Goal: Task Accomplishment & Management: Manage account settings

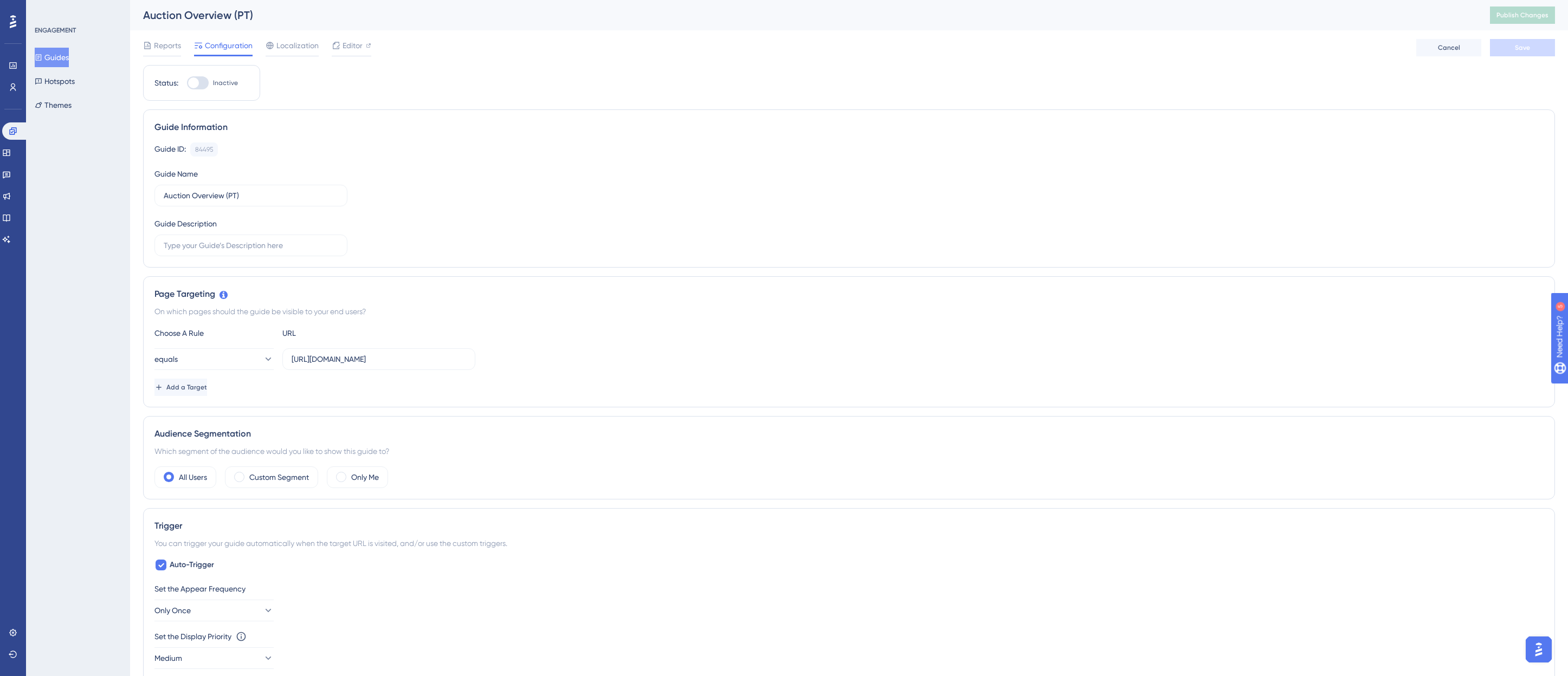
click at [579, 317] on div "On which pages should the guide be visible to your end users?" at bounding box center [848, 311] width 1389 height 13
click at [341, 41] on div "Editor" at bounding box center [351, 45] width 40 height 13
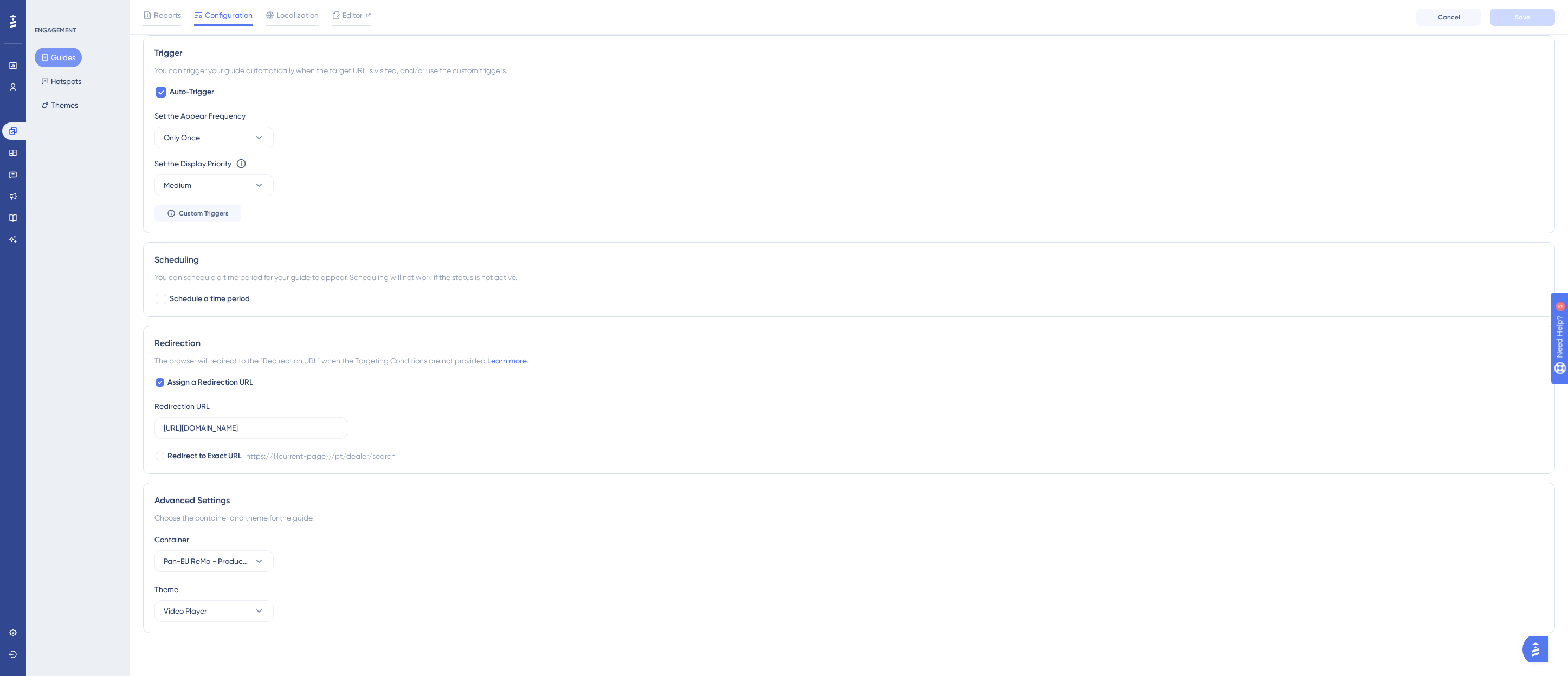
scroll to position [478, 0]
click at [371, 143] on div "Set the Appear Frequency Only Once" at bounding box center [848, 128] width 1389 height 39
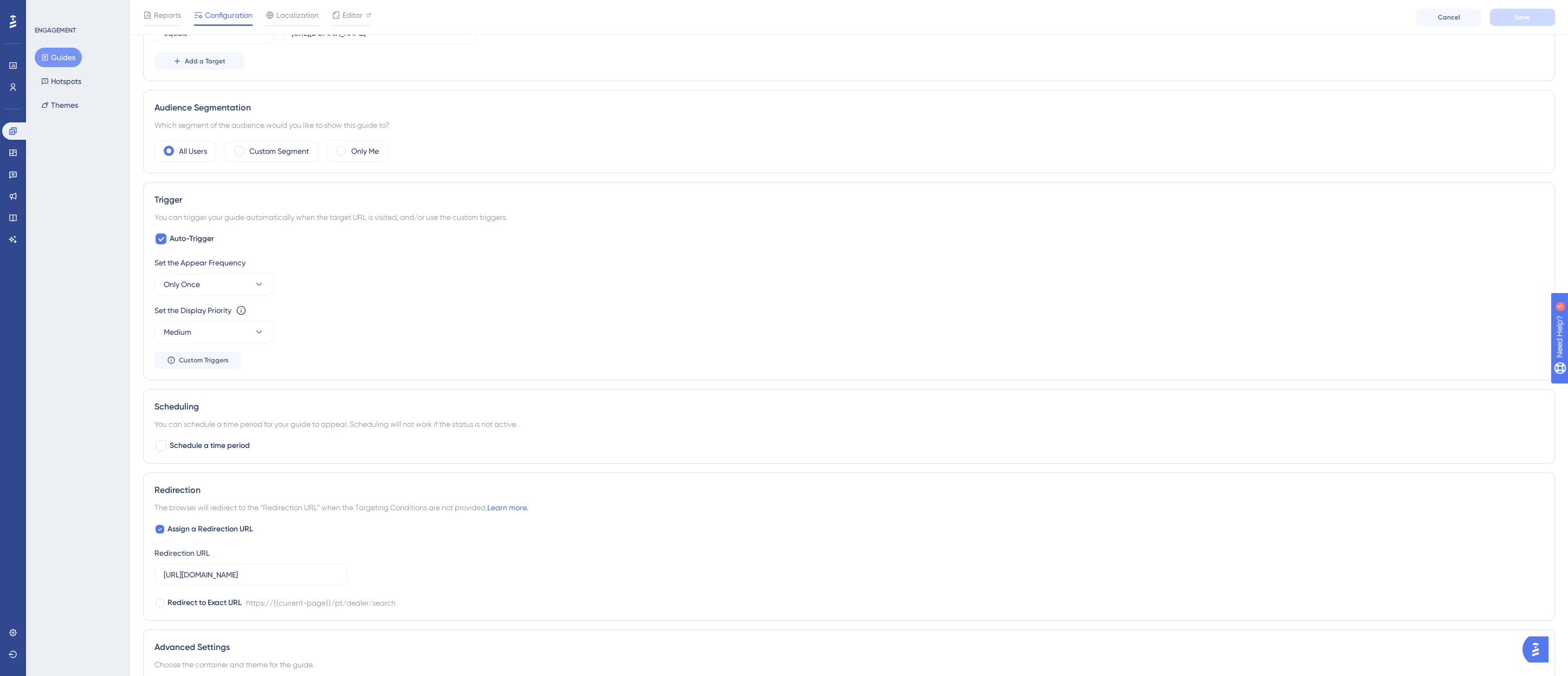
scroll to position [152, 0]
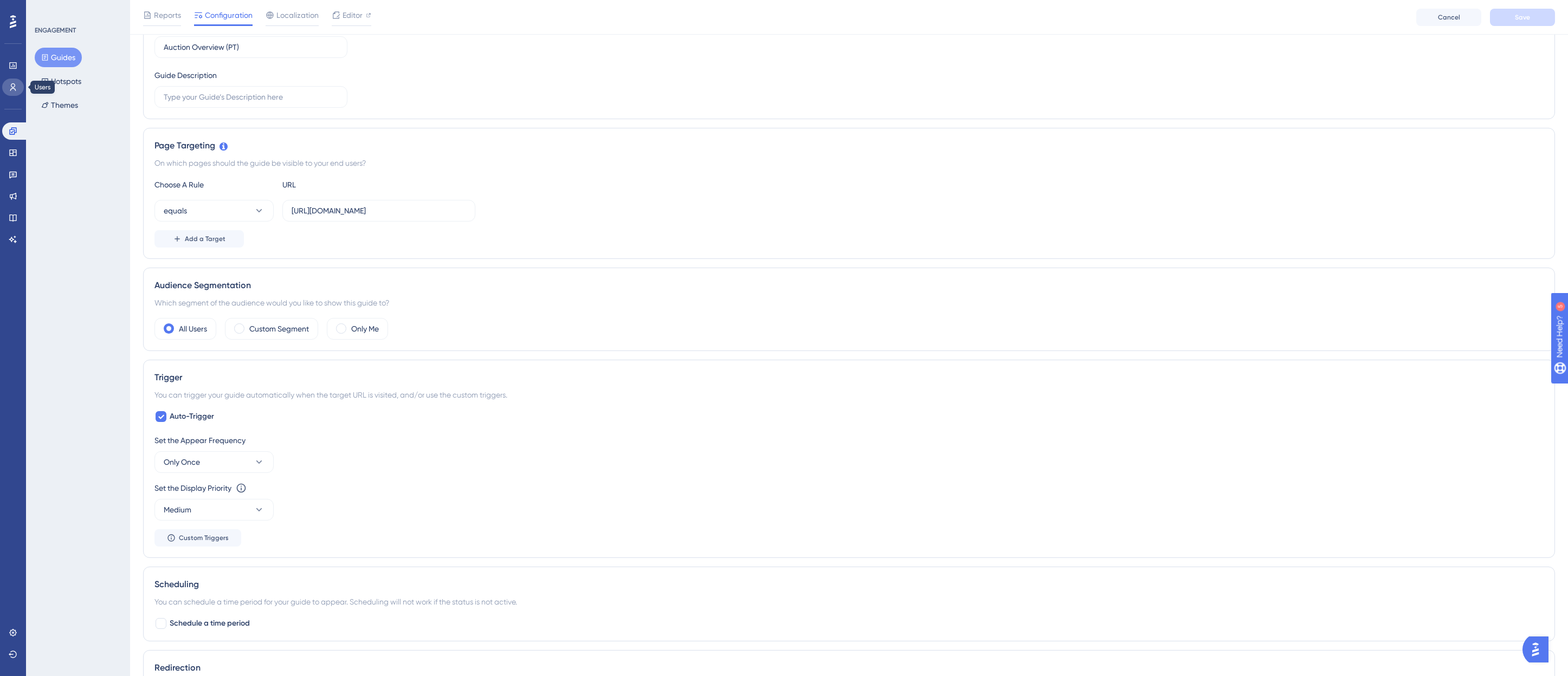
click at [13, 89] on icon at bounding box center [13, 88] width 9 height 9
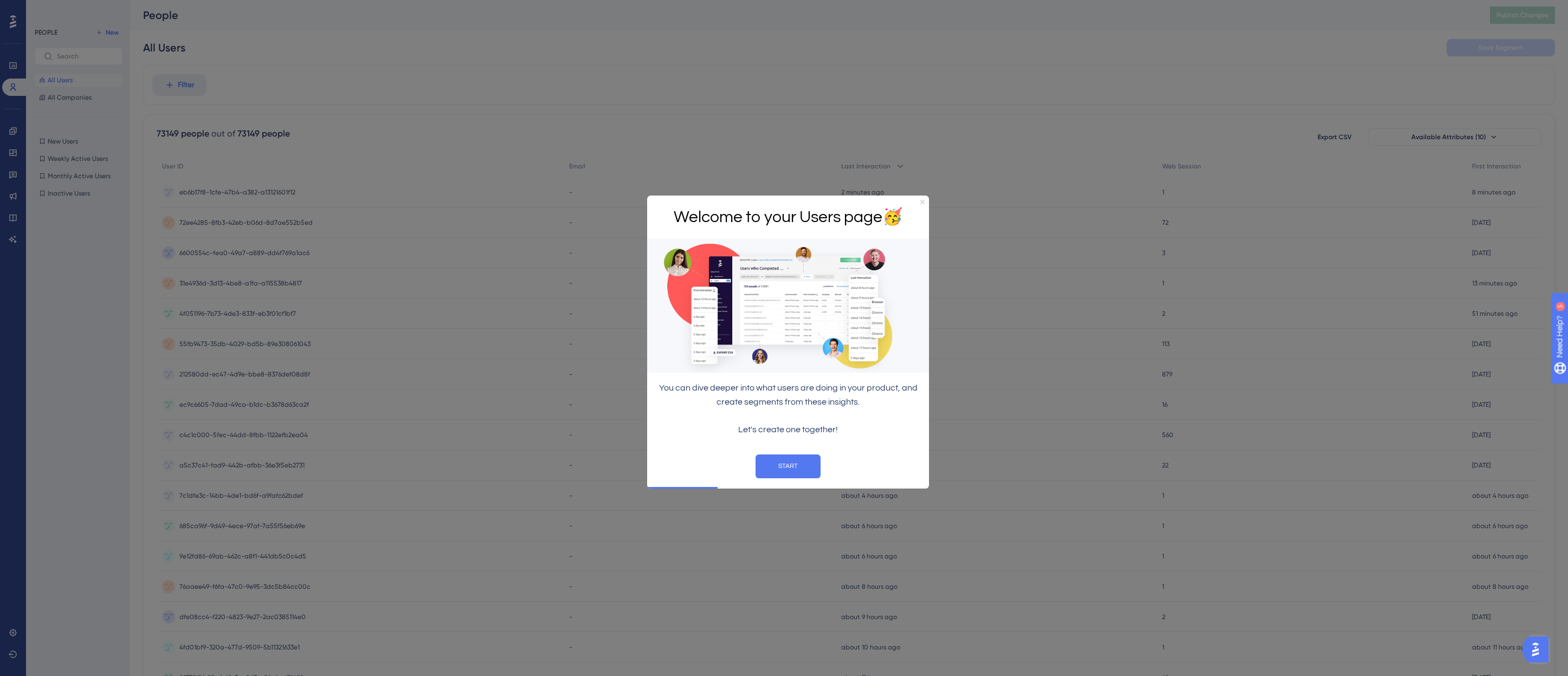
click at [920, 199] on icon "Close Preview" at bounding box center [922, 201] width 4 height 4
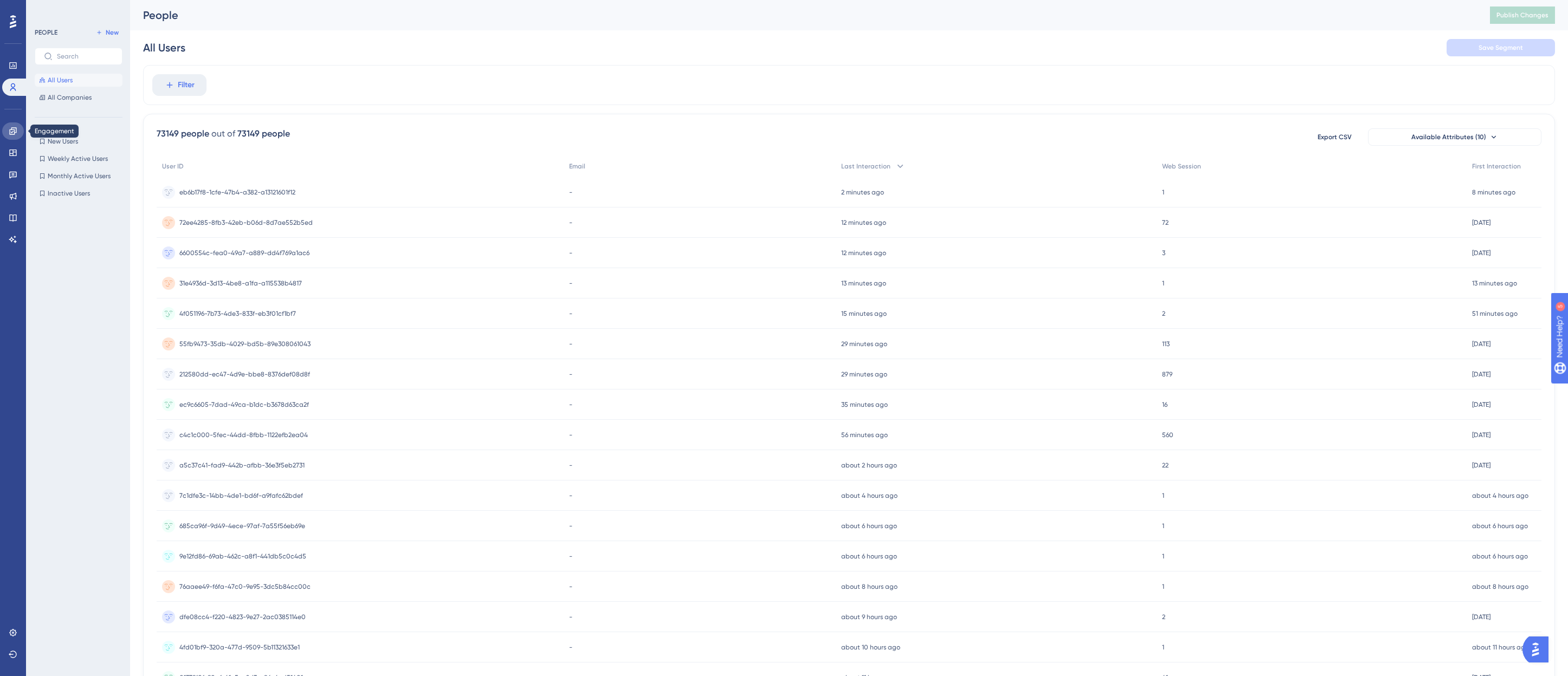
click at [12, 125] on link at bounding box center [12, 131] width 21 height 18
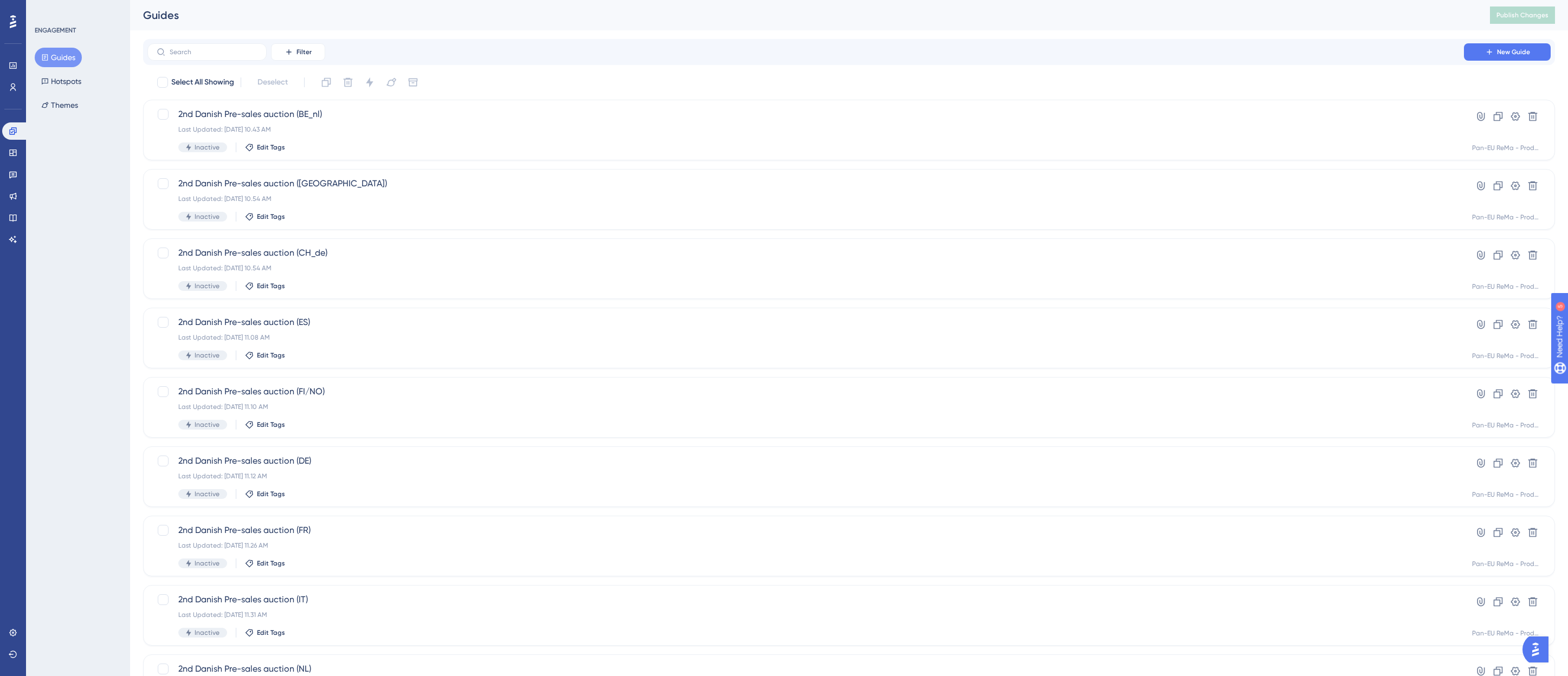
click at [12, 19] on icon at bounding box center [12, 21] width 6 height 13
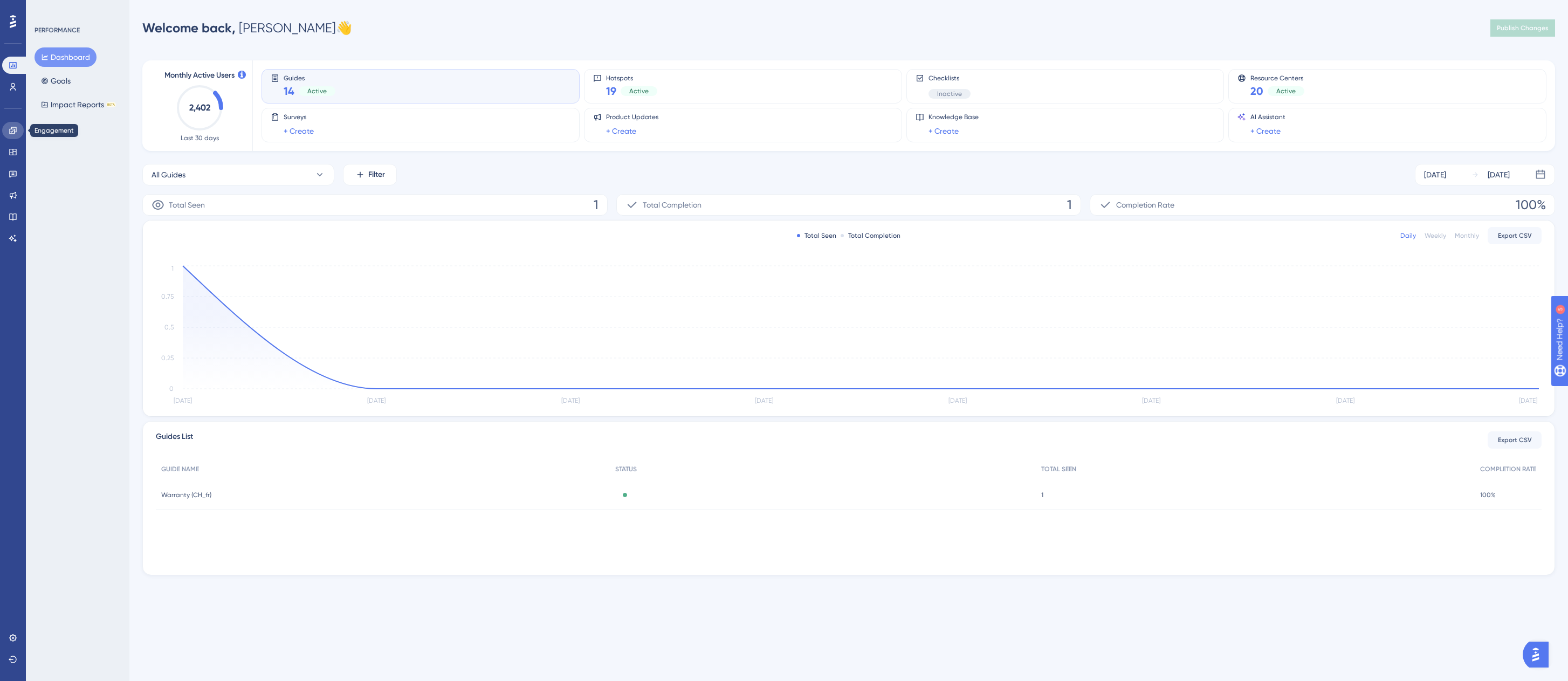
click at [12, 126] on icon at bounding box center [13, 131] width 9 height 9
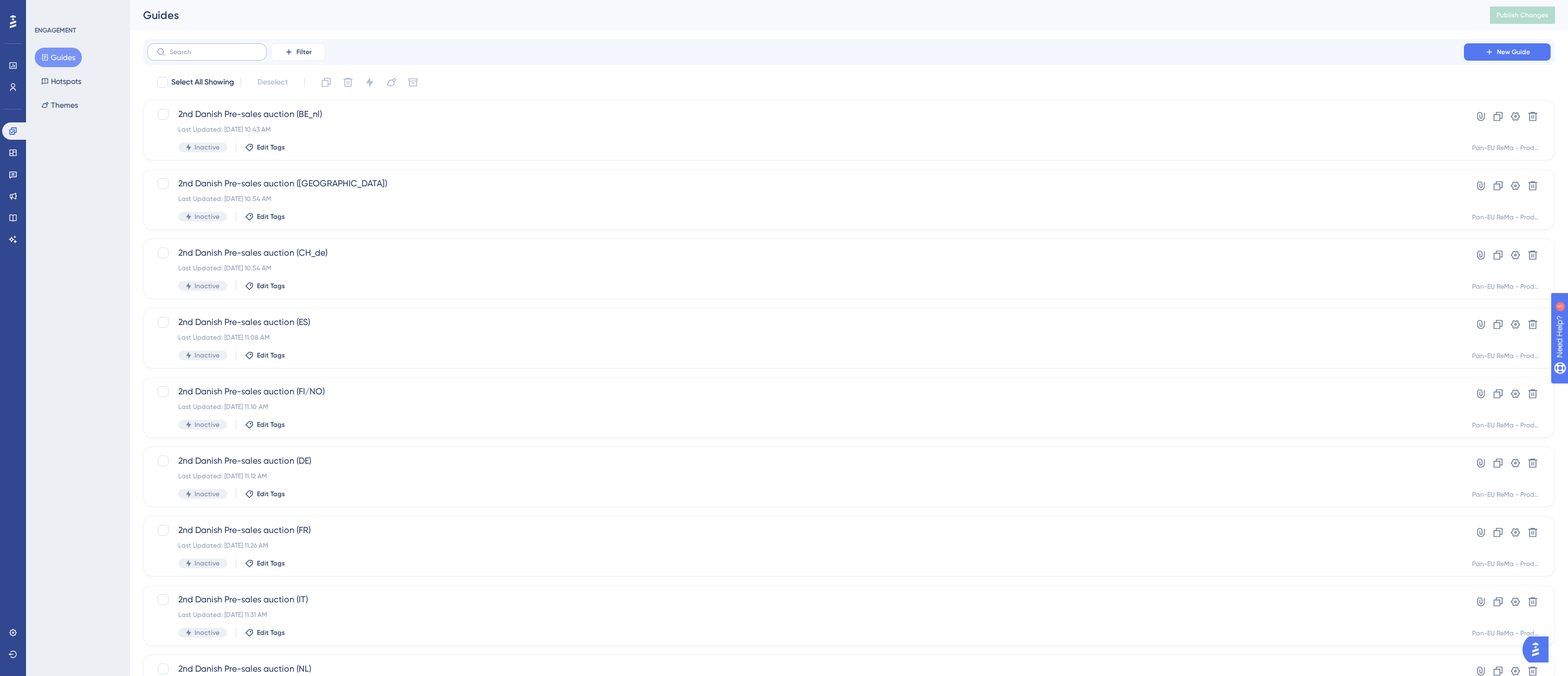
click at [202, 57] on label at bounding box center [207, 52] width 120 height 18
click at [202, 56] on input "text" at bounding box center [213, 51] width 88 height 8
type input "hq"
checkbox input "true"
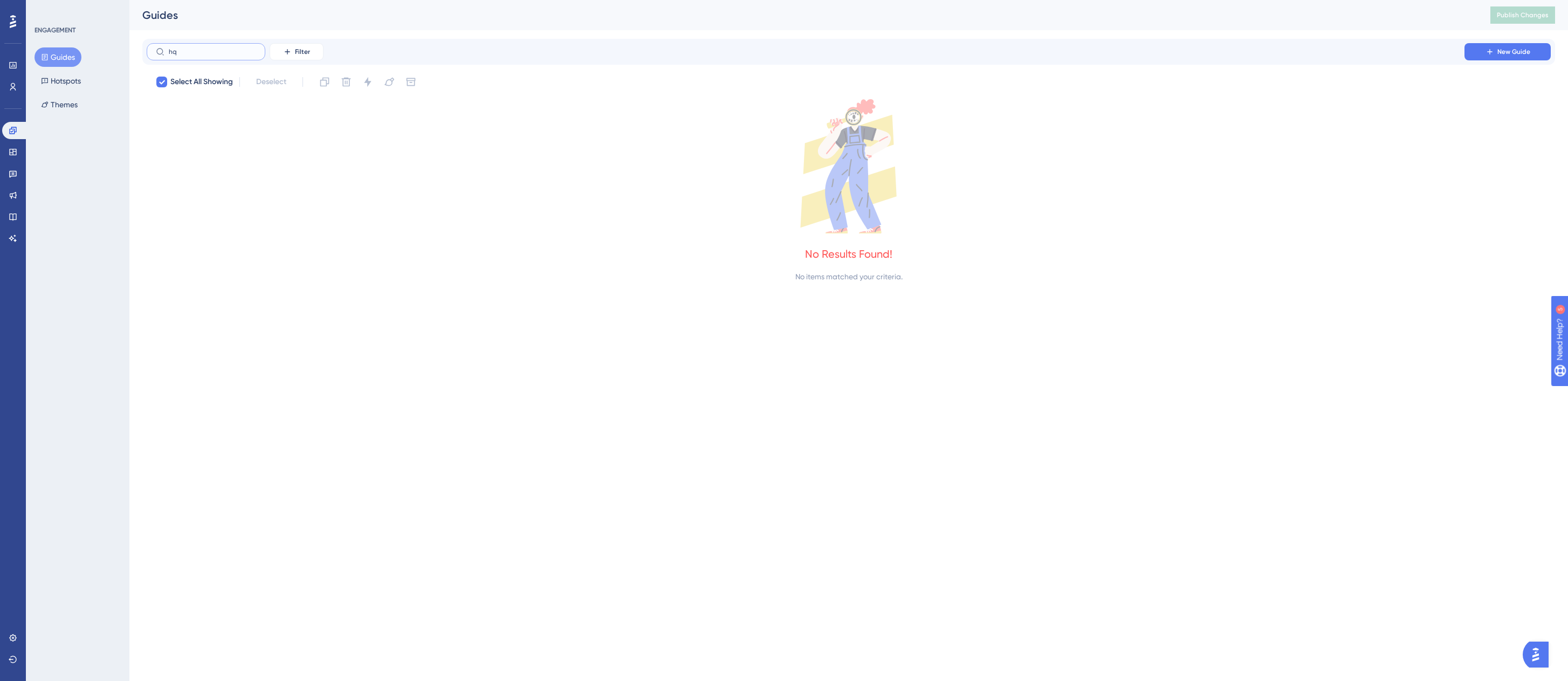
type input "h"
checkbox input "false"
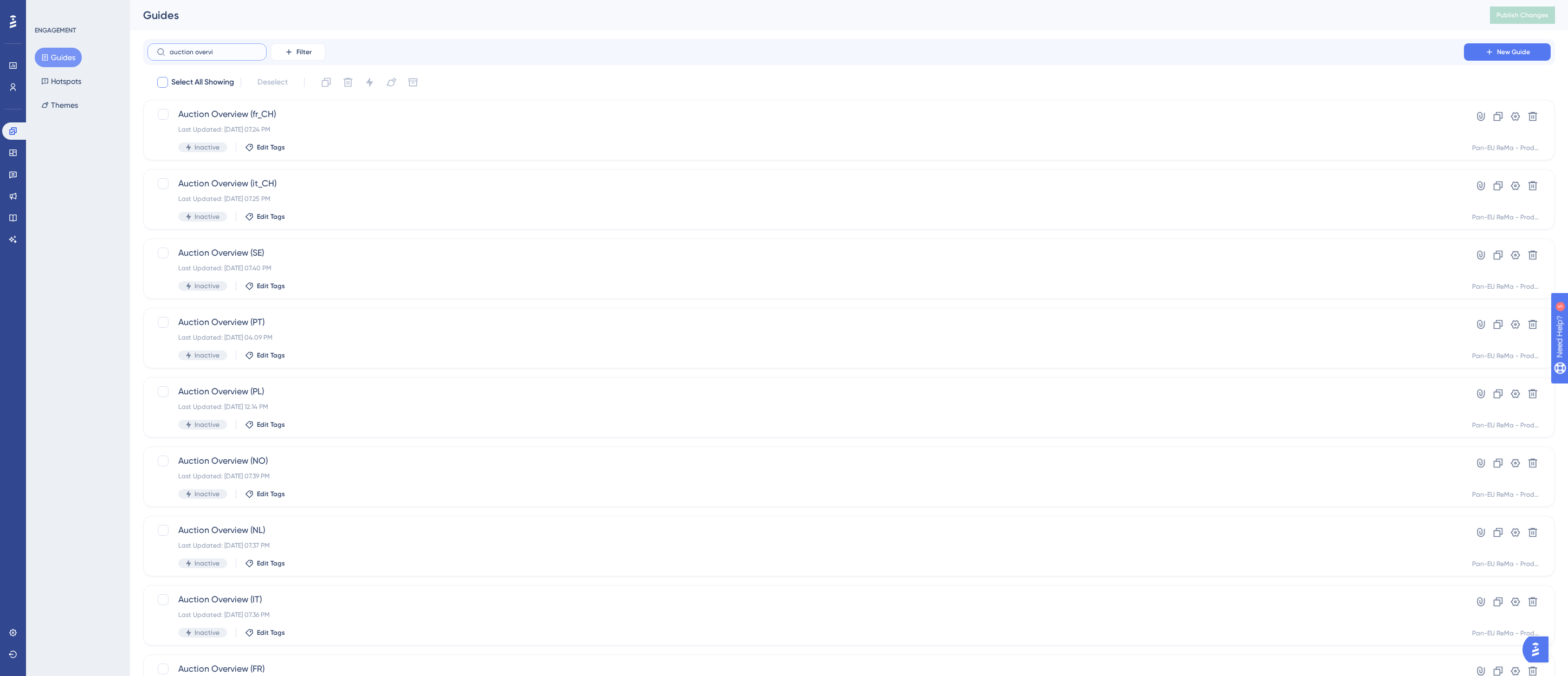
type input "auction overviw"
checkbox input "true"
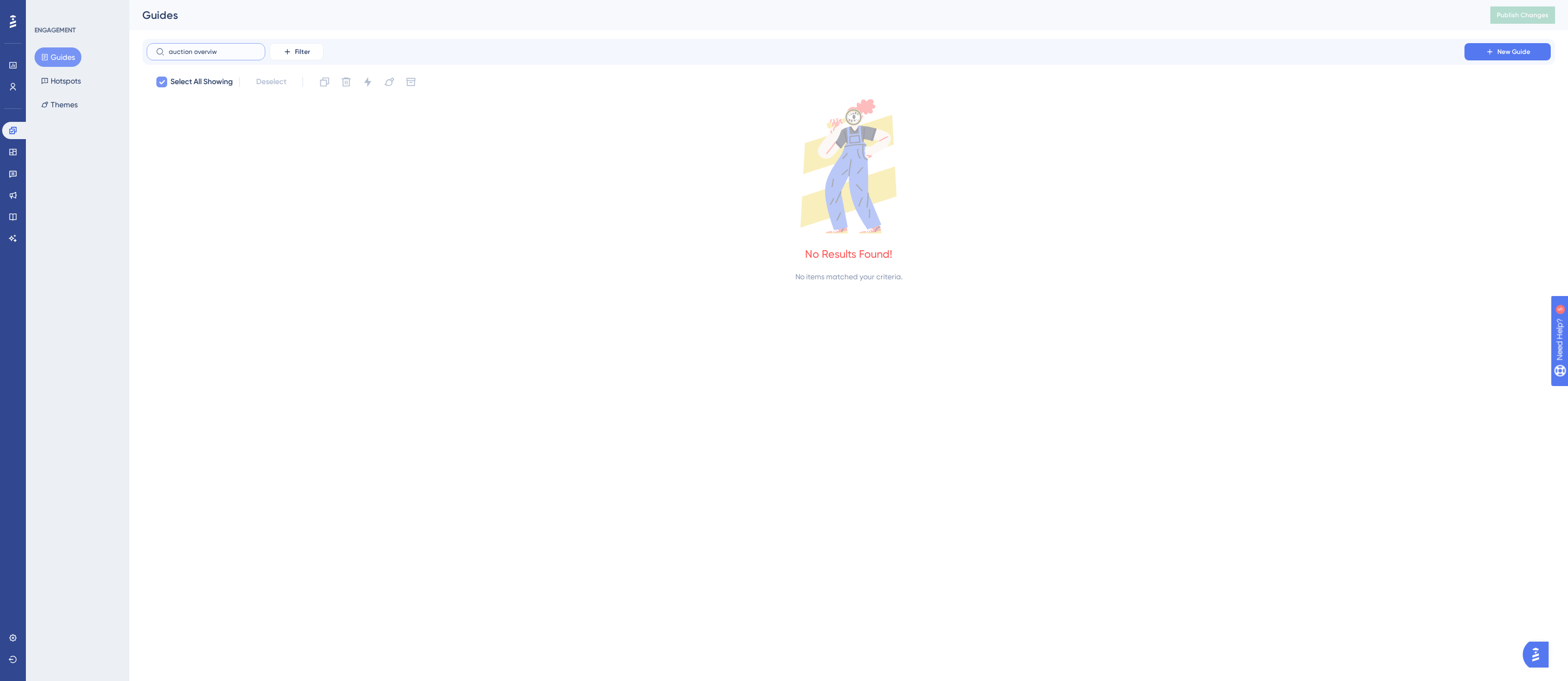
type input "auction overvi"
checkbox input "false"
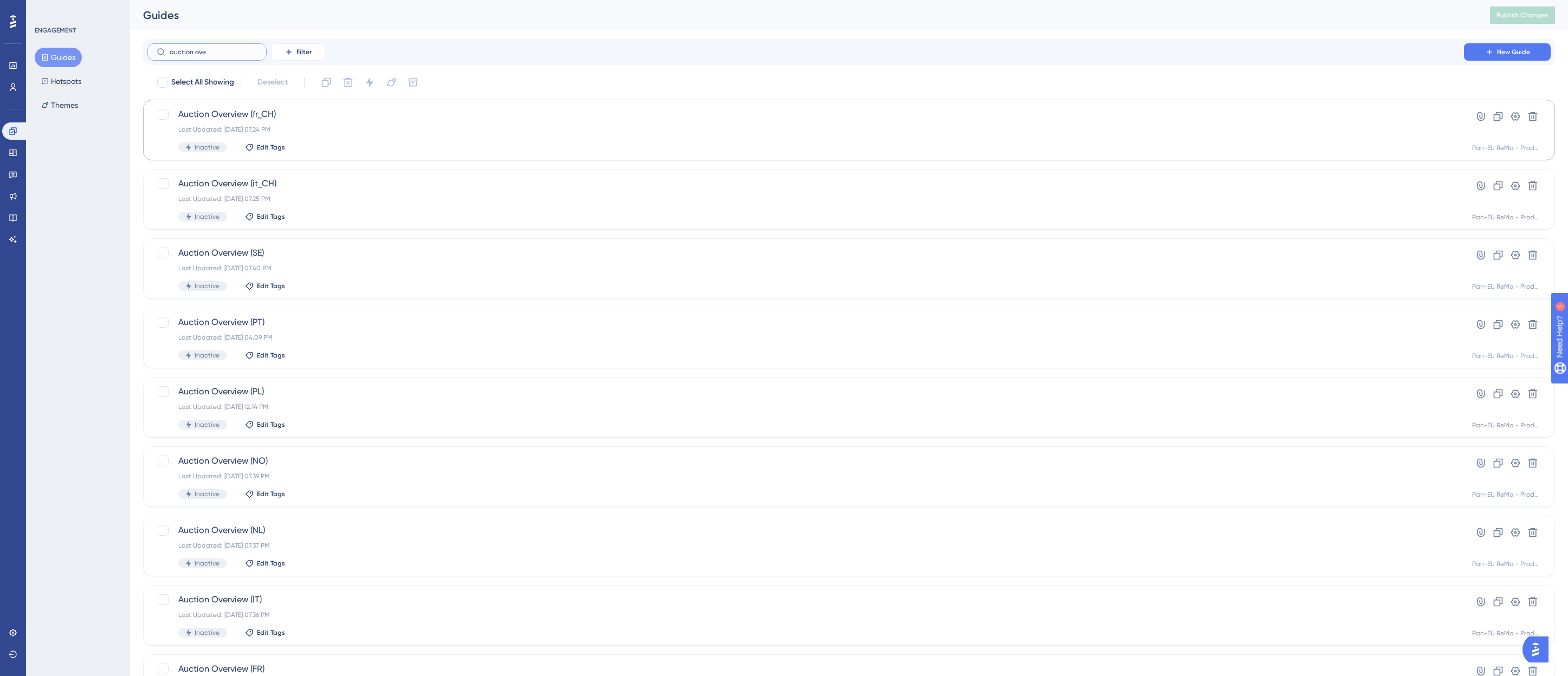
type input "auction ove"
click at [229, 113] on span "Auction Overview (fr_CH)" at bounding box center [806, 114] width 1255 height 13
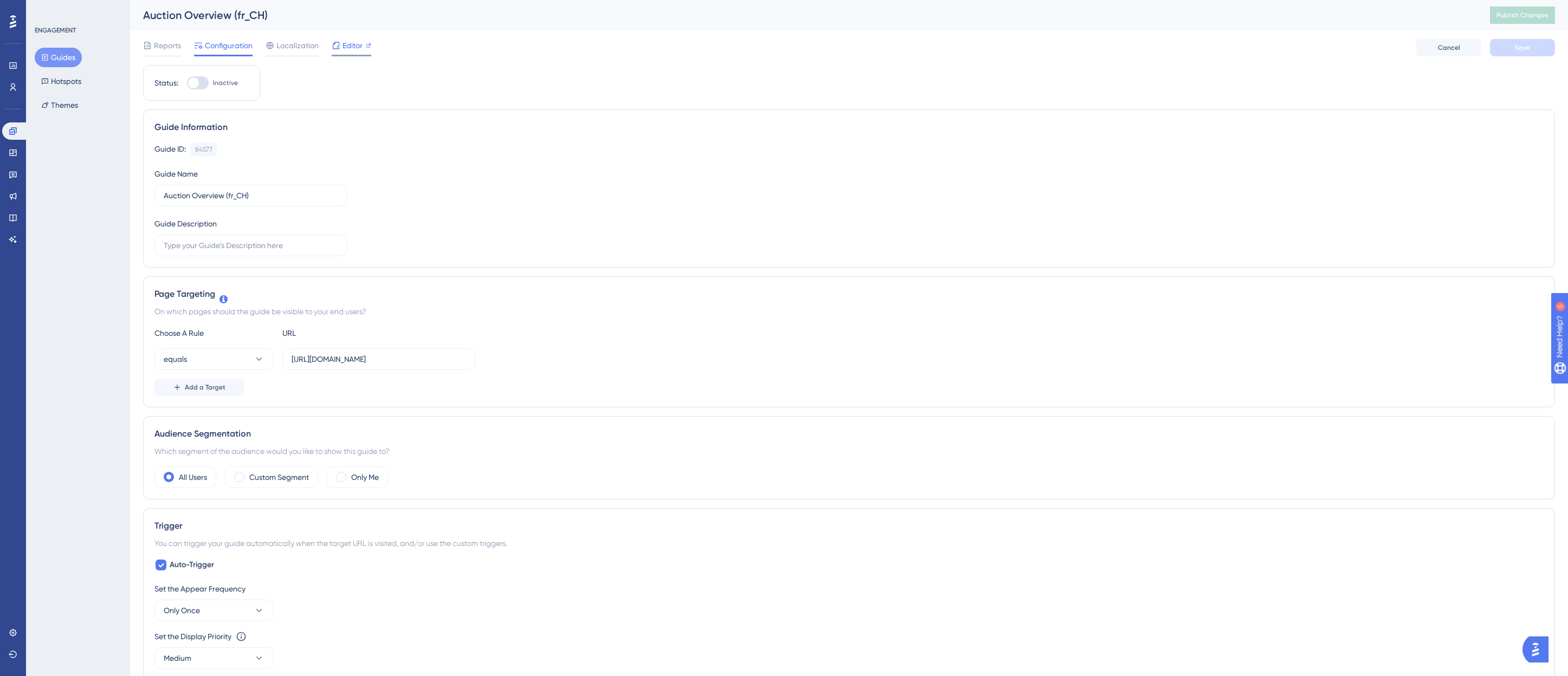
click at [354, 51] on span "Editor" at bounding box center [352, 45] width 20 height 13
click at [9, 129] on icon at bounding box center [13, 131] width 9 height 9
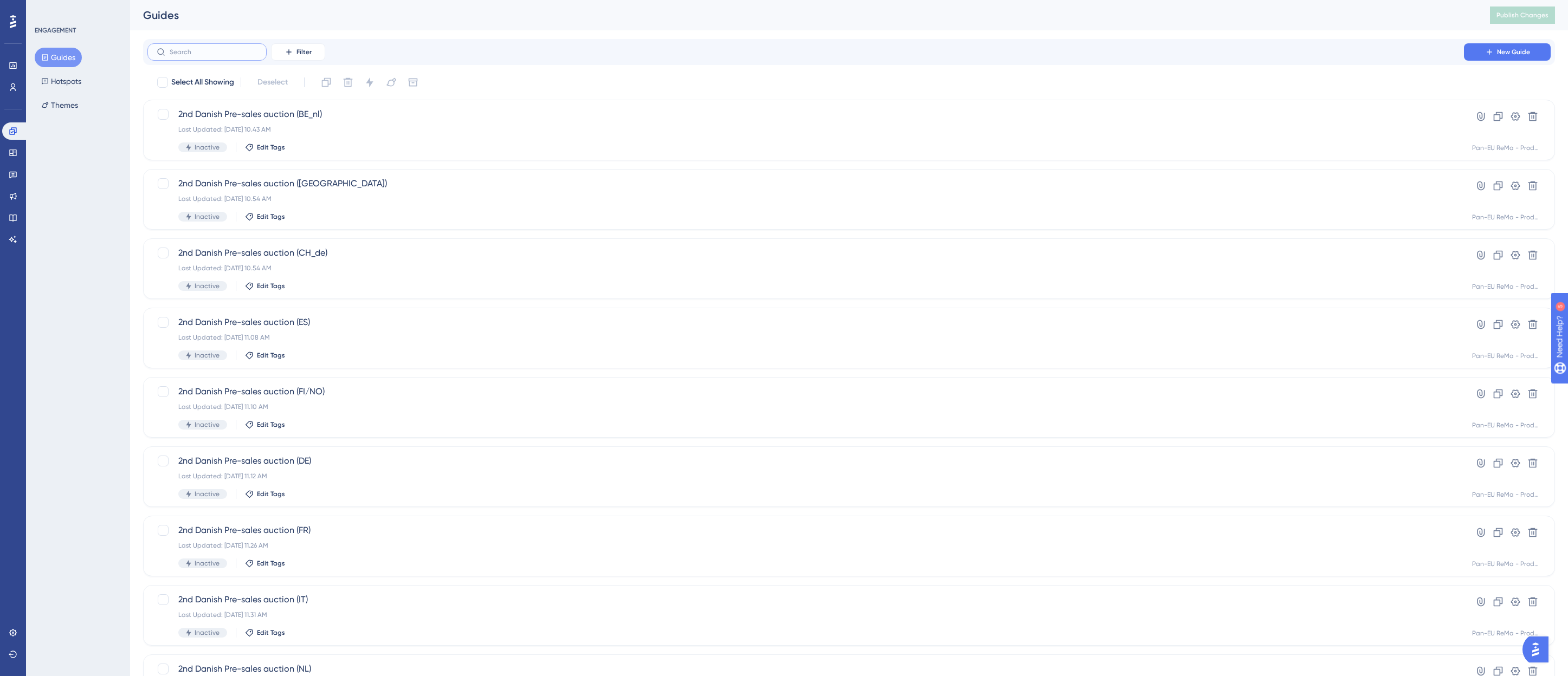
click at [190, 51] on input "text" at bounding box center [213, 51] width 88 height 8
type input "auction over"
click at [206, 178] on span "Auction Overview (it_CH)" at bounding box center [806, 183] width 1255 height 13
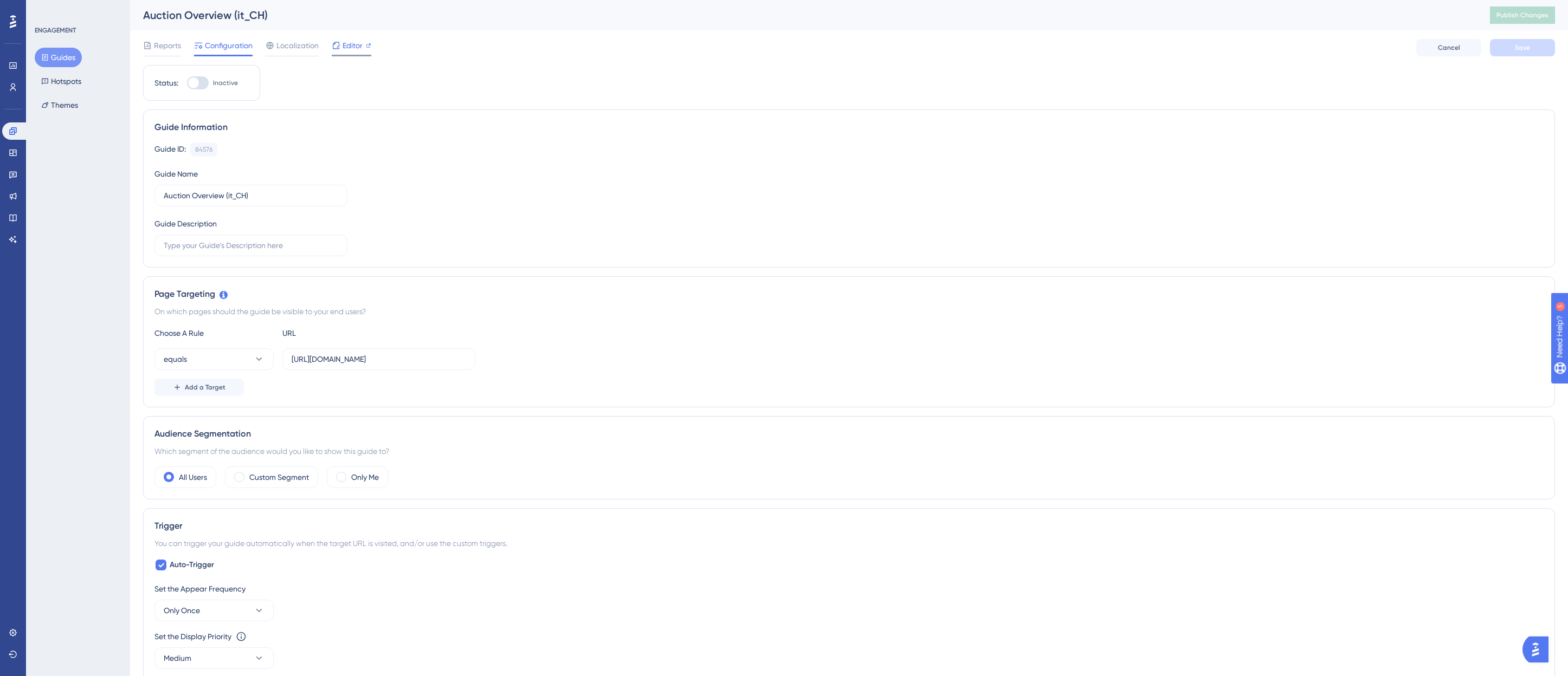
click at [347, 43] on span "Editor" at bounding box center [352, 45] width 20 height 13
click at [191, 80] on div at bounding box center [193, 82] width 11 height 11
click at [187, 83] on input "Inactive" at bounding box center [186, 83] width 1 height 1
checkbox input "true"
click at [12, 131] on icon at bounding box center [13, 131] width 9 height 9
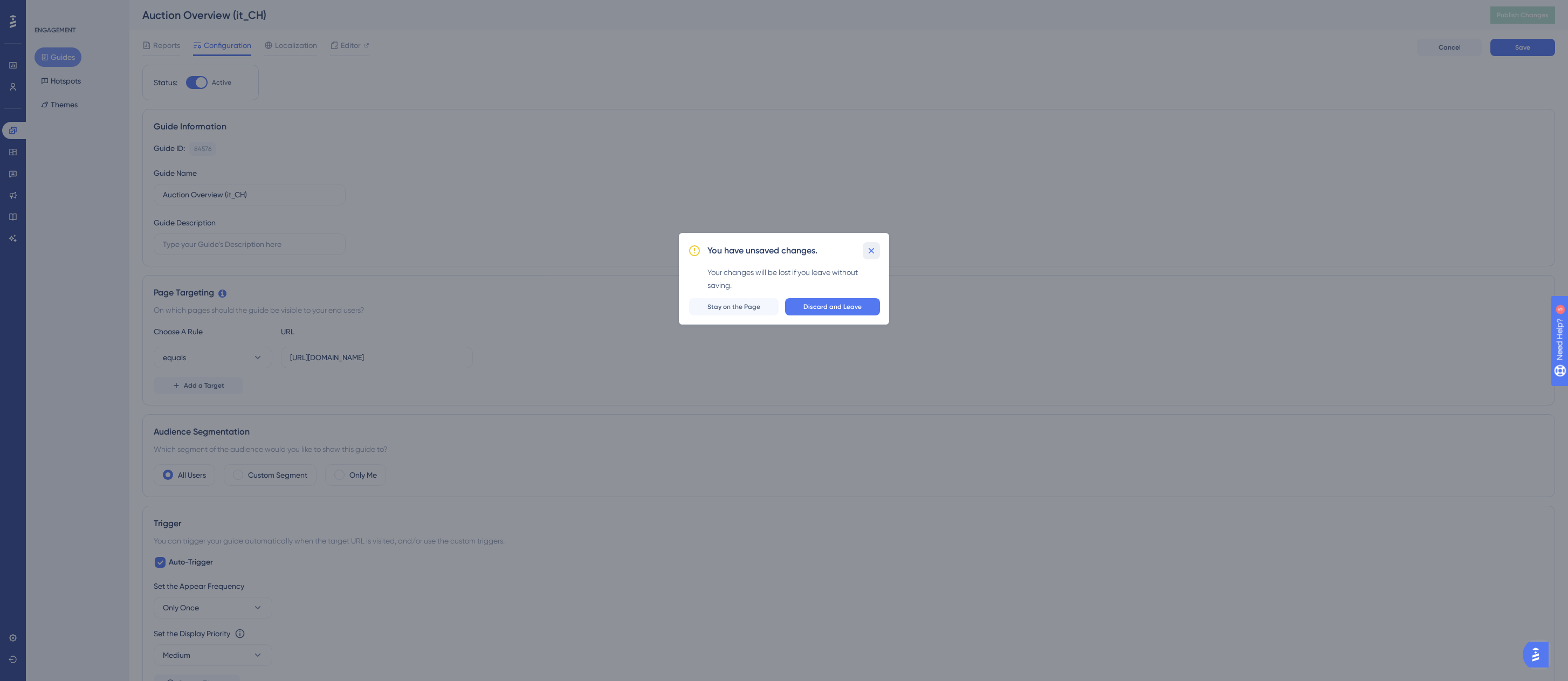
click at [873, 252] on icon at bounding box center [871, 251] width 6 height 6
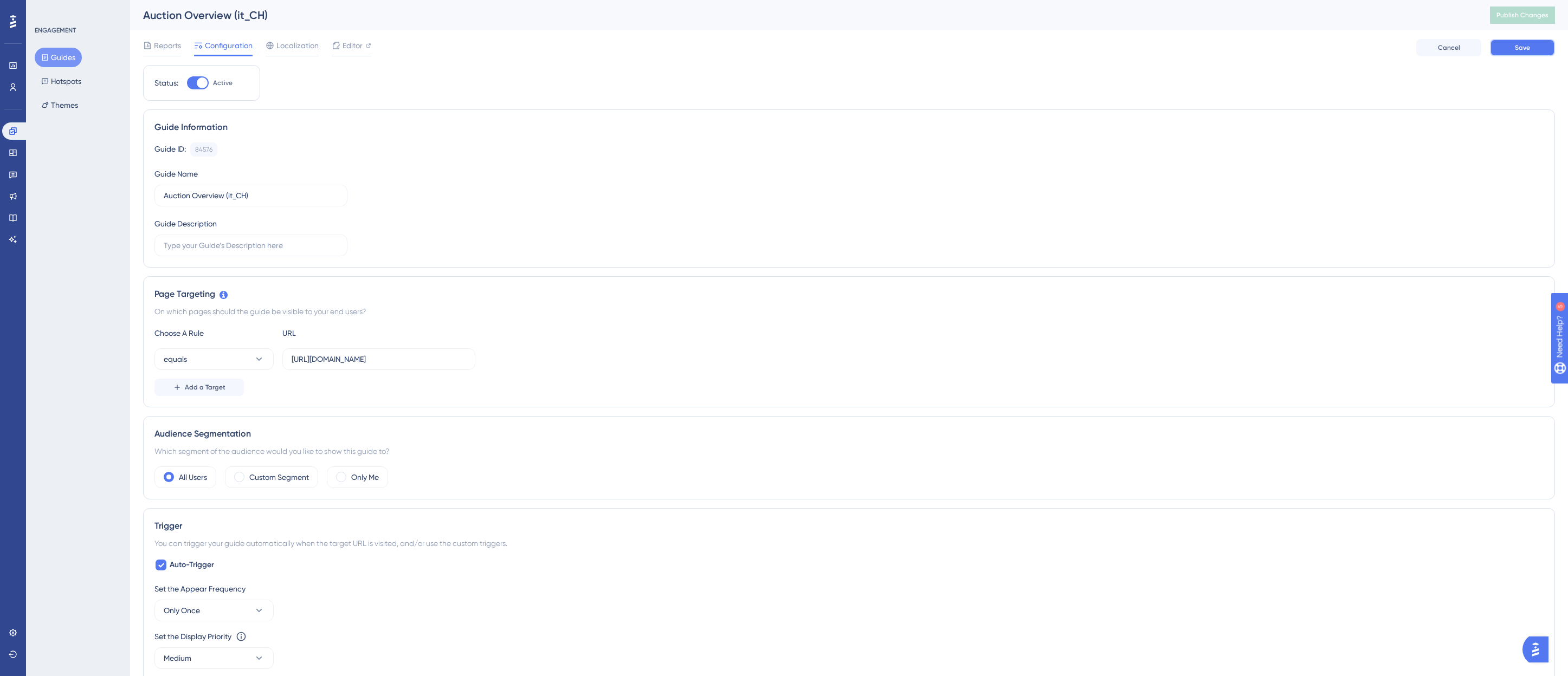
click at [1517, 44] on span "Save" at bounding box center [1522, 48] width 15 height 9
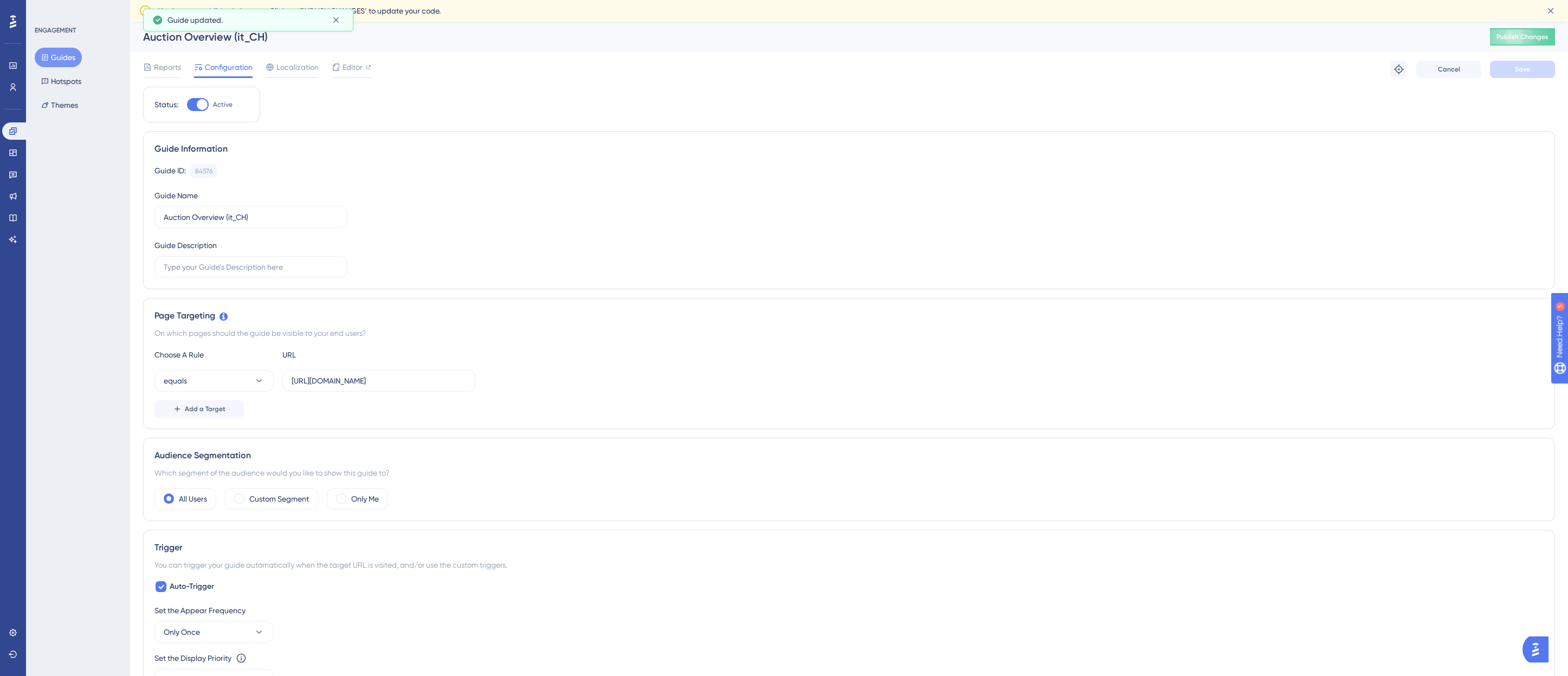
click at [56, 59] on button "Guides" at bounding box center [58, 58] width 47 height 19
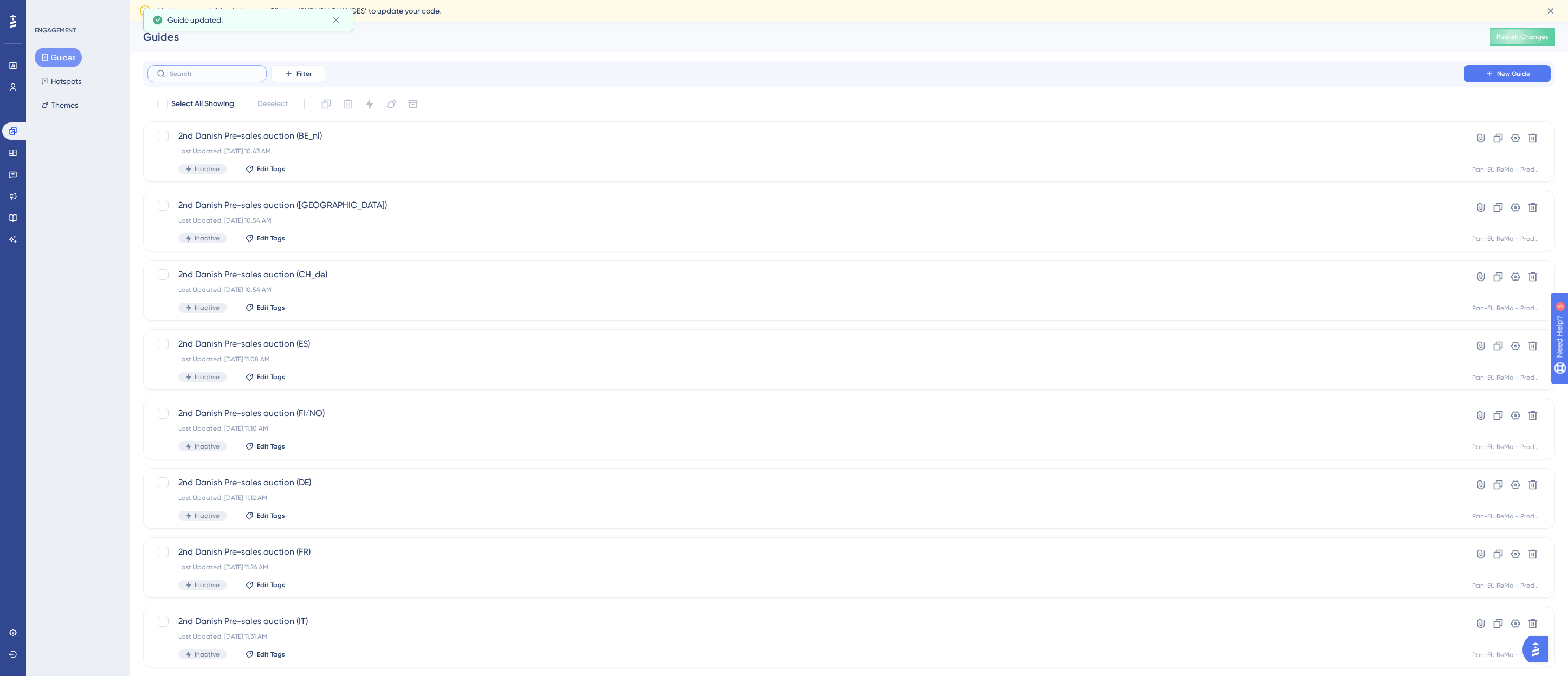
click at [200, 74] on input "text" at bounding box center [213, 74] width 88 height 8
type input "auction overview"
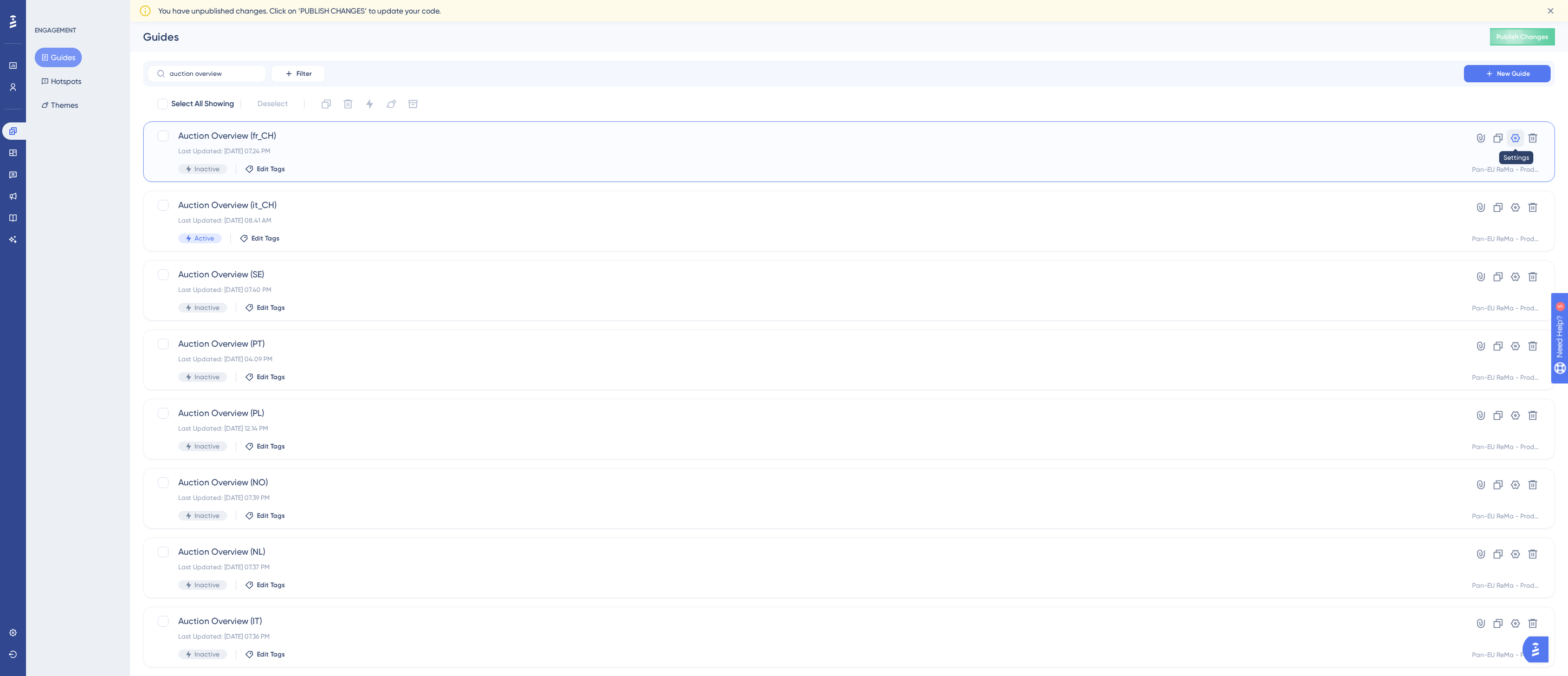
click at [1519, 137] on icon at bounding box center [1516, 138] width 9 height 9
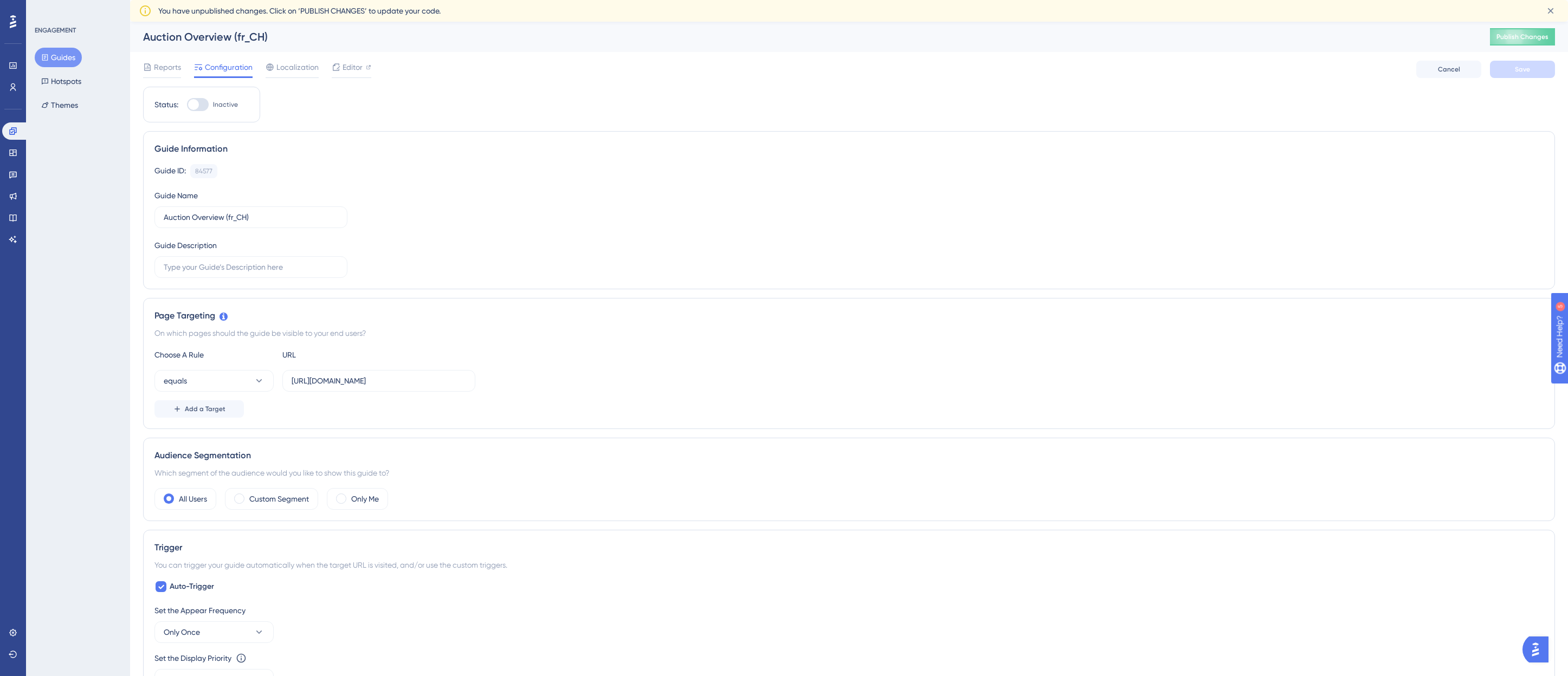
click at [194, 109] on div at bounding box center [193, 105] width 11 height 11
click at [187, 105] on input "Inactive" at bounding box center [186, 105] width 1 height 1
checkbox input "true"
click at [1509, 68] on button "Save" at bounding box center [1522, 69] width 65 height 18
click at [51, 57] on button "Guides" at bounding box center [58, 58] width 47 height 19
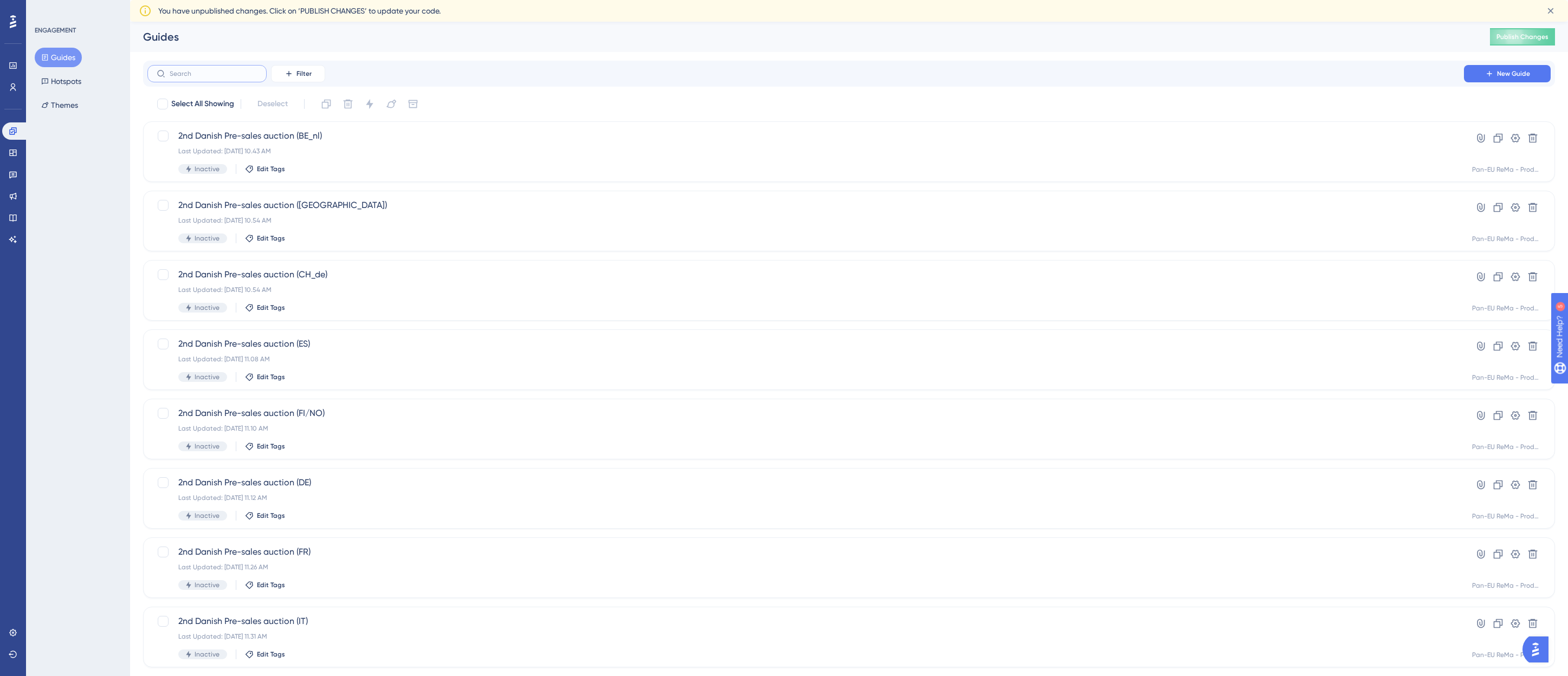
click at [203, 72] on input "text" at bounding box center [213, 74] width 88 height 8
type input "auction ov"
click at [1515, 270] on button at bounding box center [1516, 277] width 18 height 18
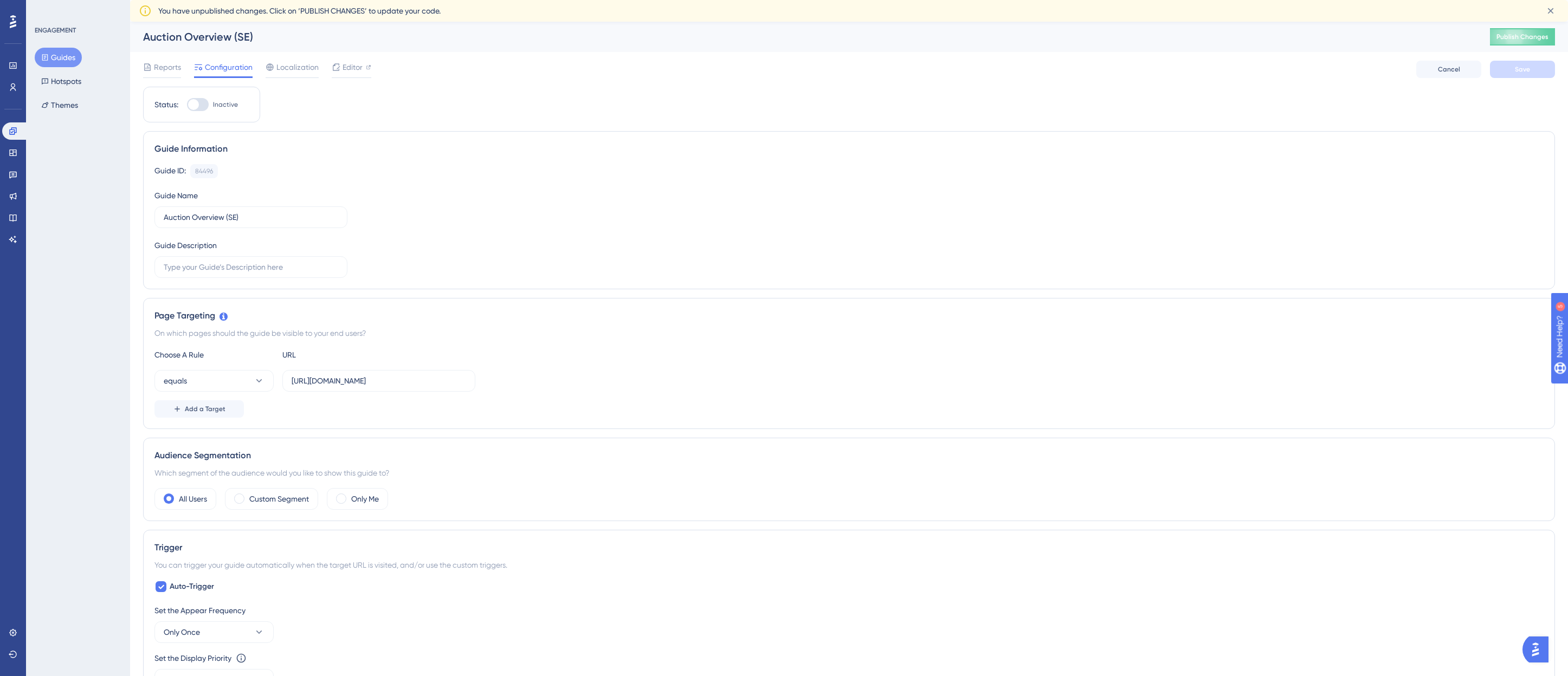
click at [195, 101] on div at bounding box center [193, 105] width 11 height 11
click at [187, 105] on input "Inactive" at bounding box center [186, 105] width 1 height 1
checkbox input "true"
click at [1510, 67] on button "Save" at bounding box center [1522, 69] width 65 height 18
click at [63, 55] on button "Guides" at bounding box center [58, 58] width 47 height 19
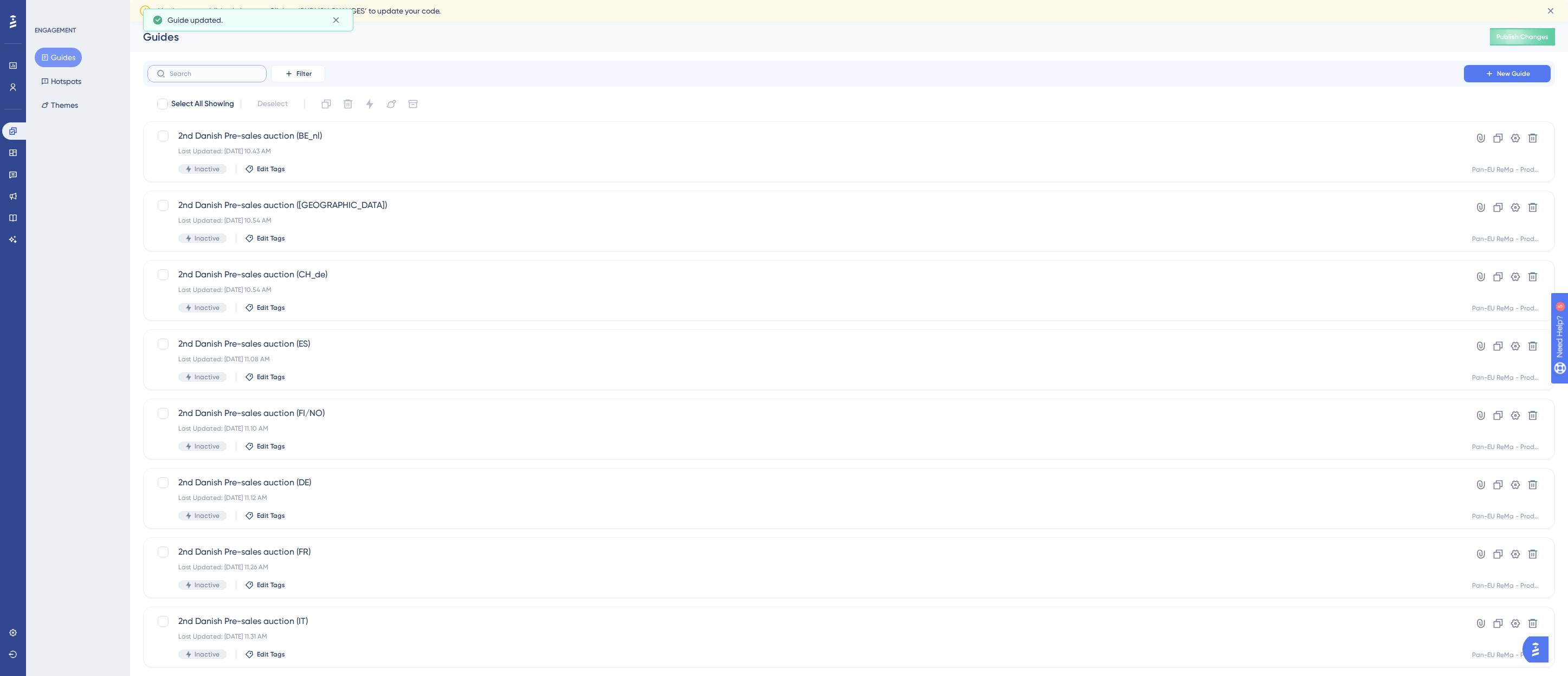
click at [184, 75] on input "text" at bounding box center [213, 74] width 88 height 8
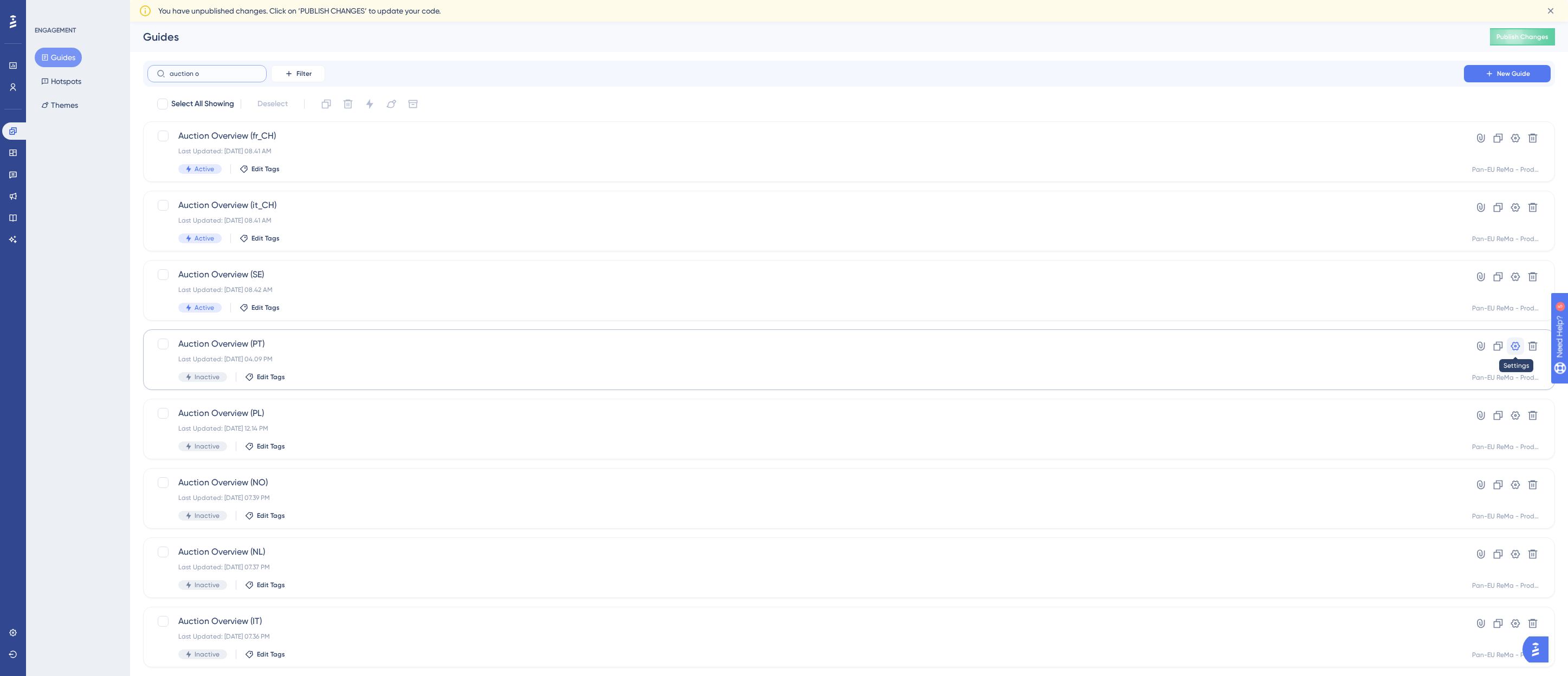
type input "auction o"
click at [1513, 339] on button at bounding box center [1516, 346] width 18 height 18
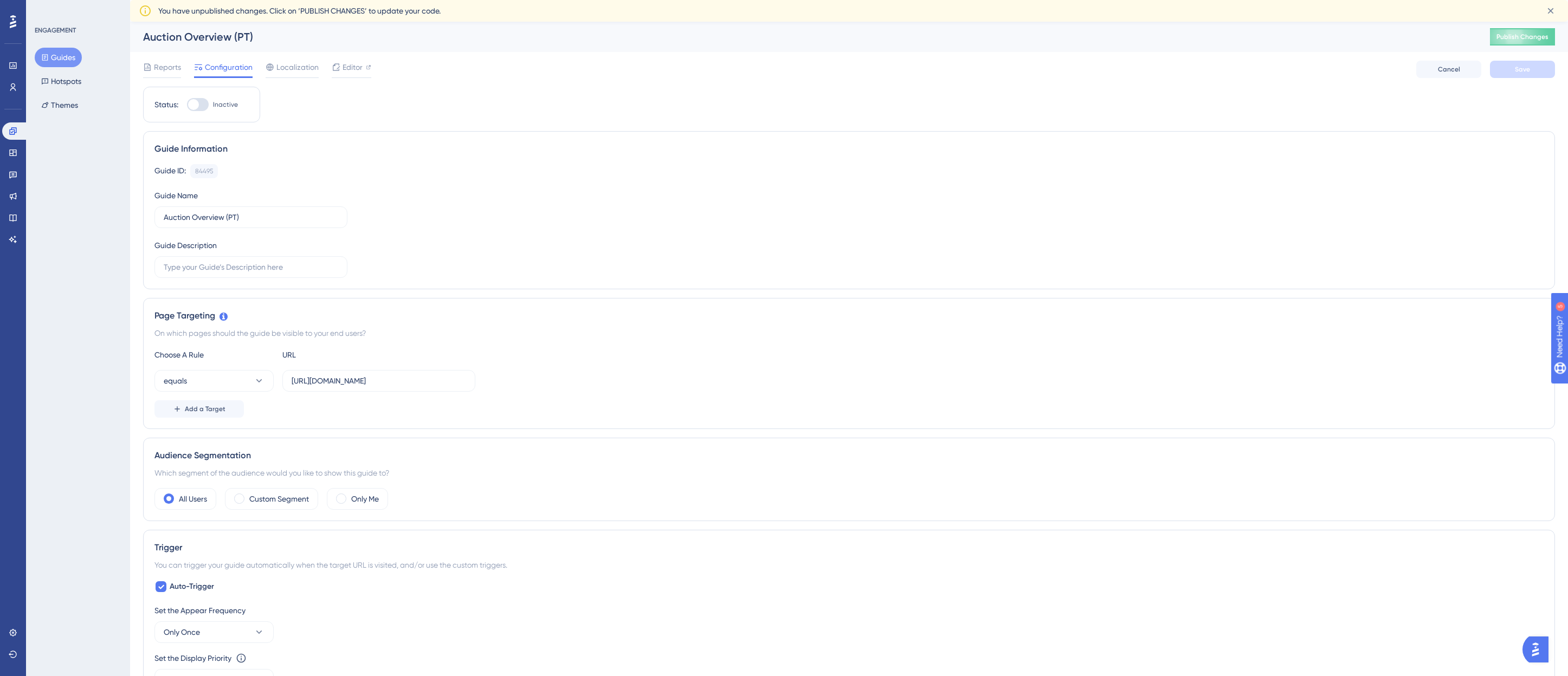
click at [203, 98] on div at bounding box center [198, 105] width 21 height 13
click at [187, 105] on input "Inactive" at bounding box center [186, 105] width 1 height 1
checkbox input "true"
click at [1520, 70] on span "Save" at bounding box center [1522, 69] width 15 height 9
click at [69, 55] on button "Guides" at bounding box center [58, 58] width 47 height 19
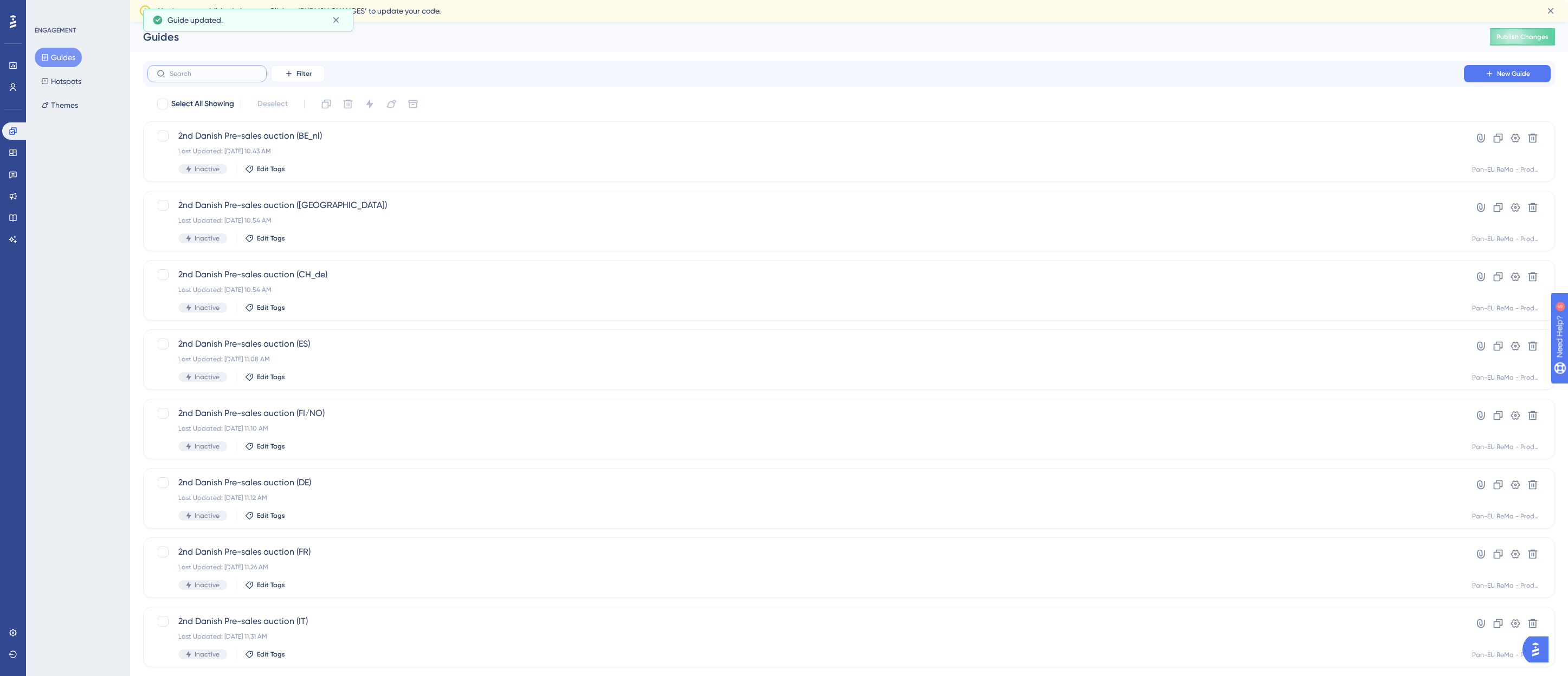
click at [198, 74] on input "text" at bounding box center [213, 74] width 88 height 8
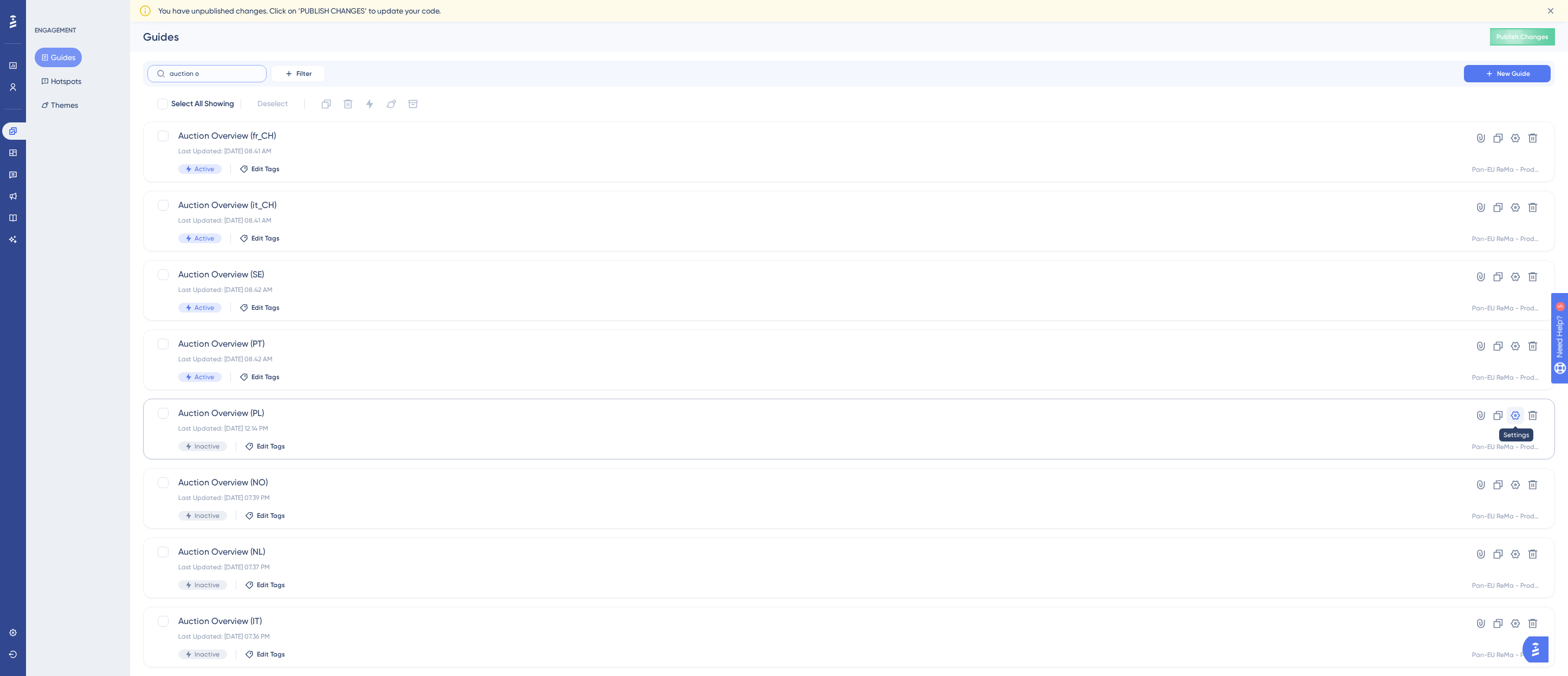
type input "auction o"
click at [1519, 417] on icon at bounding box center [1516, 416] width 9 height 9
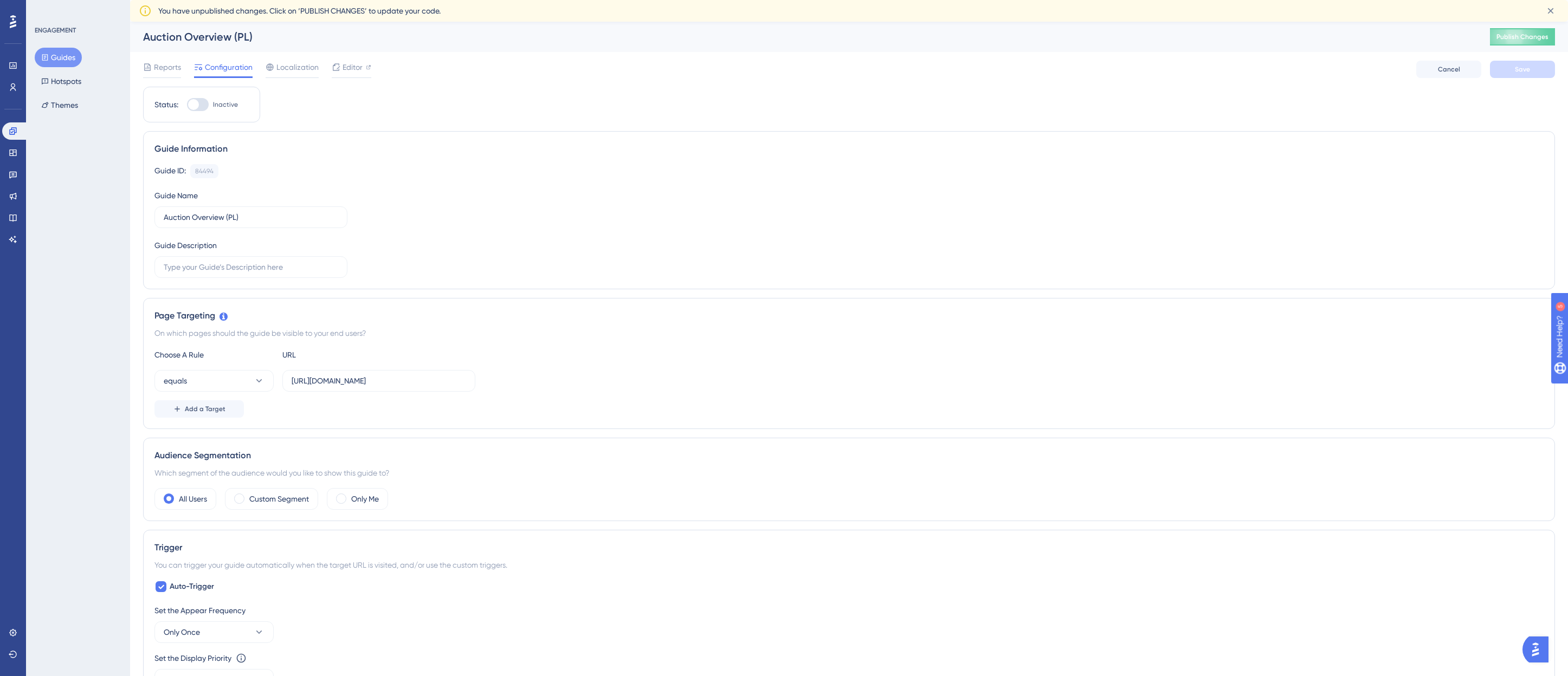
click at [198, 108] on div at bounding box center [193, 105] width 11 height 11
click at [187, 105] on input "Inactive" at bounding box center [186, 105] width 1 height 1
checkbox input "true"
click at [1517, 71] on span "Save" at bounding box center [1522, 69] width 15 height 9
click at [52, 56] on button "Guides" at bounding box center [58, 58] width 47 height 19
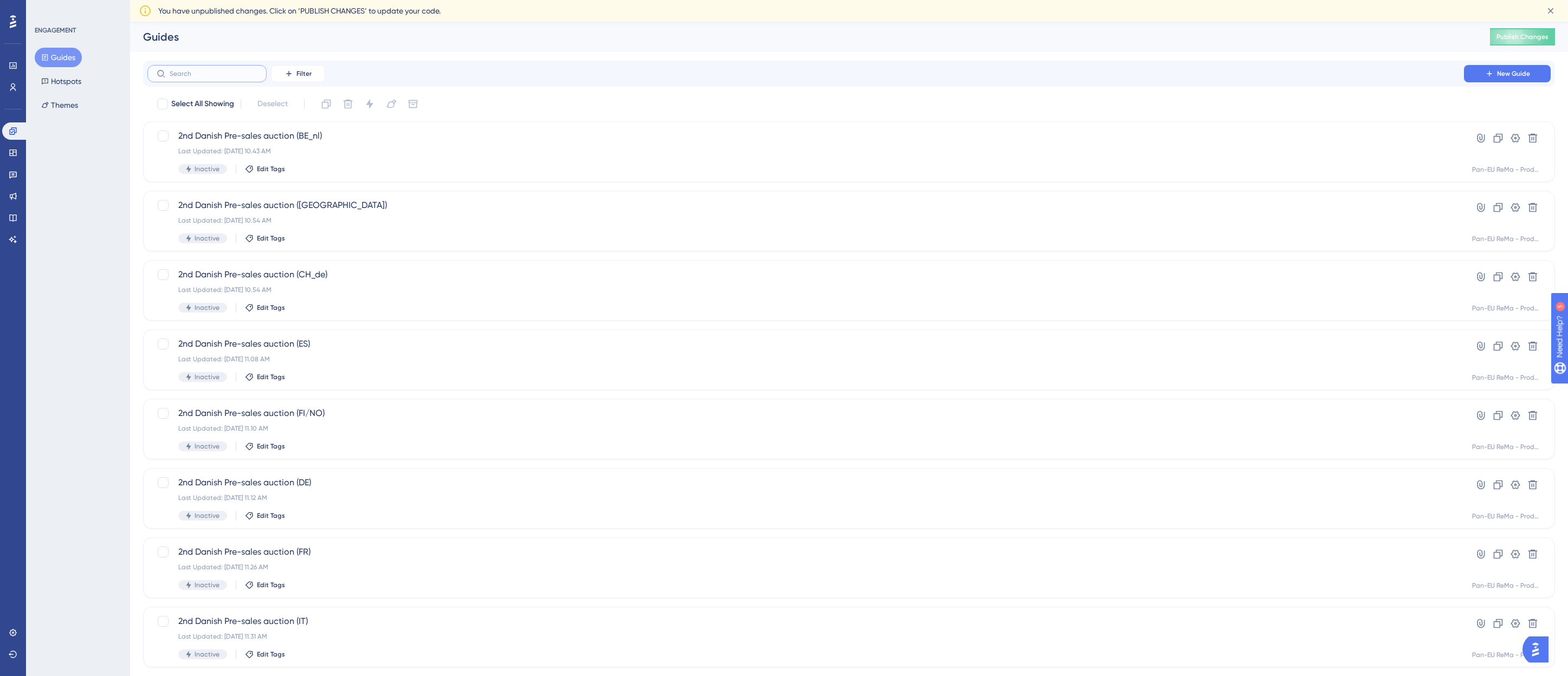
click at [201, 70] on input "text" at bounding box center [213, 74] width 88 height 8
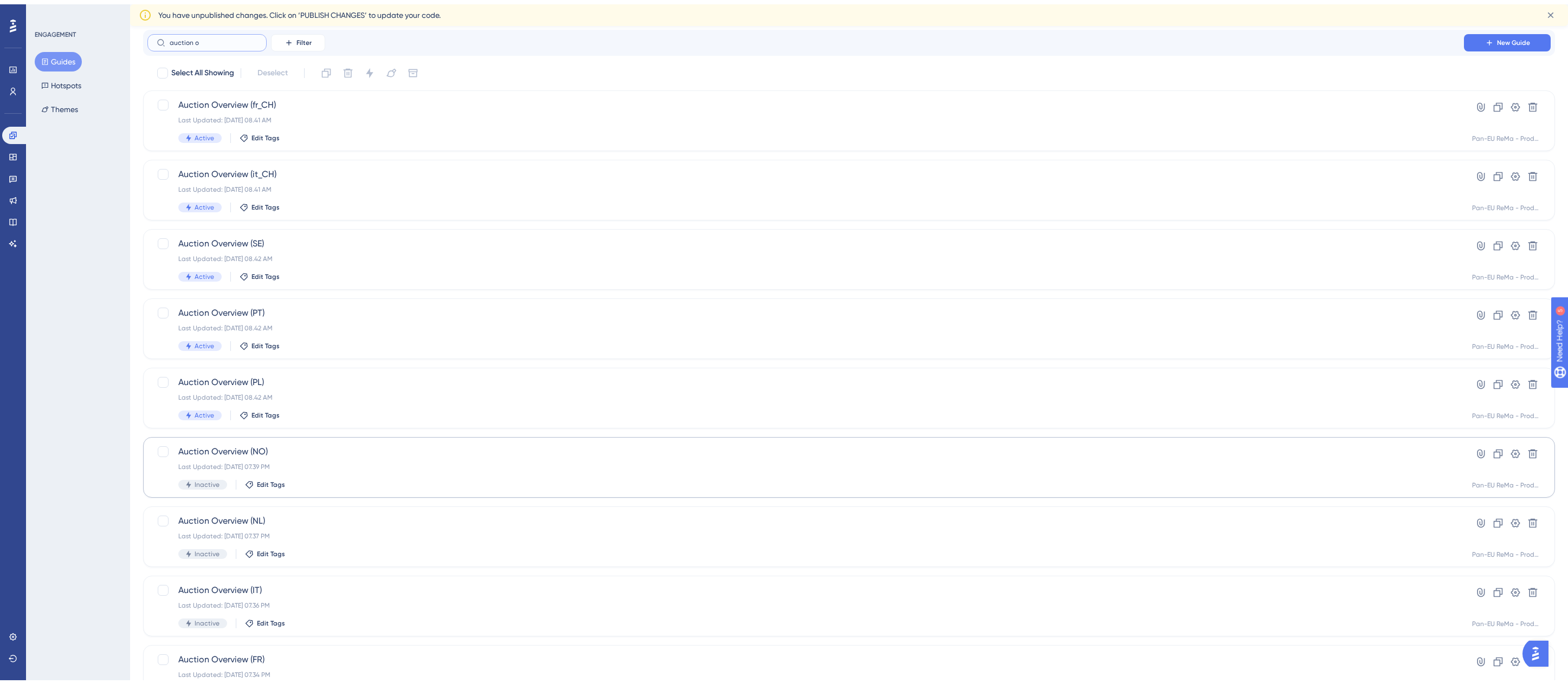
scroll to position [54, 0]
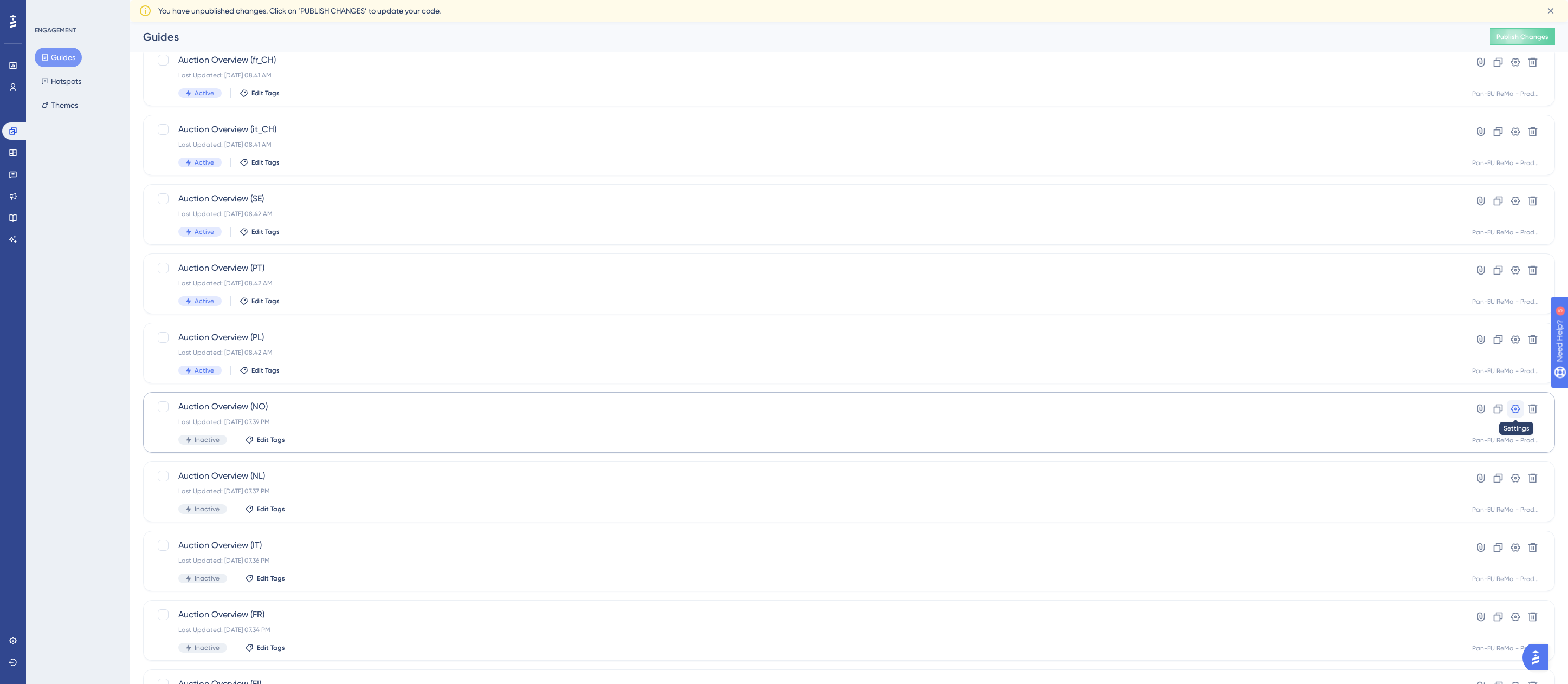
type input "auction o"
click at [1512, 407] on icon at bounding box center [1516, 409] width 11 height 11
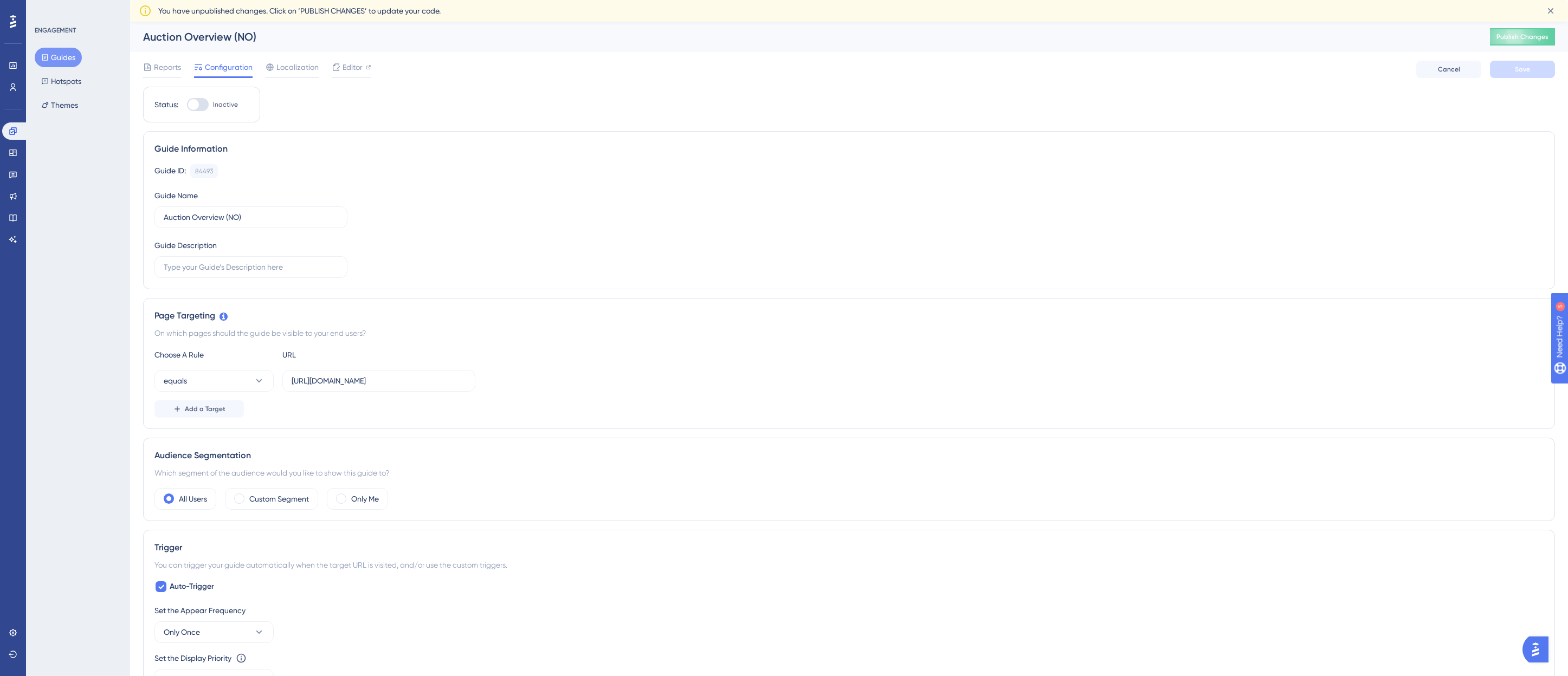
click at [199, 98] on div at bounding box center [198, 105] width 21 height 13
click at [187, 105] on input "Inactive" at bounding box center [186, 105] width 1 height 1
checkbox input "true"
click at [1523, 69] on span "Save" at bounding box center [1522, 69] width 15 height 9
click at [61, 54] on button "Guides" at bounding box center [58, 58] width 47 height 19
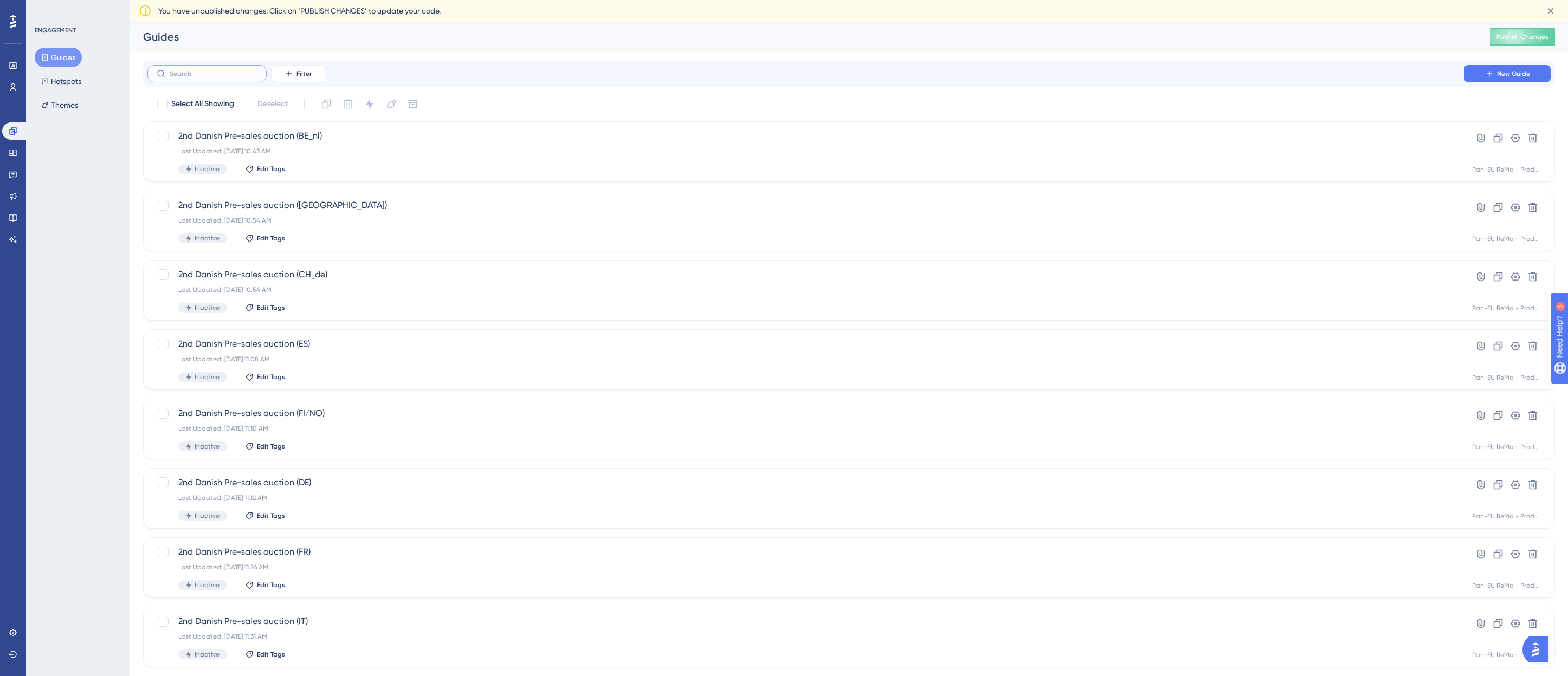
click at [182, 74] on input "text" at bounding box center [213, 74] width 88 height 8
type input "auction o"
click at [1516, 547] on button at bounding box center [1516, 555] width 18 height 18
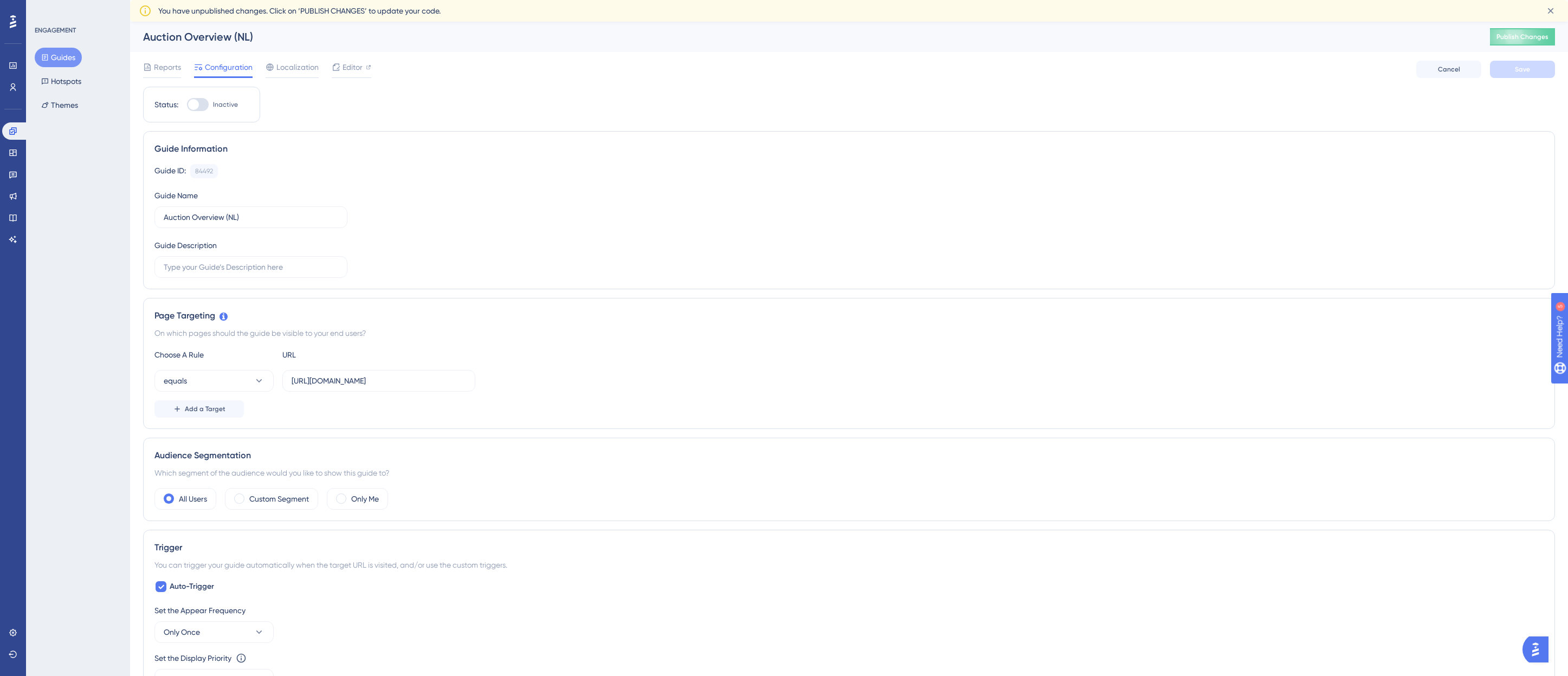
click at [195, 105] on div at bounding box center [193, 105] width 11 height 11
click at [187, 105] on input "Inactive" at bounding box center [186, 105] width 1 height 1
checkbox input "true"
click at [1520, 70] on span "Save" at bounding box center [1522, 69] width 15 height 9
click at [64, 56] on button "Guides" at bounding box center [58, 58] width 47 height 19
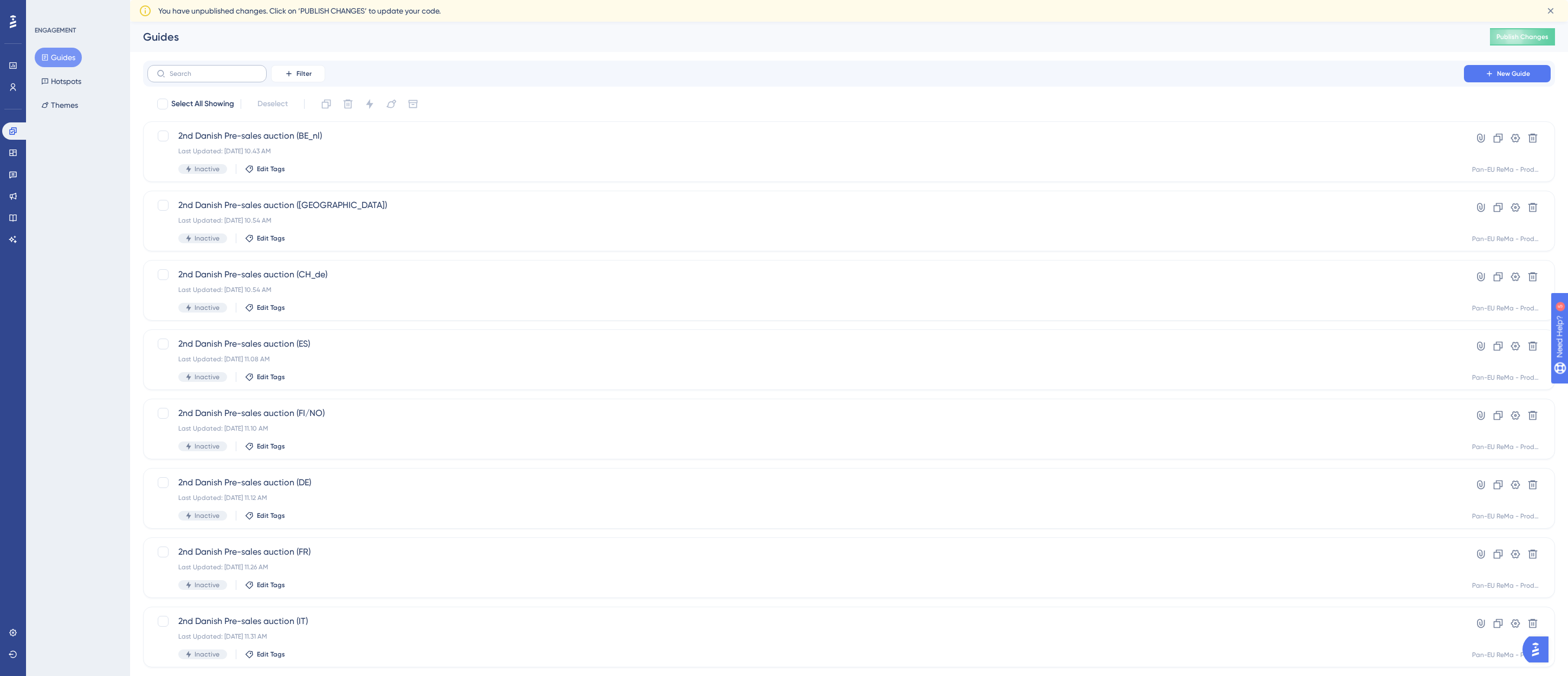
click at [193, 67] on label at bounding box center [207, 74] width 120 height 18
click at [193, 70] on input "text" at bounding box center [213, 74] width 88 height 8
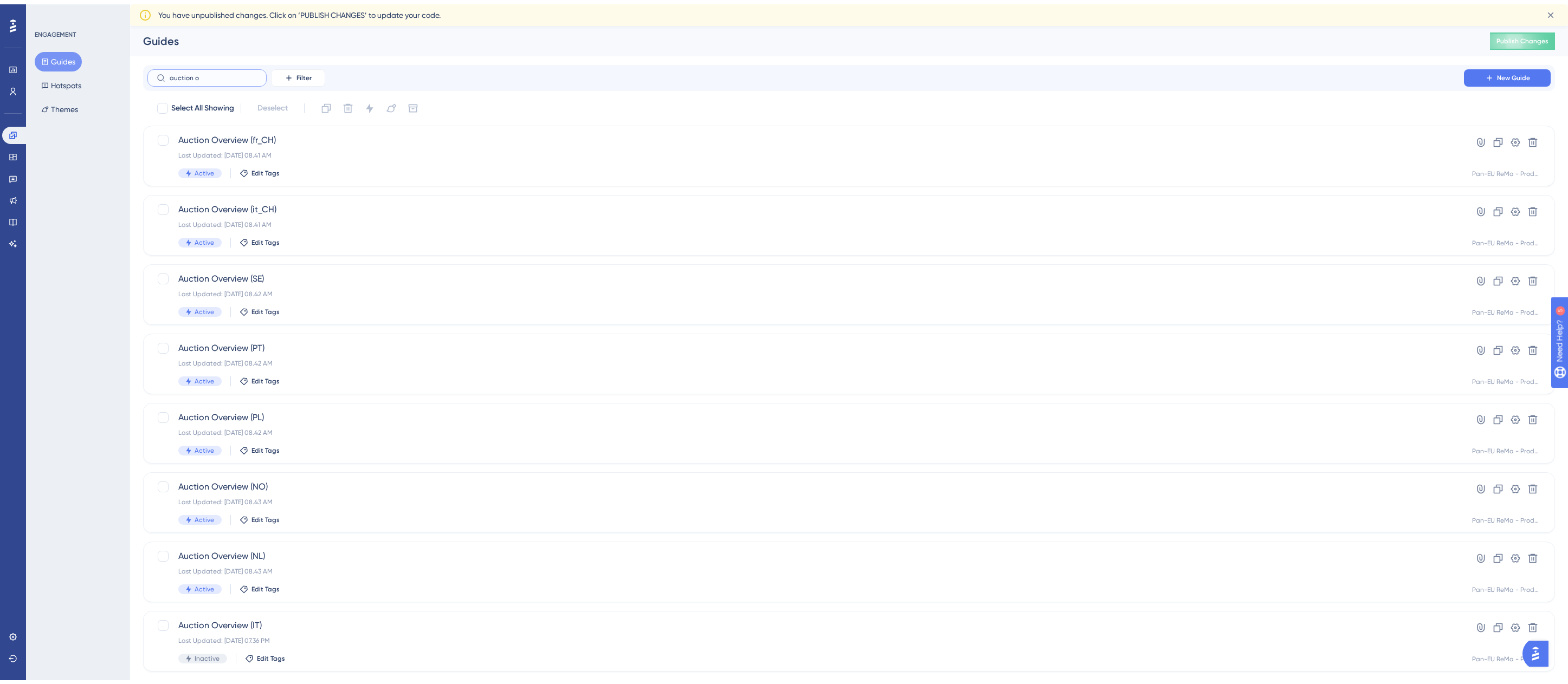
scroll to position [157, 0]
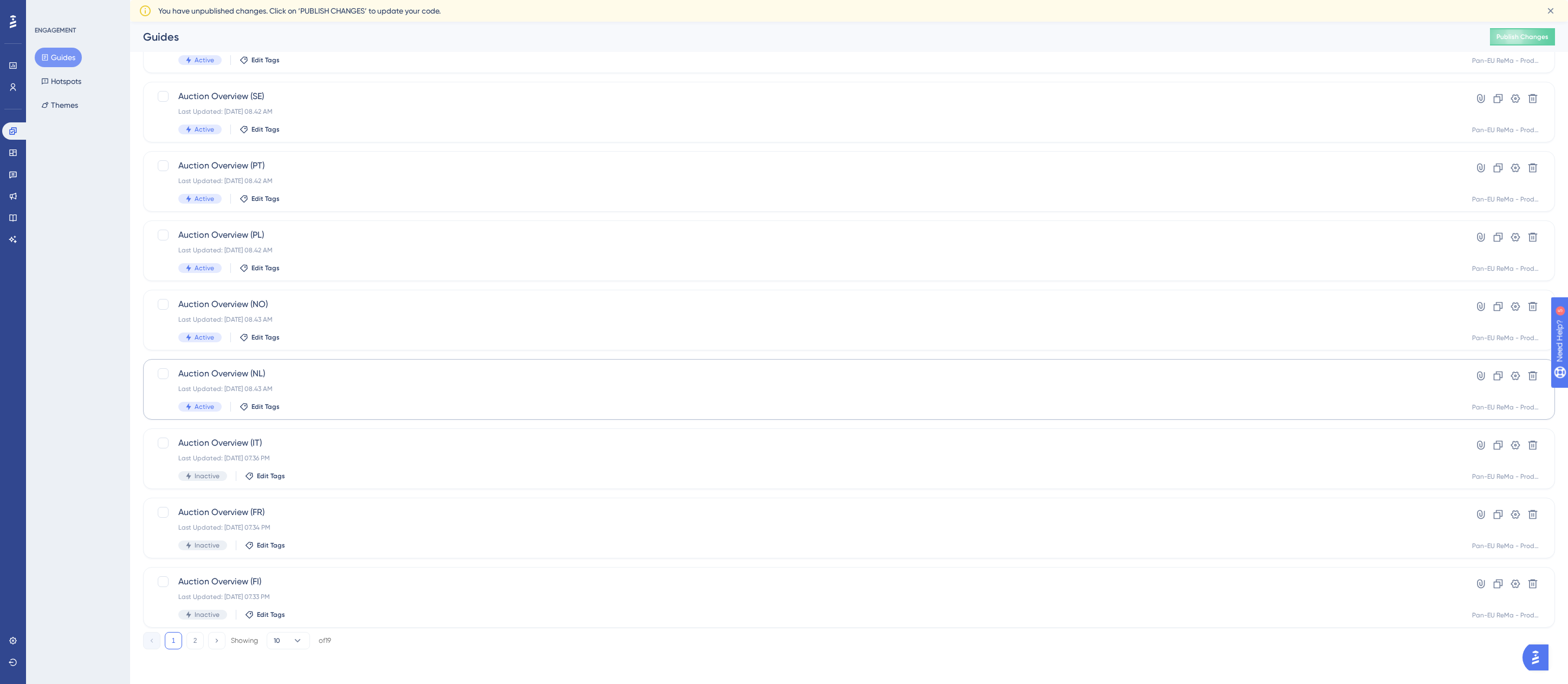
type input "auction o"
click at [371, 376] on span "Auction Overview (NL)" at bounding box center [806, 374] width 1255 height 13
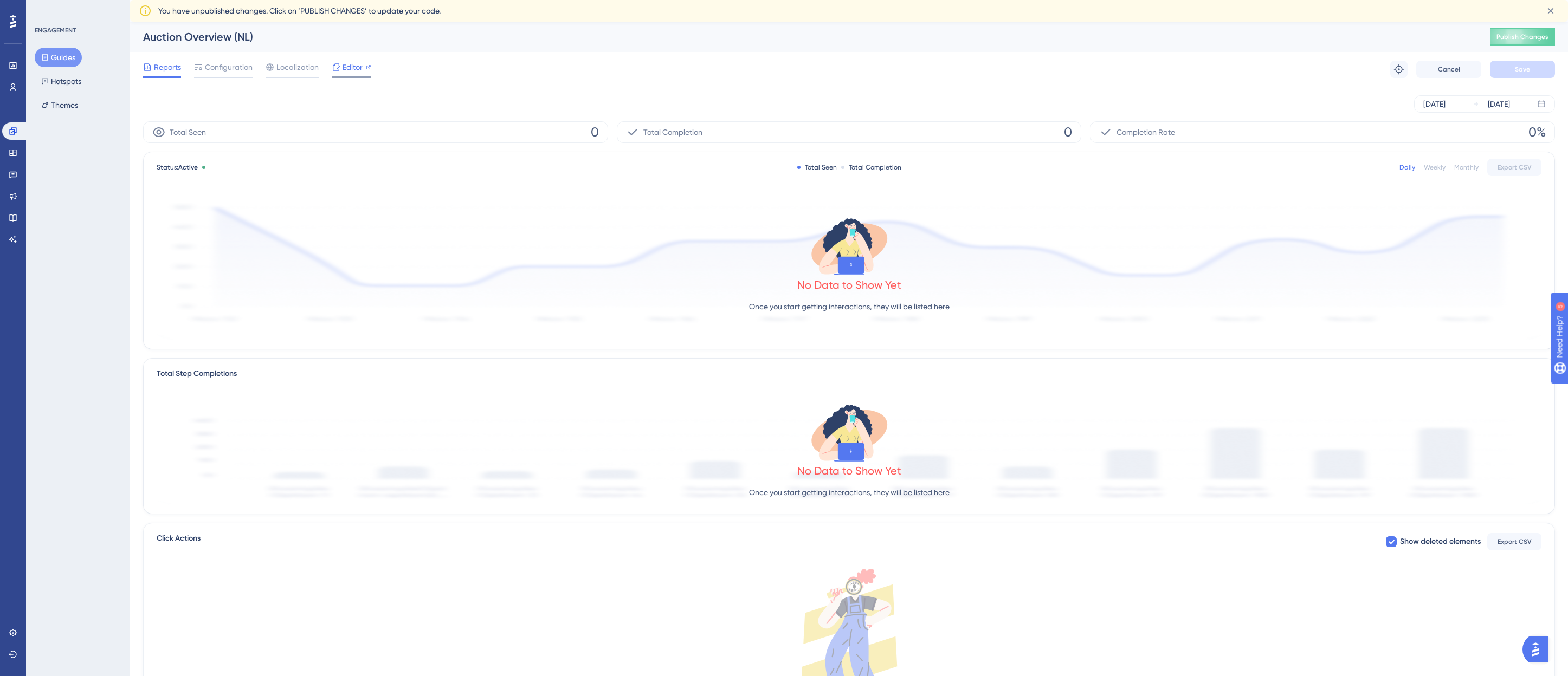
click at [351, 62] on span "Editor" at bounding box center [352, 66] width 20 height 13
click at [59, 54] on button "Guides" at bounding box center [58, 58] width 47 height 19
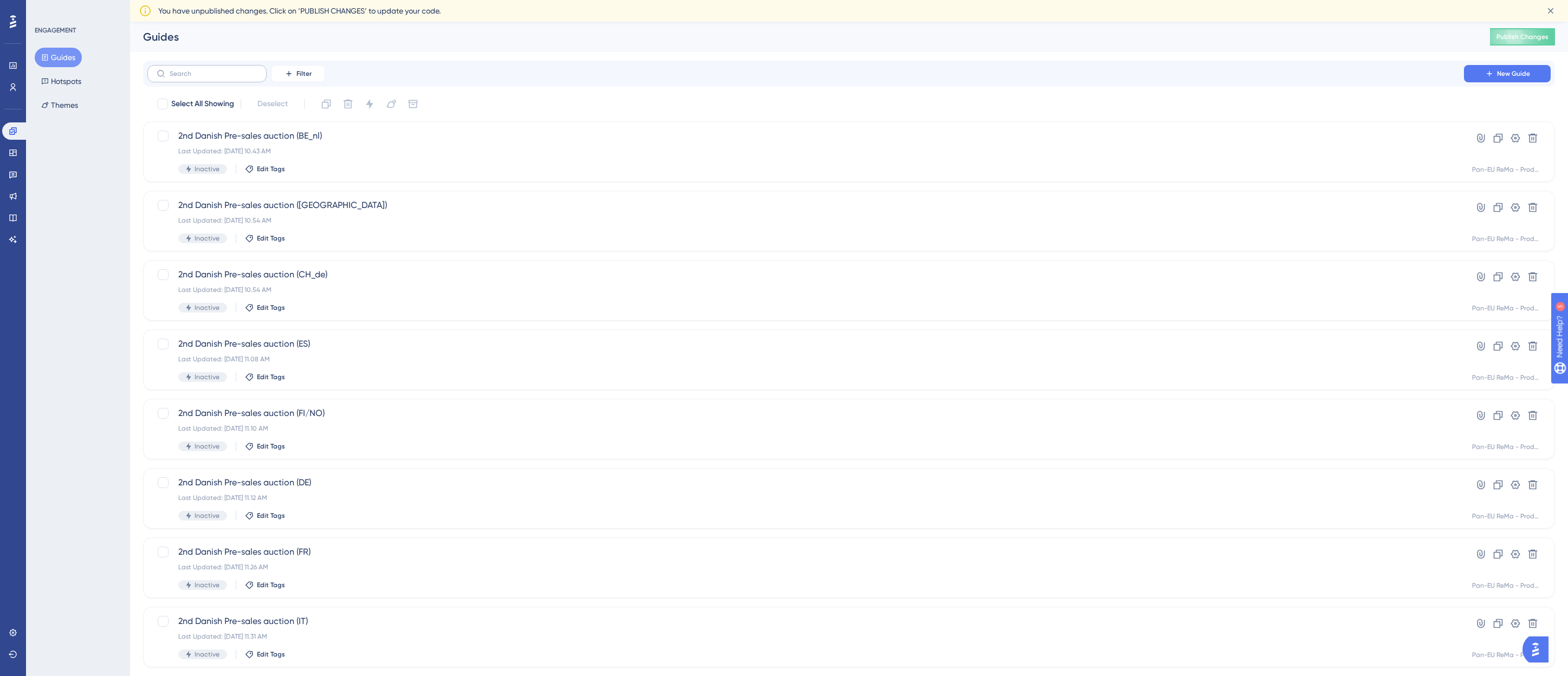
click at [183, 66] on label at bounding box center [207, 74] width 120 height 18
click at [183, 70] on input "text" at bounding box center [213, 74] width 88 height 8
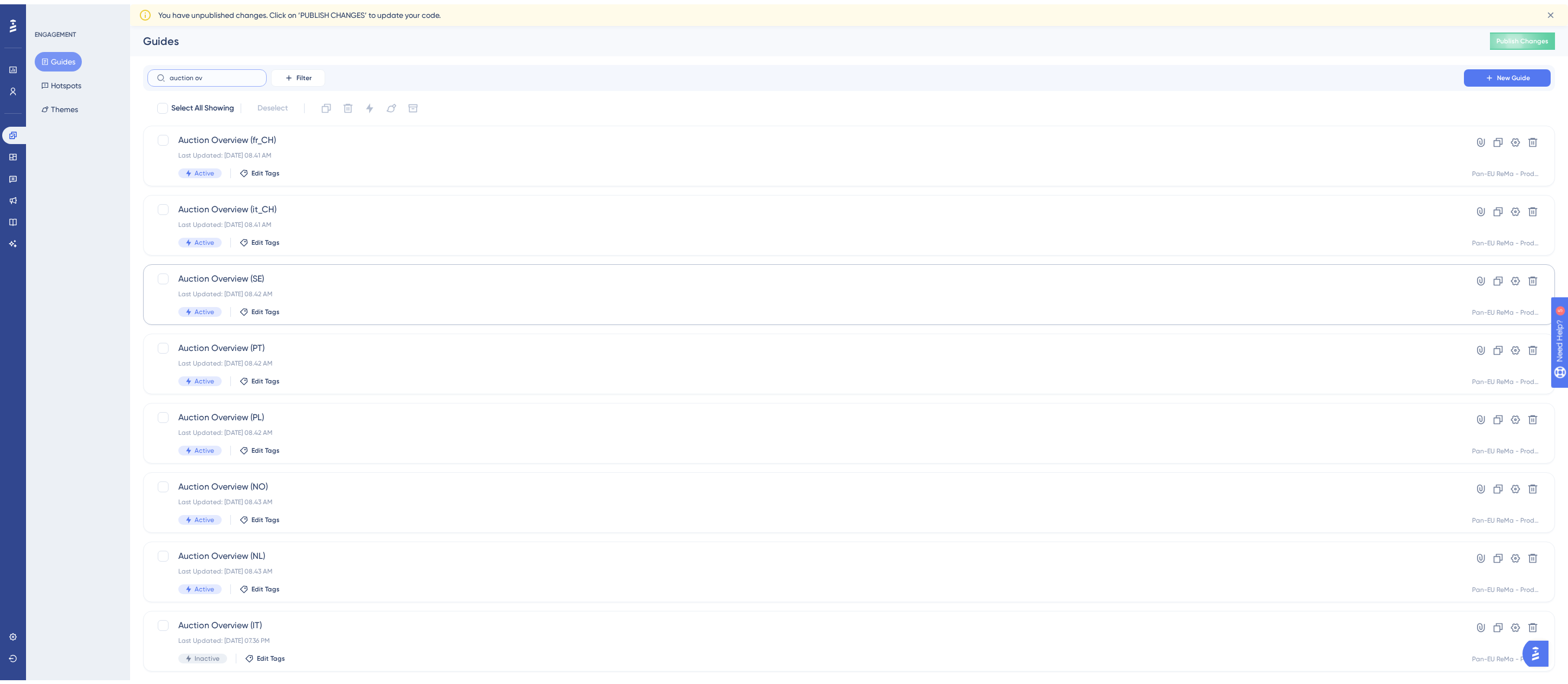
scroll to position [157, 0]
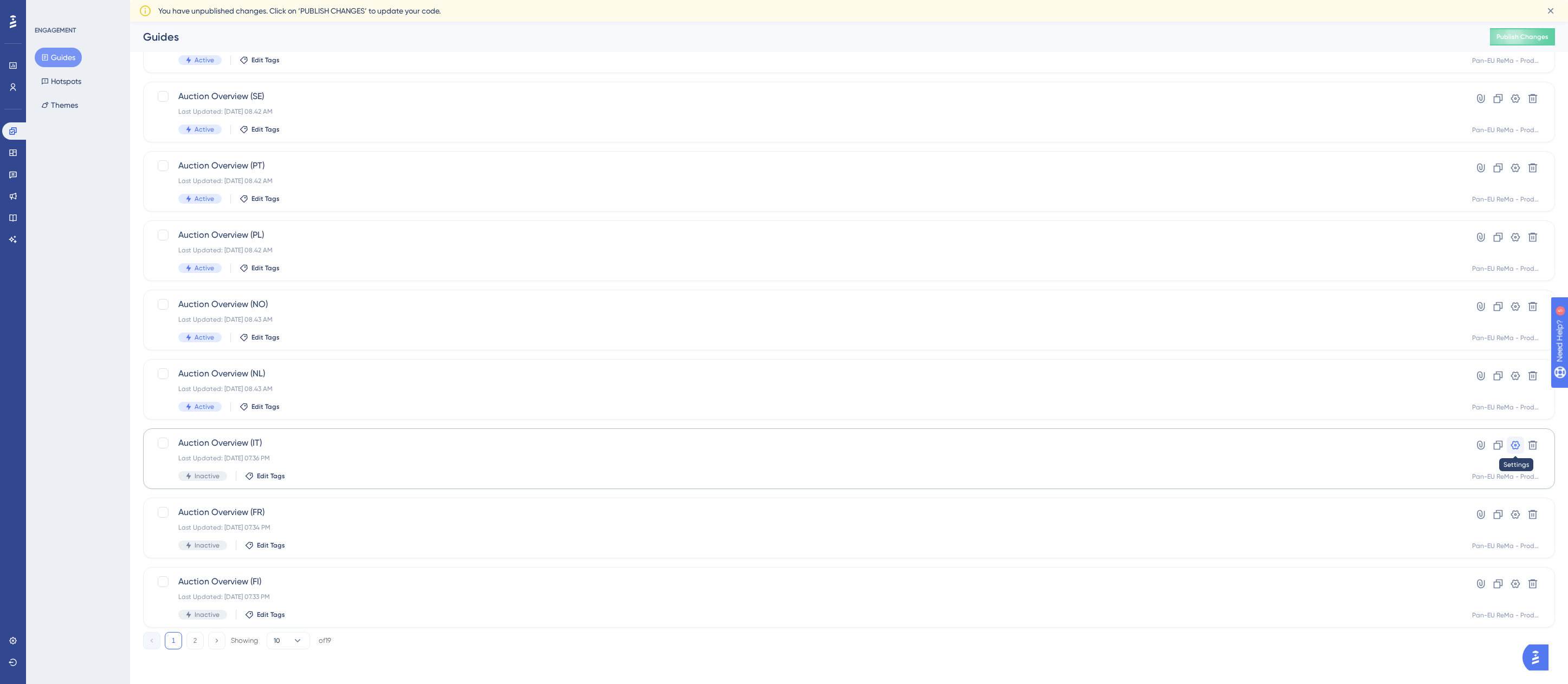
type input "auction ov"
click at [1512, 438] on button at bounding box center [1516, 446] width 18 height 18
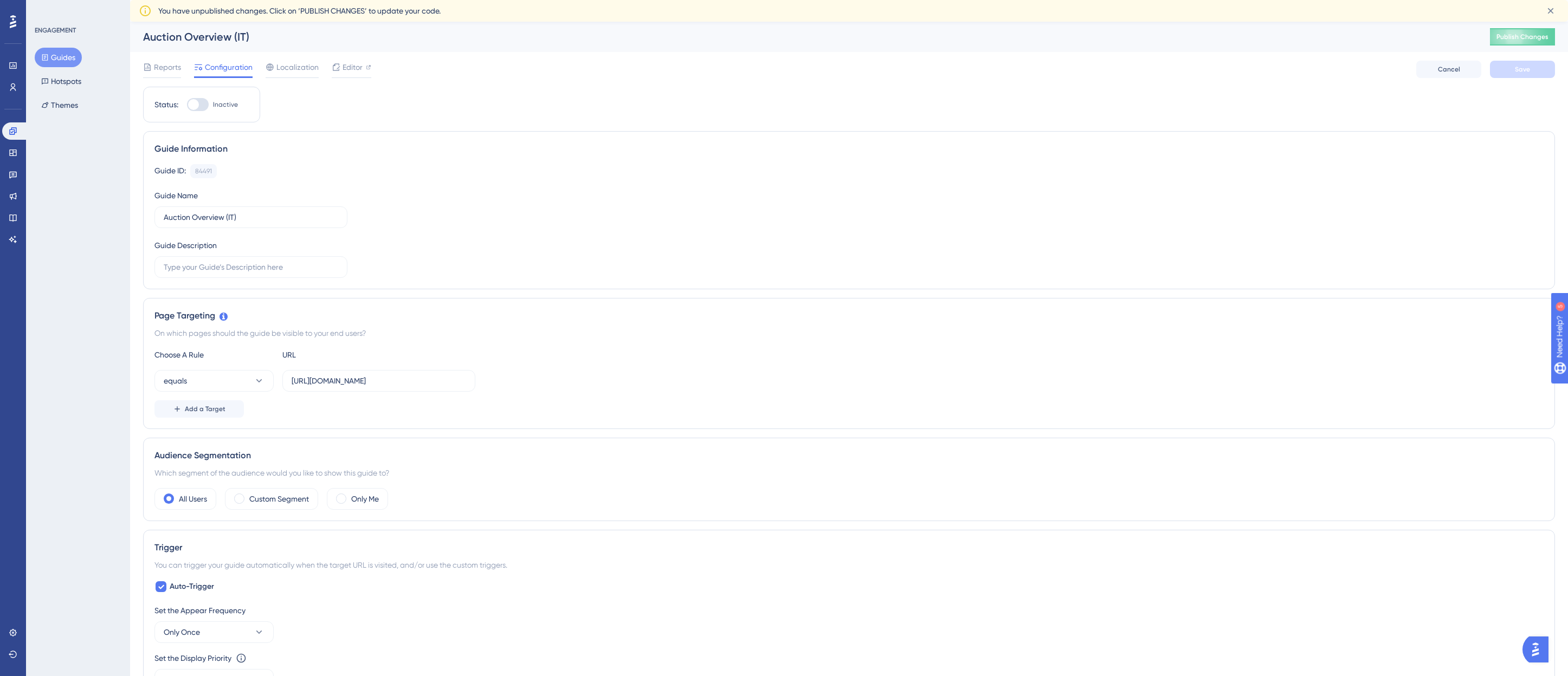
click at [200, 98] on div at bounding box center [198, 105] width 21 height 13
click at [187, 105] on input "Inactive" at bounding box center [186, 105] width 1 height 1
checkbox input "true"
click at [1504, 69] on button "Save" at bounding box center [1522, 69] width 65 height 18
click at [66, 54] on button "Guides" at bounding box center [58, 58] width 47 height 19
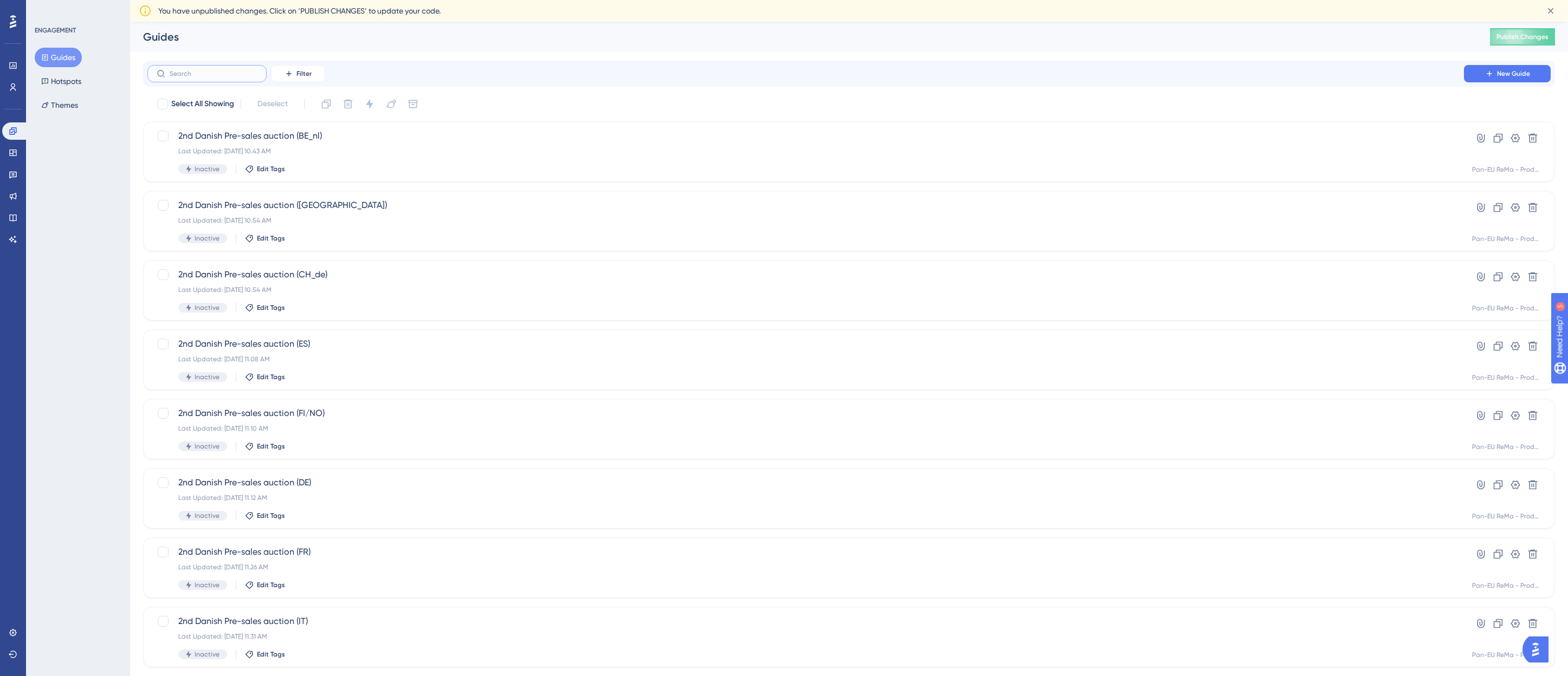
click at [177, 70] on input "text" at bounding box center [213, 74] width 88 height 8
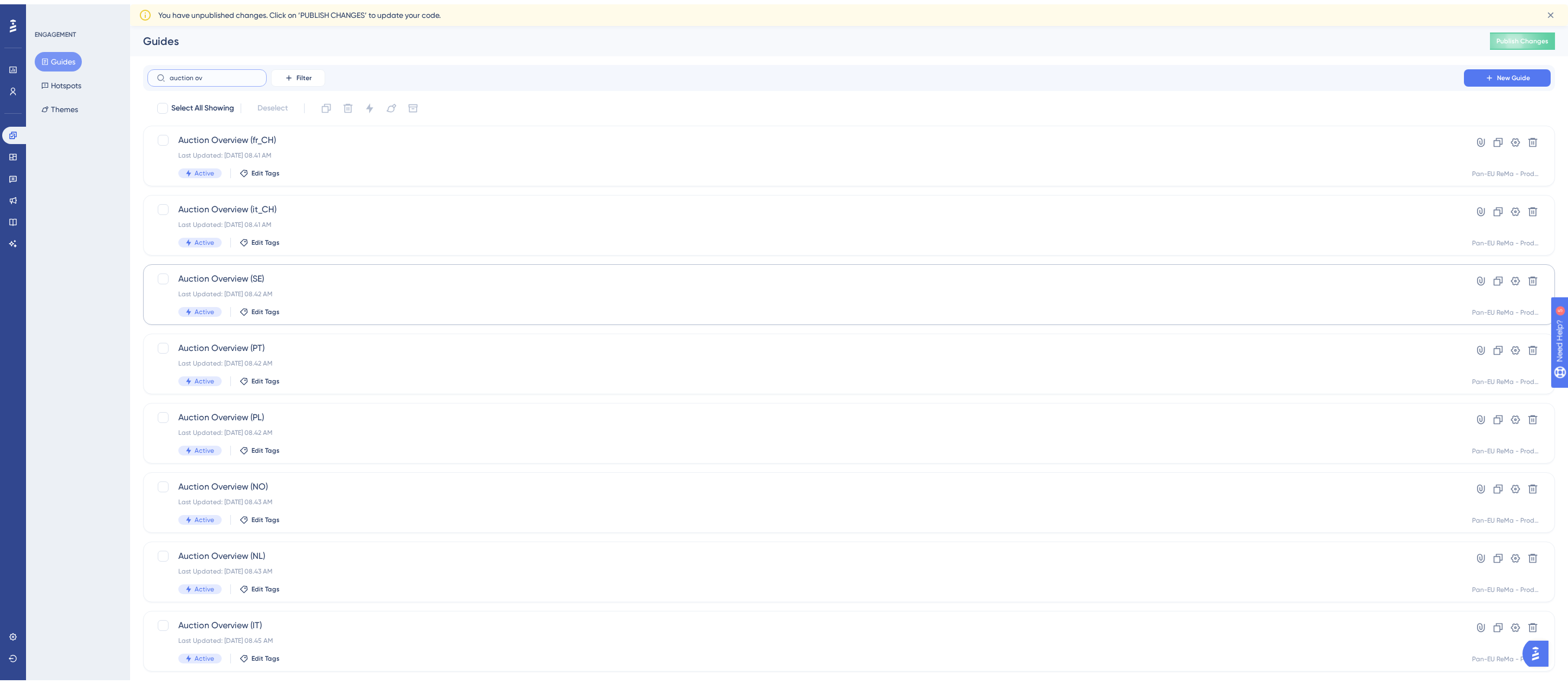
scroll to position [157, 0]
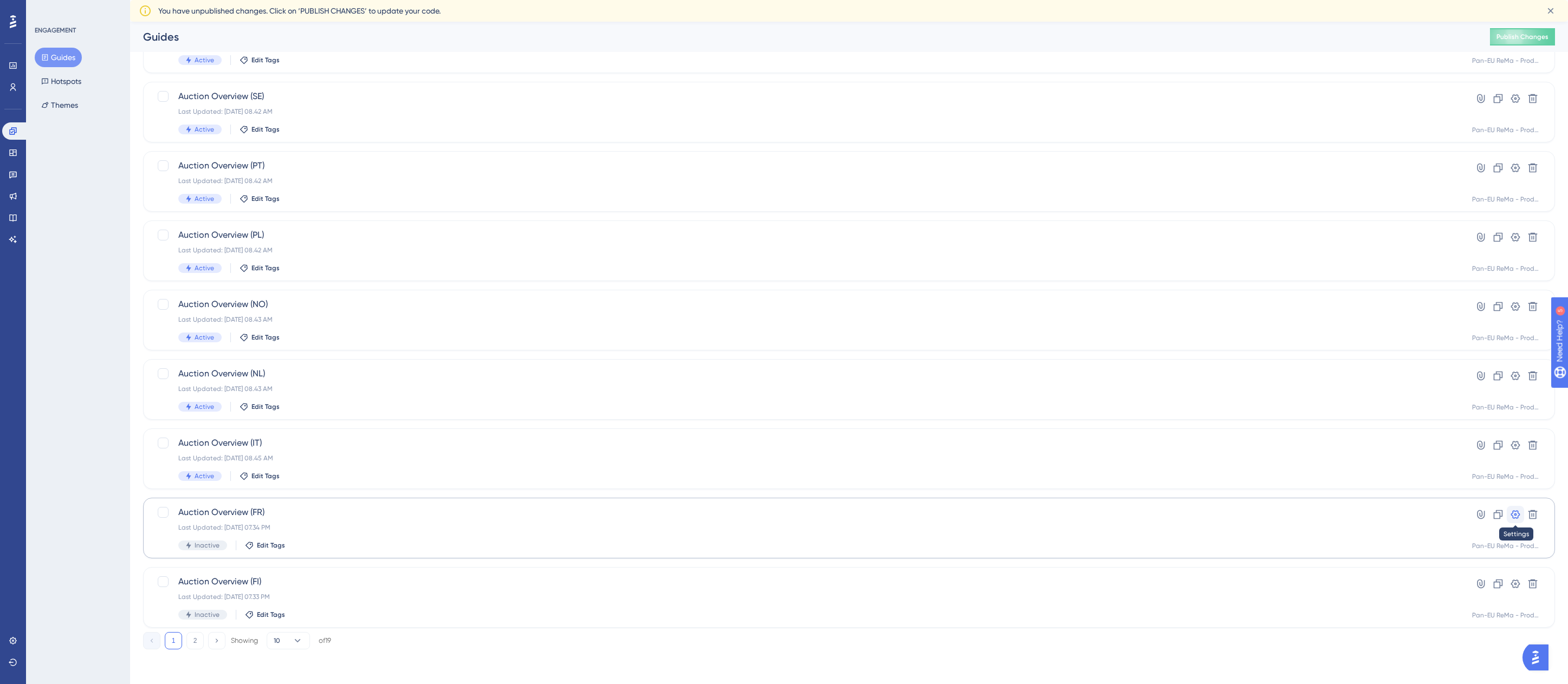
type input "auction ov"
click at [1517, 509] on icon at bounding box center [1516, 515] width 11 height 11
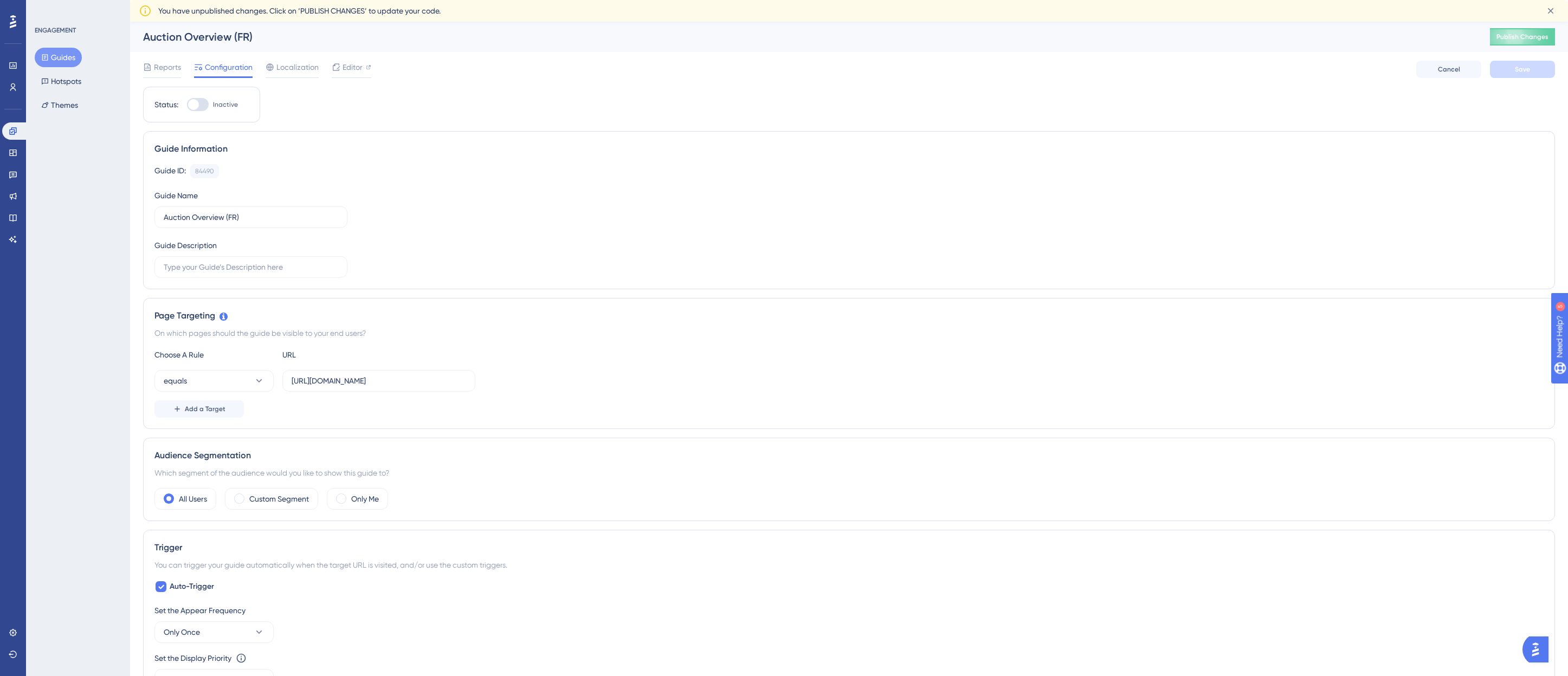
click at [199, 97] on div "Status: Inactive" at bounding box center [201, 105] width 117 height 35
click at [199, 103] on div at bounding box center [198, 105] width 21 height 13
click at [187, 105] on input "Inactive" at bounding box center [186, 105] width 1 height 1
checkbox input "true"
click at [1498, 68] on button "Save" at bounding box center [1522, 69] width 65 height 18
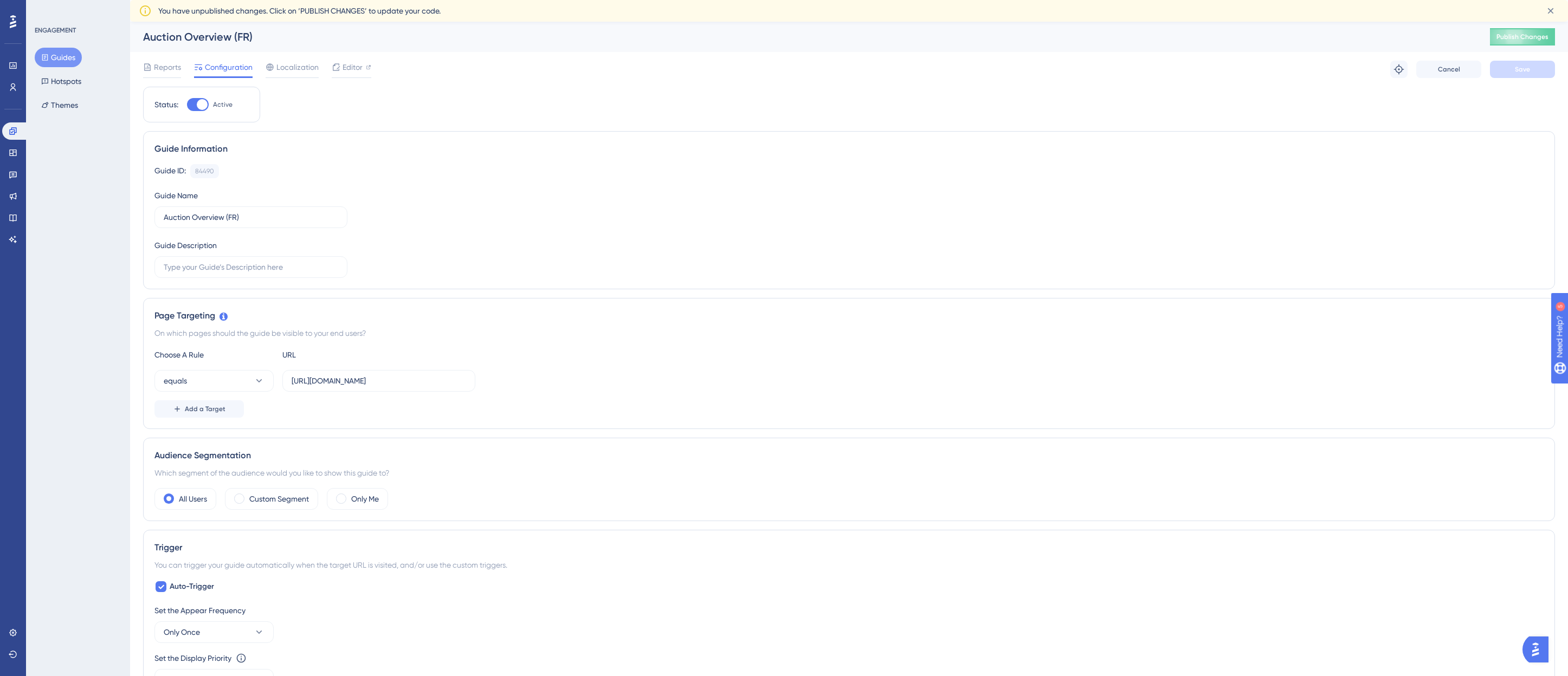
click at [59, 53] on button "Guides" at bounding box center [58, 58] width 47 height 19
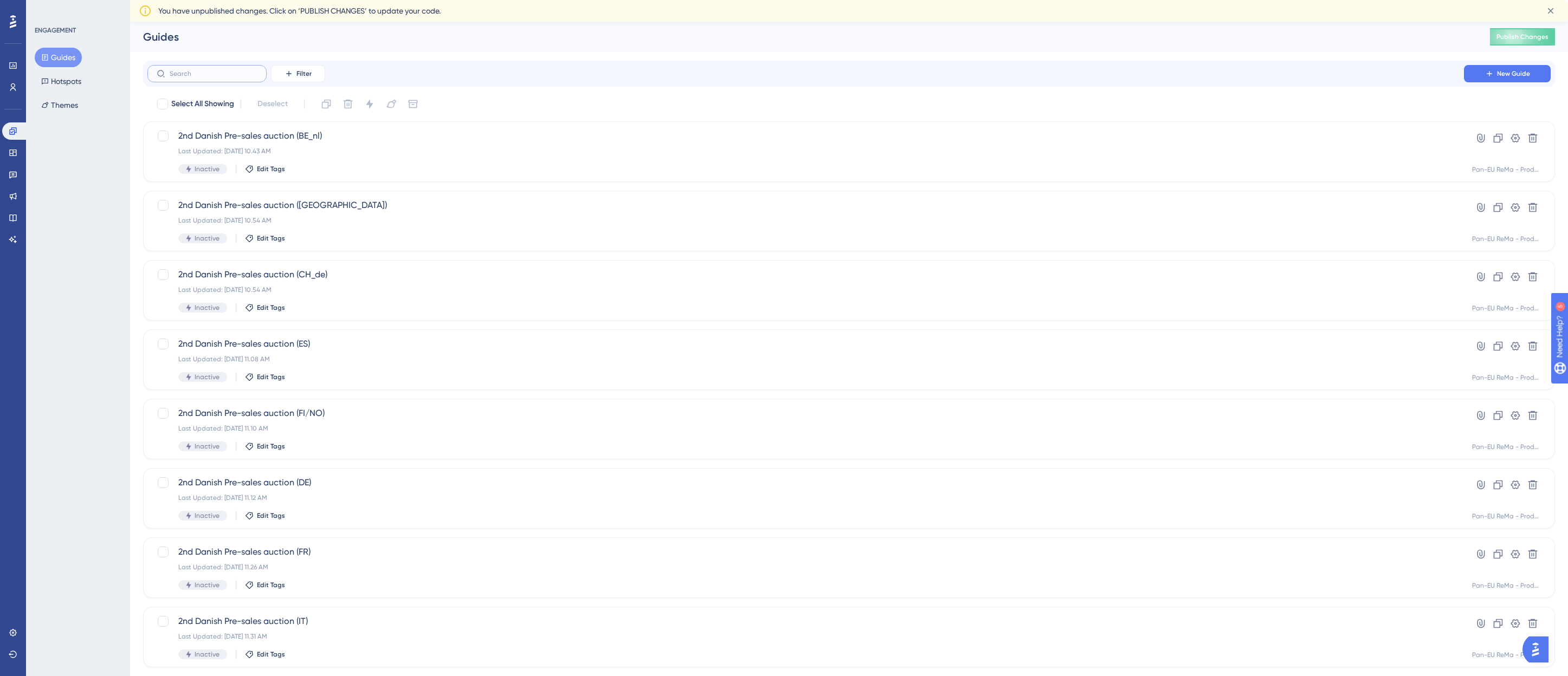
click at [199, 77] on input "text" at bounding box center [213, 74] width 88 height 8
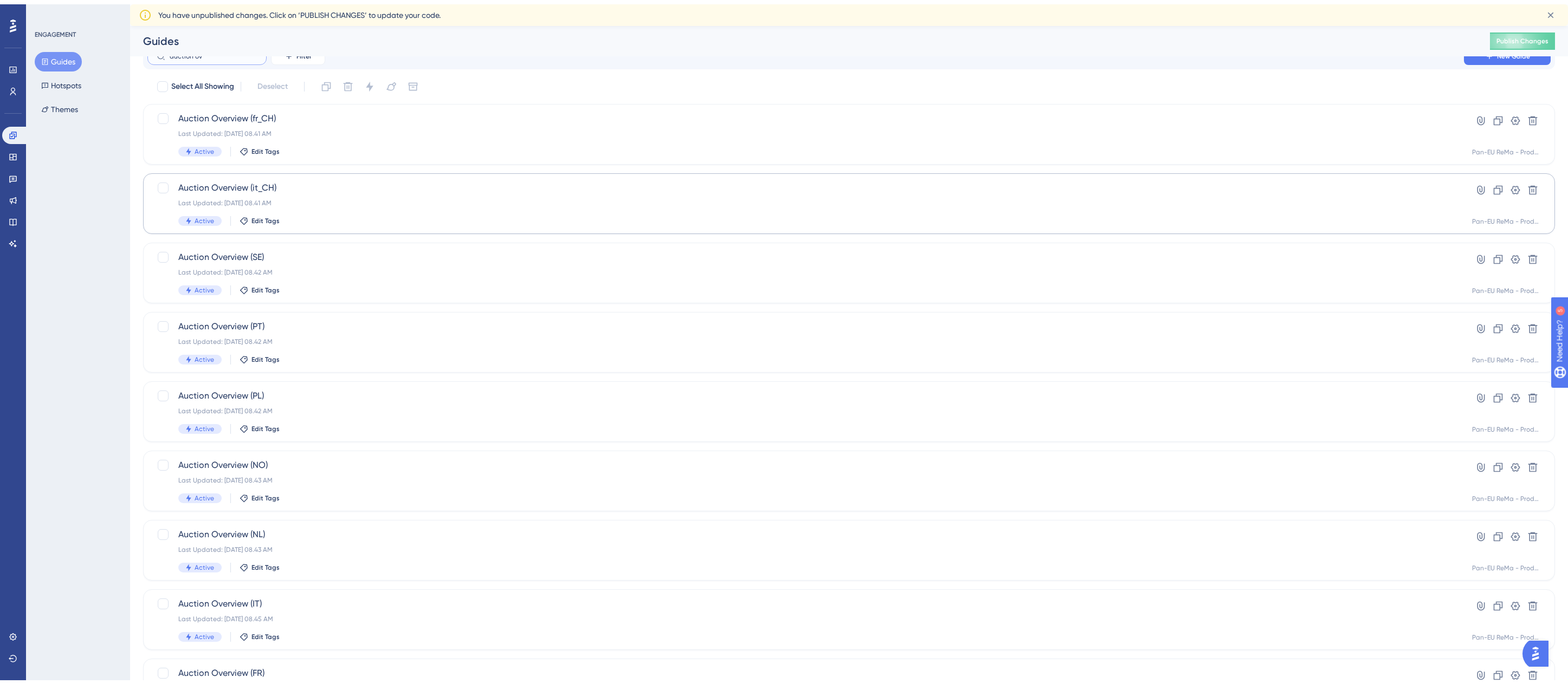
scroll to position [157, 0]
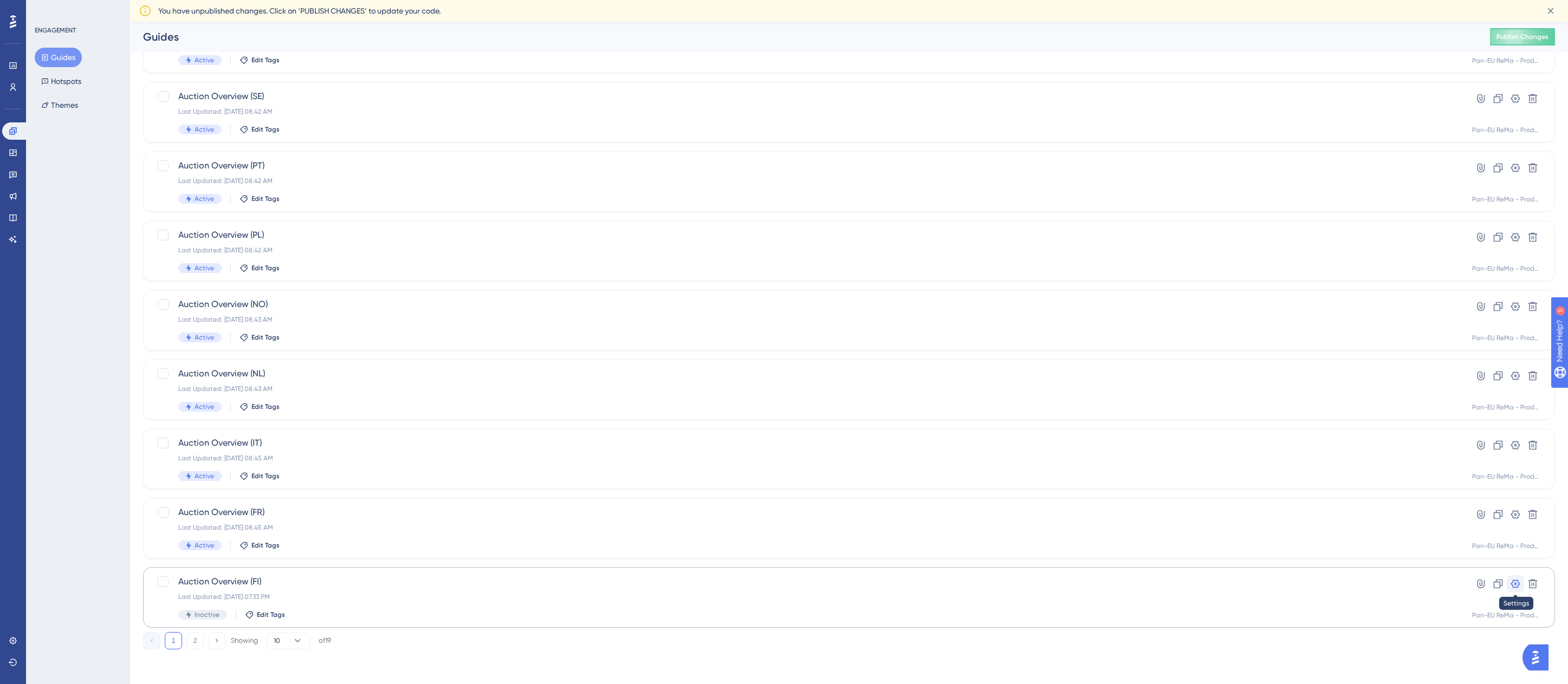
type input "auction ov"
click at [1517, 581] on icon at bounding box center [1516, 584] width 11 height 11
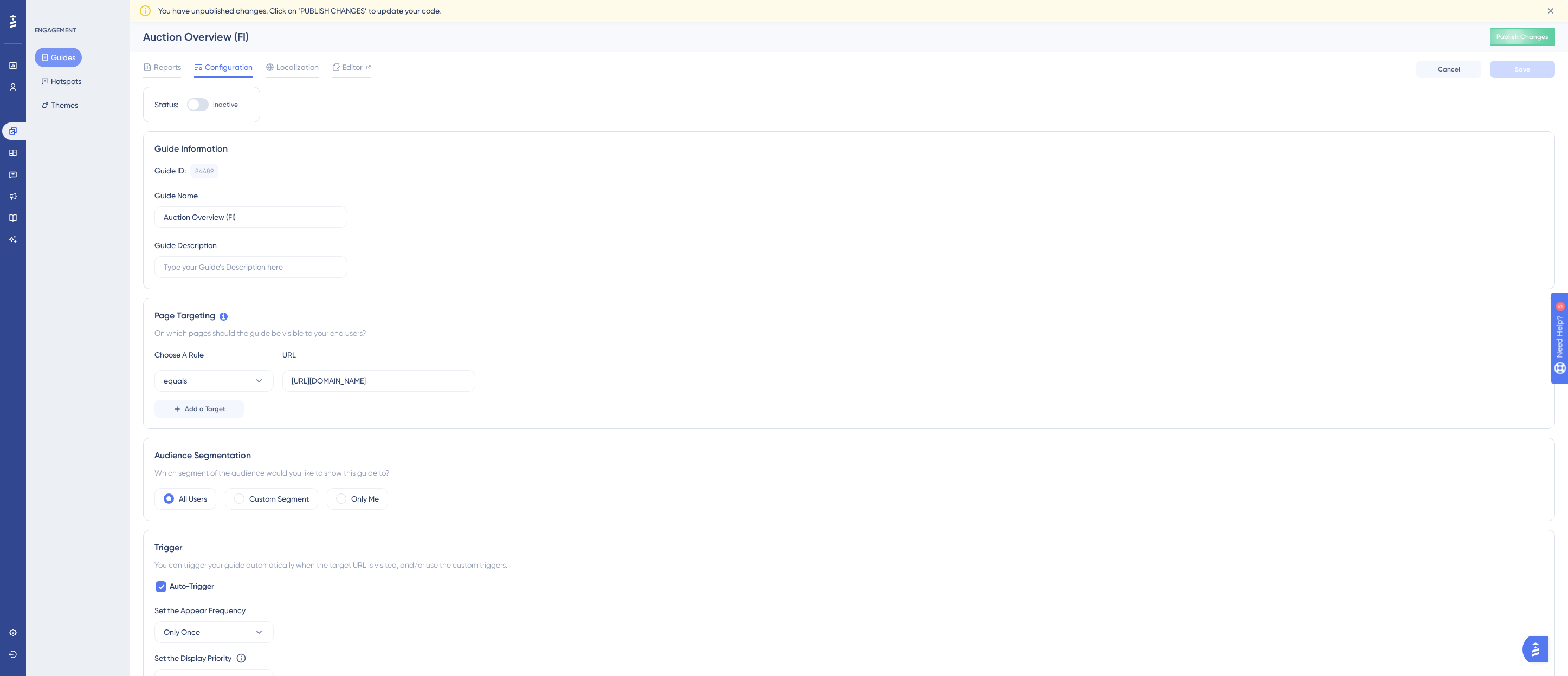
click at [205, 103] on div at bounding box center [198, 105] width 21 height 13
click at [187, 105] on input "Inactive" at bounding box center [186, 105] width 1 height 1
checkbox input "true"
click at [1530, 68] on button "Save" at bounding box center [1522, 69] width 65 height 18
click at [58, 52] on button "Guides" at bounding box center [58, 58] width 47 height 19
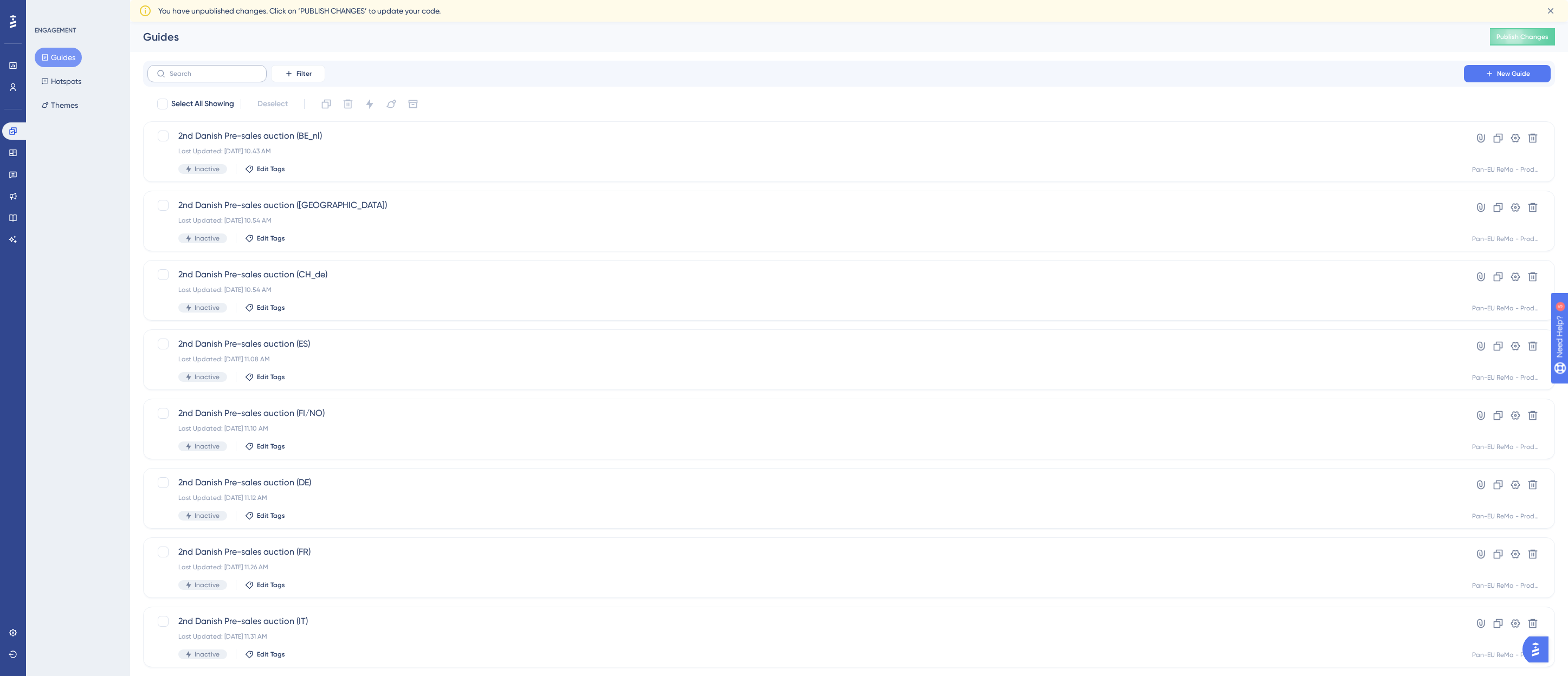
click at [169, 69] on label at bounding box center [207, 74] width 120 height 18
click at [169, 70] on input "text" at bounding box center [213, 74] width 88 height 8
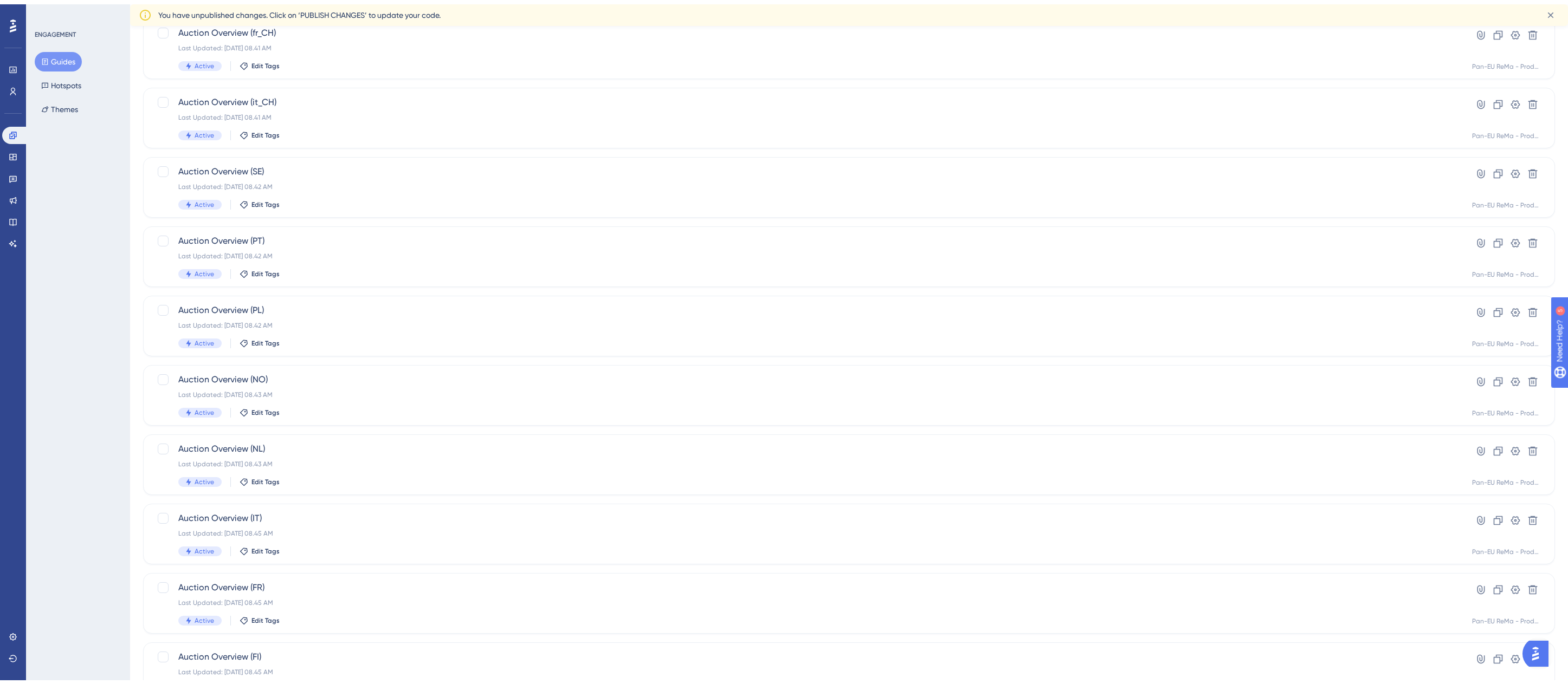
scroll to position [157, 0]
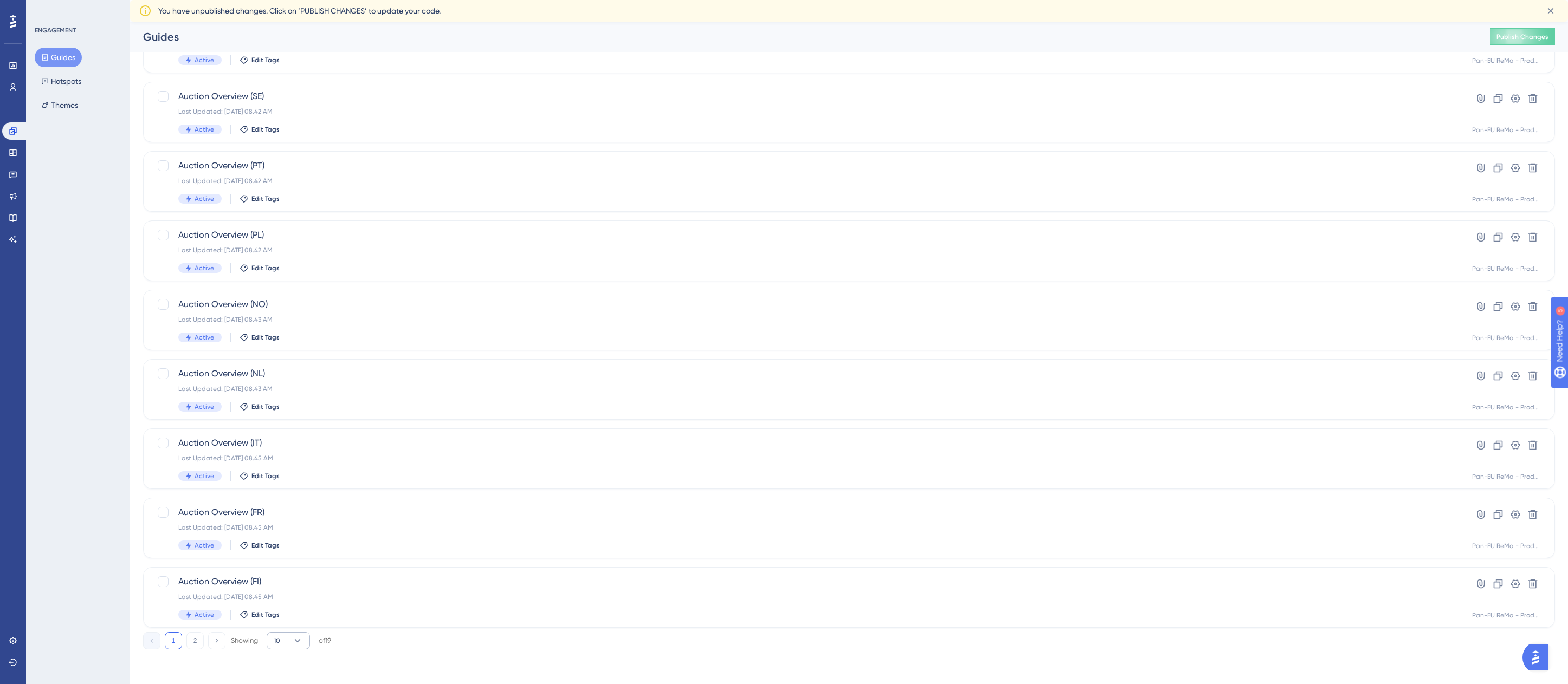
type input "auction ov"
click at [300, 644] on icon at bounding box center [298, 641] width 11 height 11
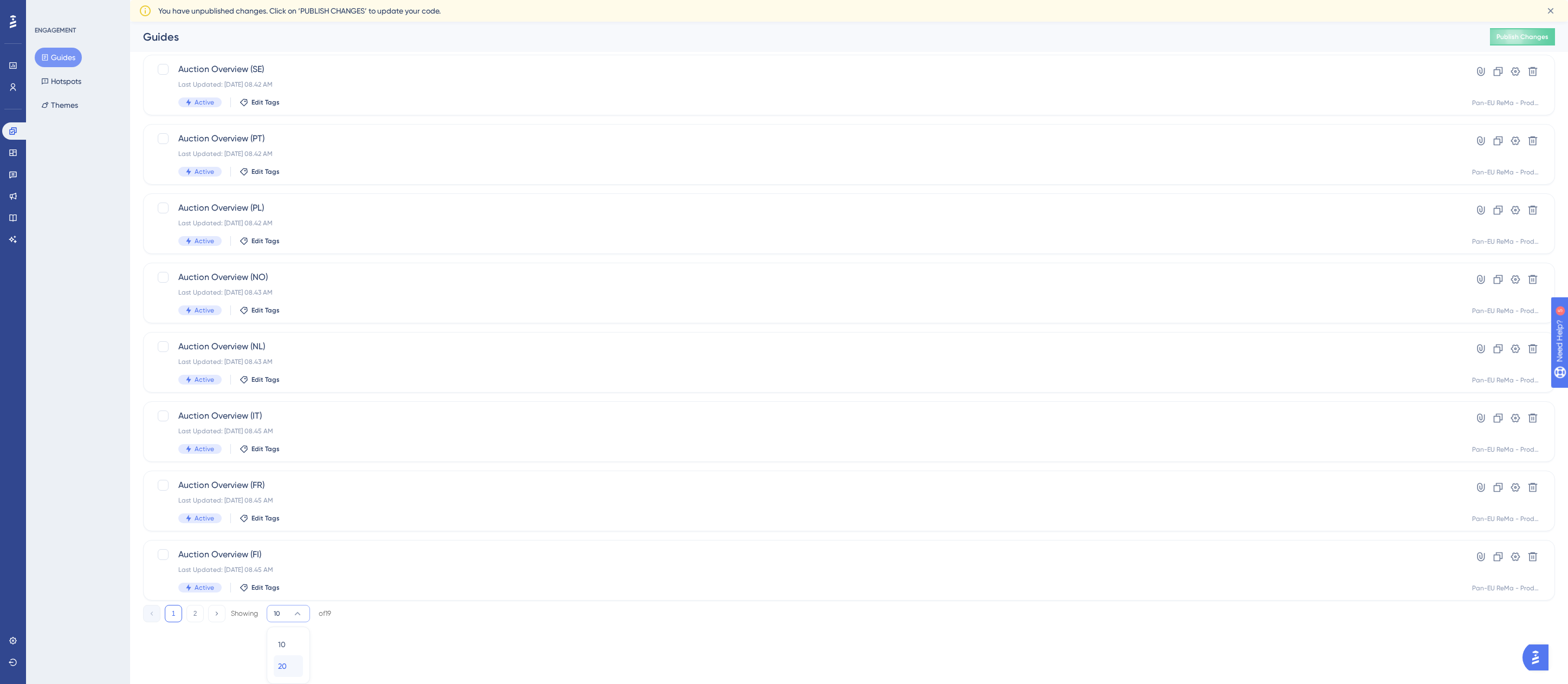
click at [293, 661] on div "20 20" at bounding box center [288, 666] width 20 height 21
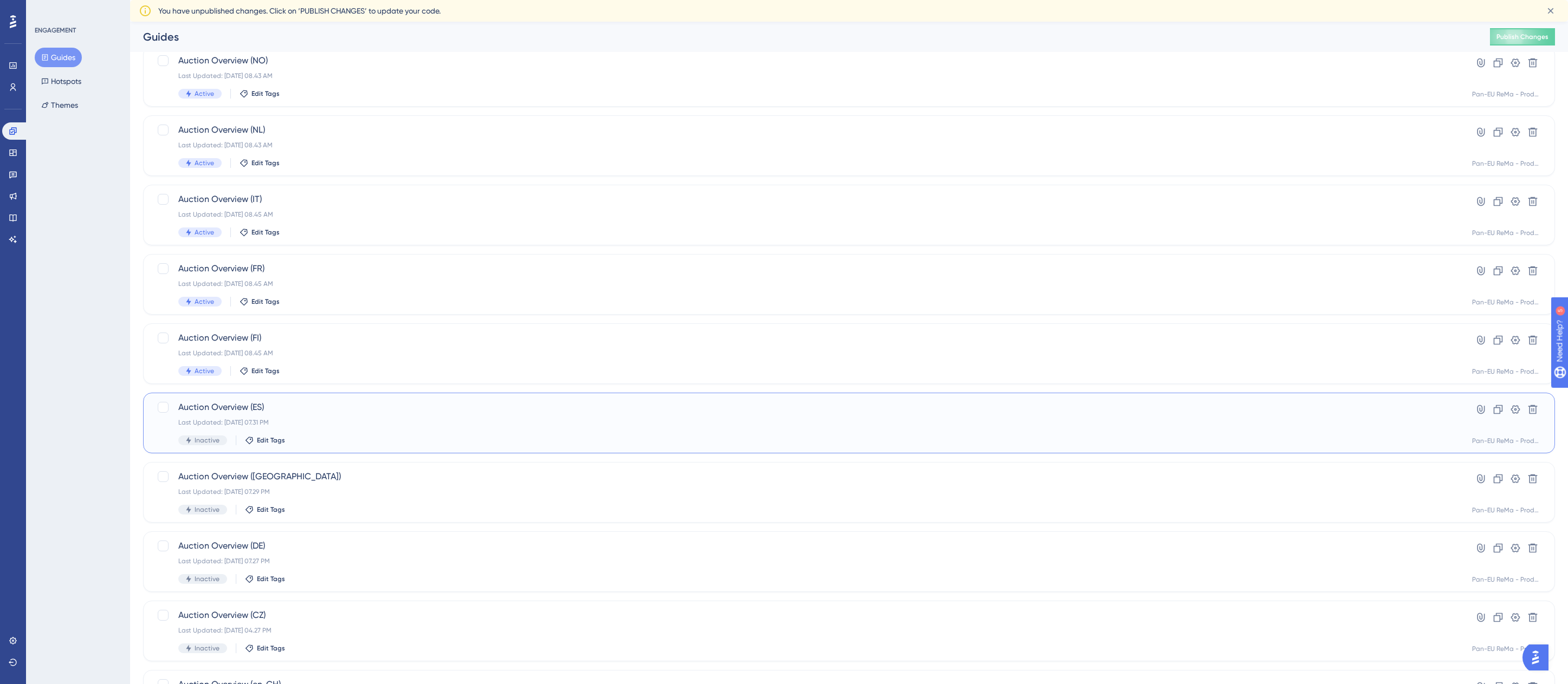
click at [542, 415] on div "Auction Overview (ES) Last Updated: 26. apr. 2023 07.31 PM Inactive Edit Tags" at bounding box center [806, 424] width 1255 height 44
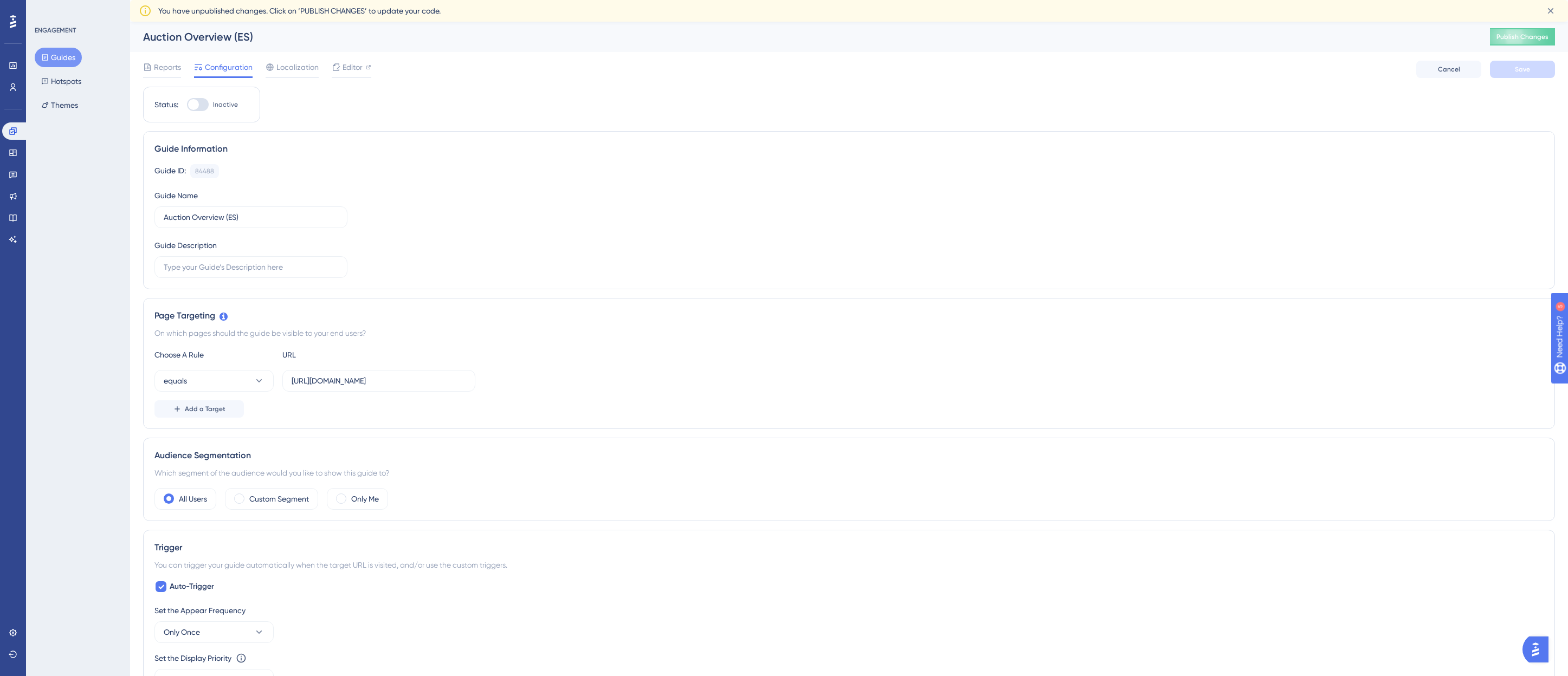
click at [206, 103] on div at bounding box center [198, 105] width 21 height 13
click at [187, 105] on input "Inactive" at bounding box center [186, 105] width 1 height 1
checkbox input "true"
click at [1527, 67] on span "Save" at bounding box center [1522, 69] width 15 height 9
click at [67, 51] on button "Guides" at bounding box center [58, 58] width 47 height 19
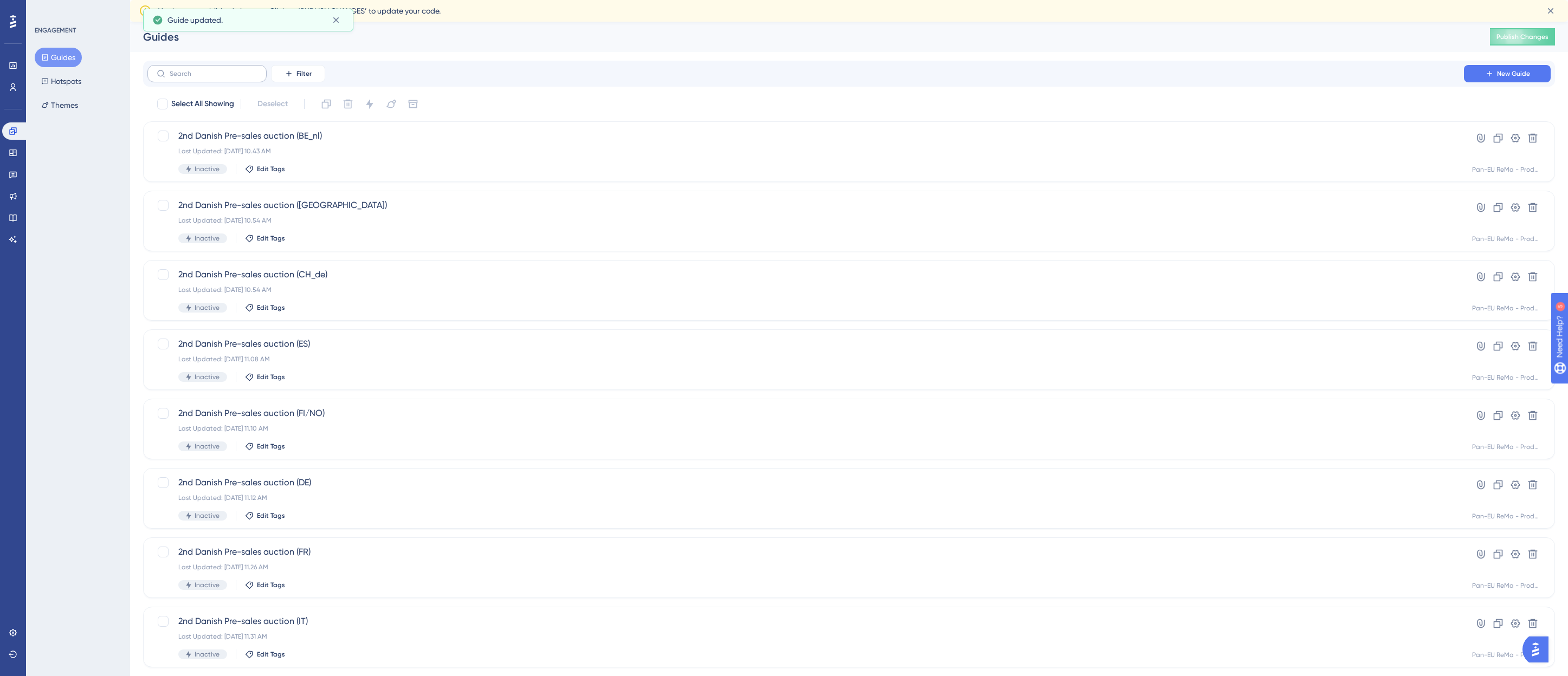
click at [193, 78] on label at bounding box center [207, 74] width 120 height 18
click at [193, 77] on input "text" at bounding box center [213, 74] width 88 height 8
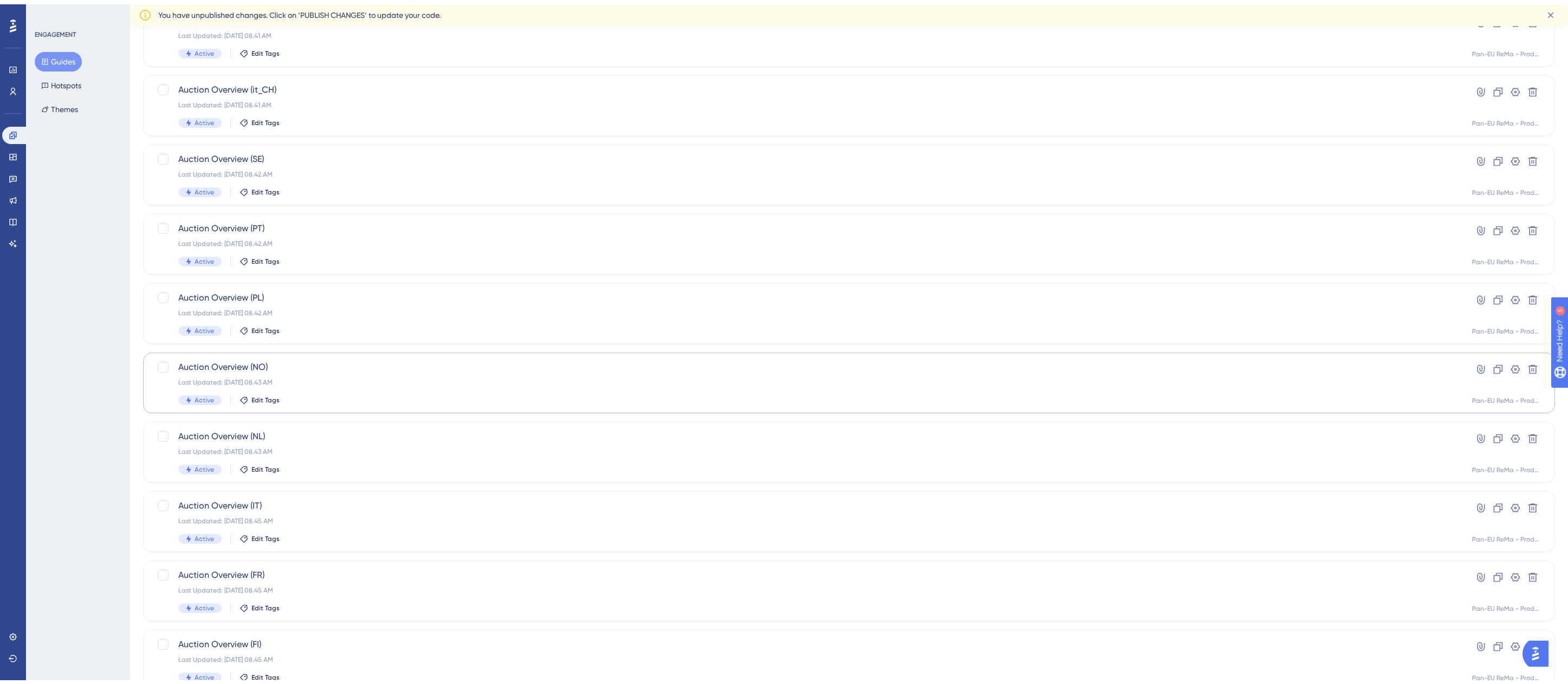
scroll to position [157, 0]
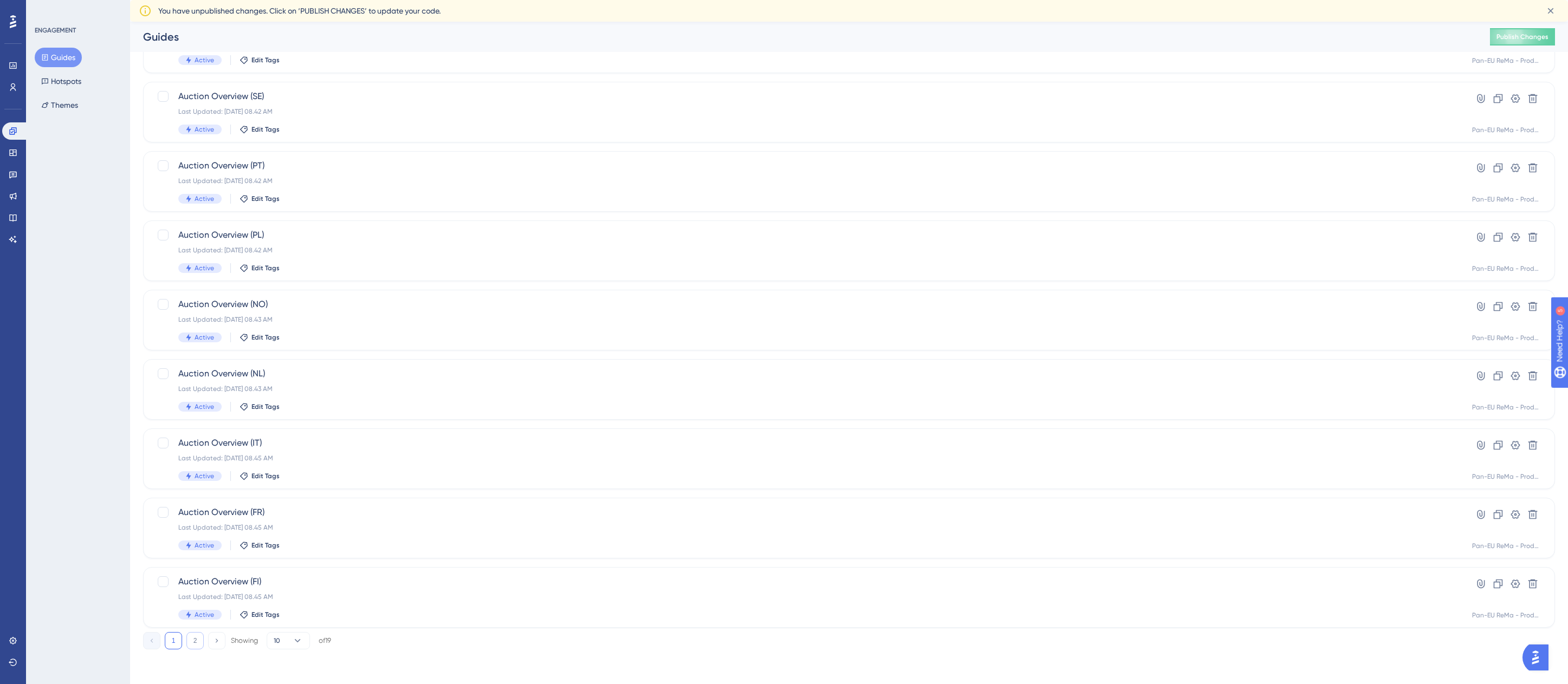
type input "auction o"
click at [189, 646] on button "2" at bounding box center [195, 641] width 18 height 18
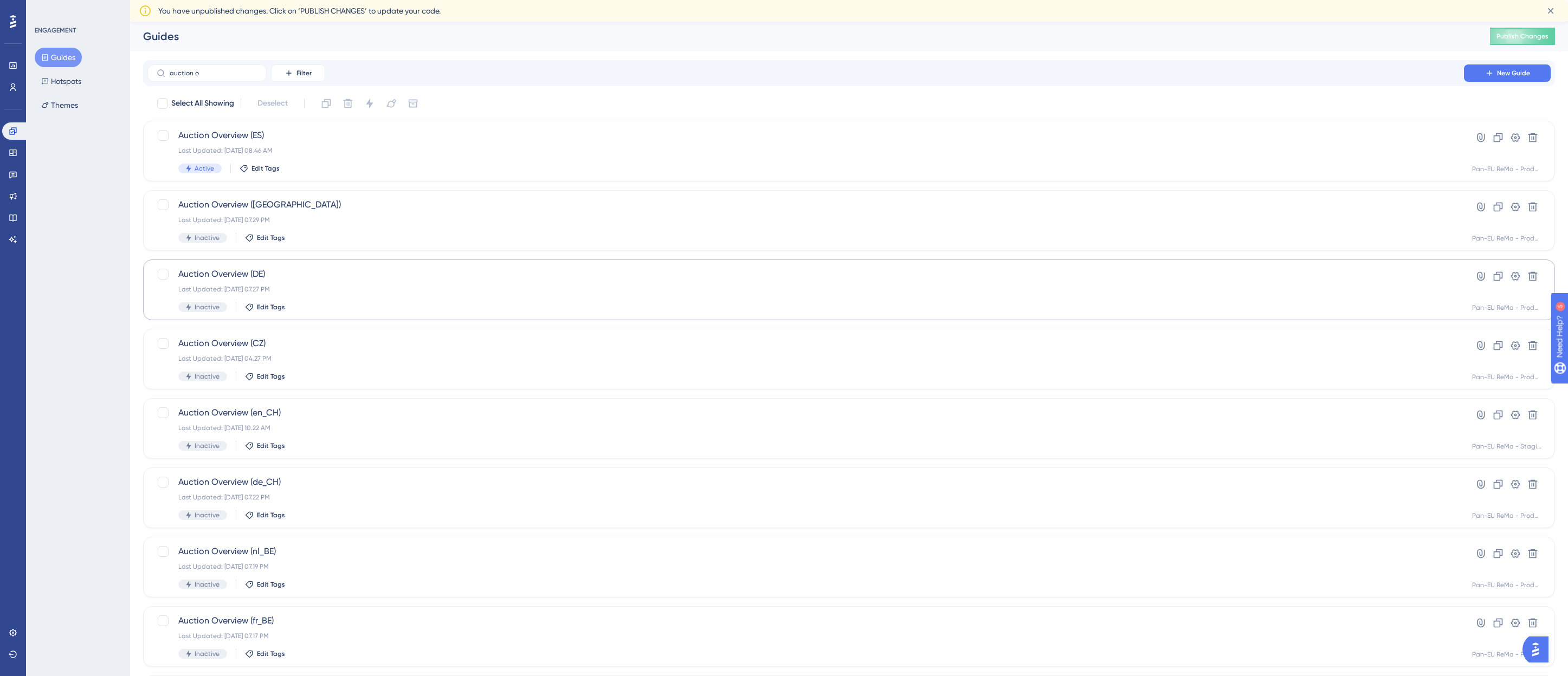
scroll to position [0, 0]
click at [269, 215] on div "Auction Overview (DK) Last Updated: 26. apr. 2023 07.29 PM Inactive Edit Tags" at bounding box center [806, 221] width 1255 height 44
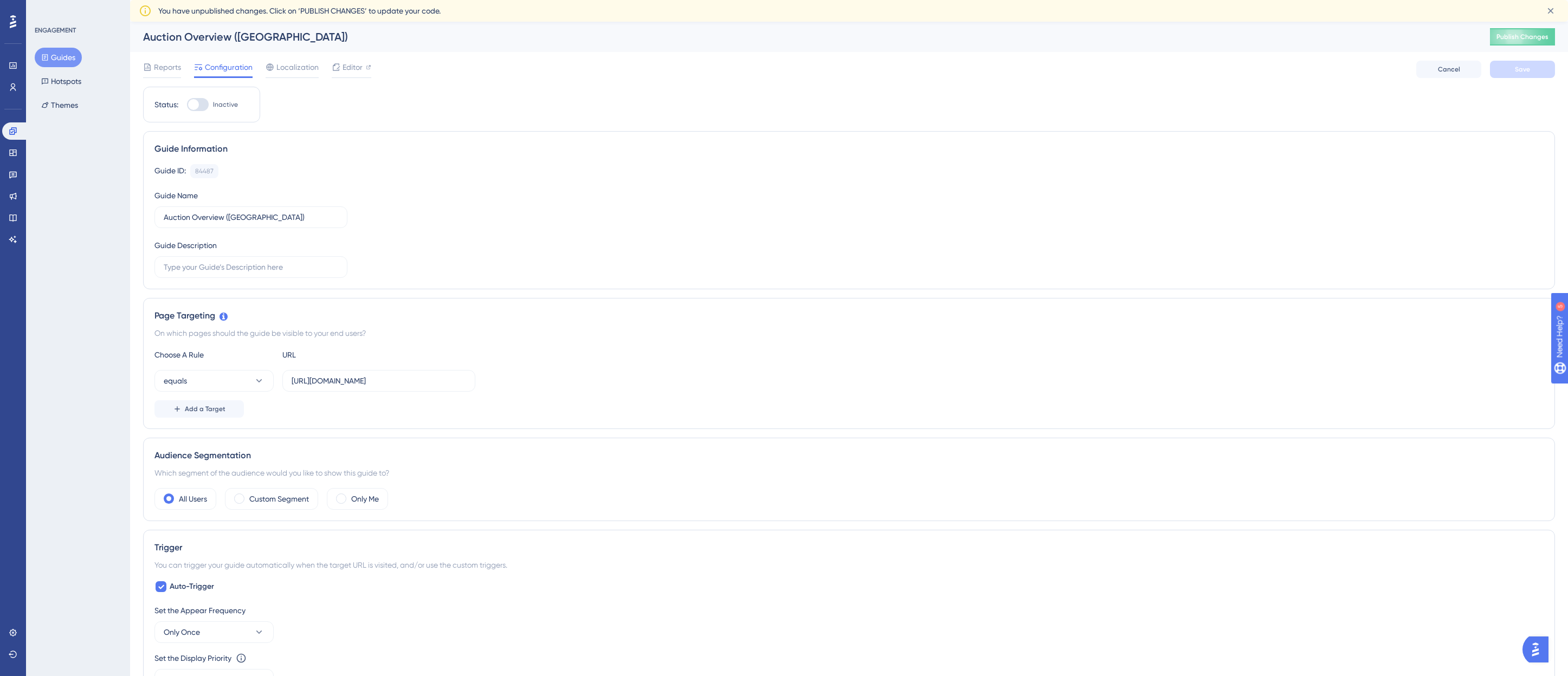
click at [196, 103] on div at bounding box center [193, 105] width 11 height 11
click at [187, 105] on input "Inactive" at bounding box center [186, 105] width 1 height 1
checkbox input "true"
click at [1511, 76] on button "Save" at bounding box center [1522, 69] width 65 height 18
click at [61, 53] on button "Guides" at bounding box center [58, 58] width 47 height 19
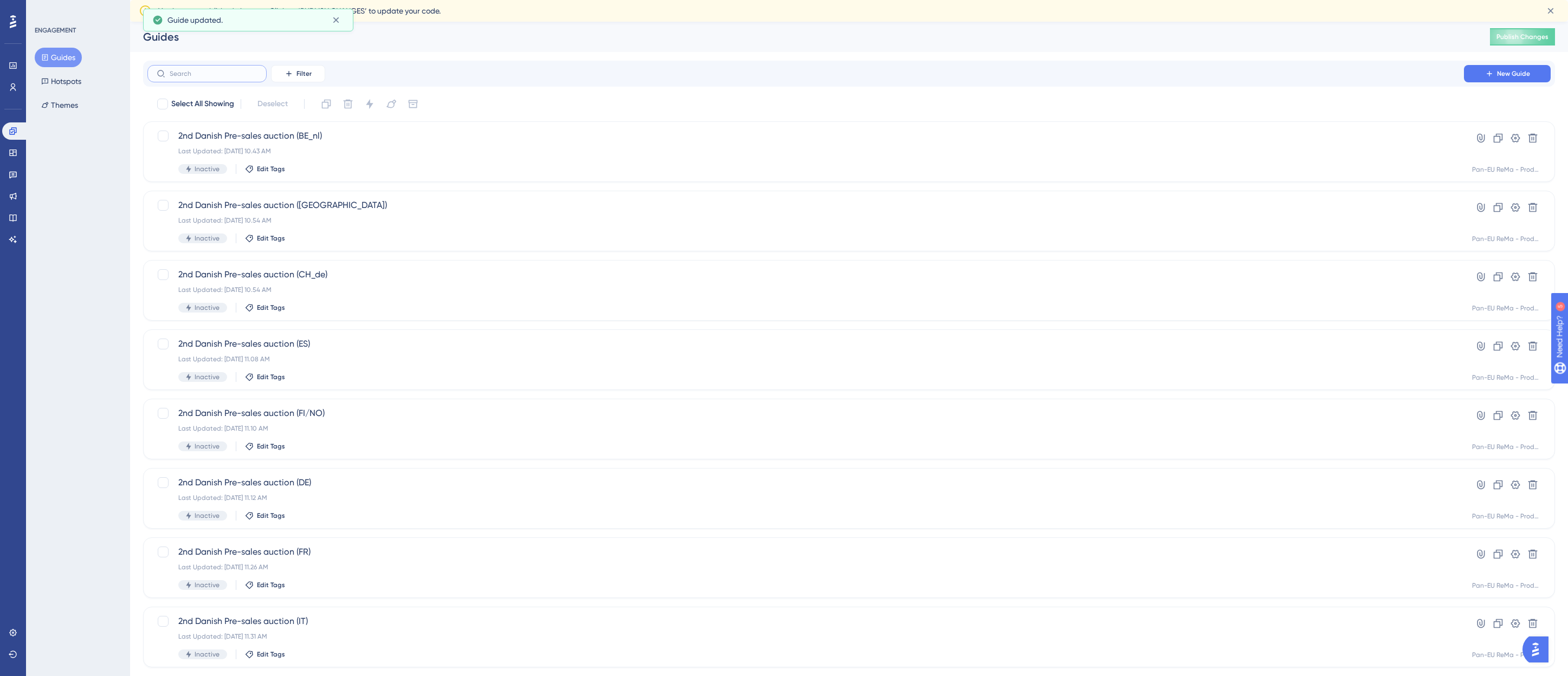
click at [199, 72] on input "text" at bounding box center [213, 74] width 88 height 8
paste input "auction o"
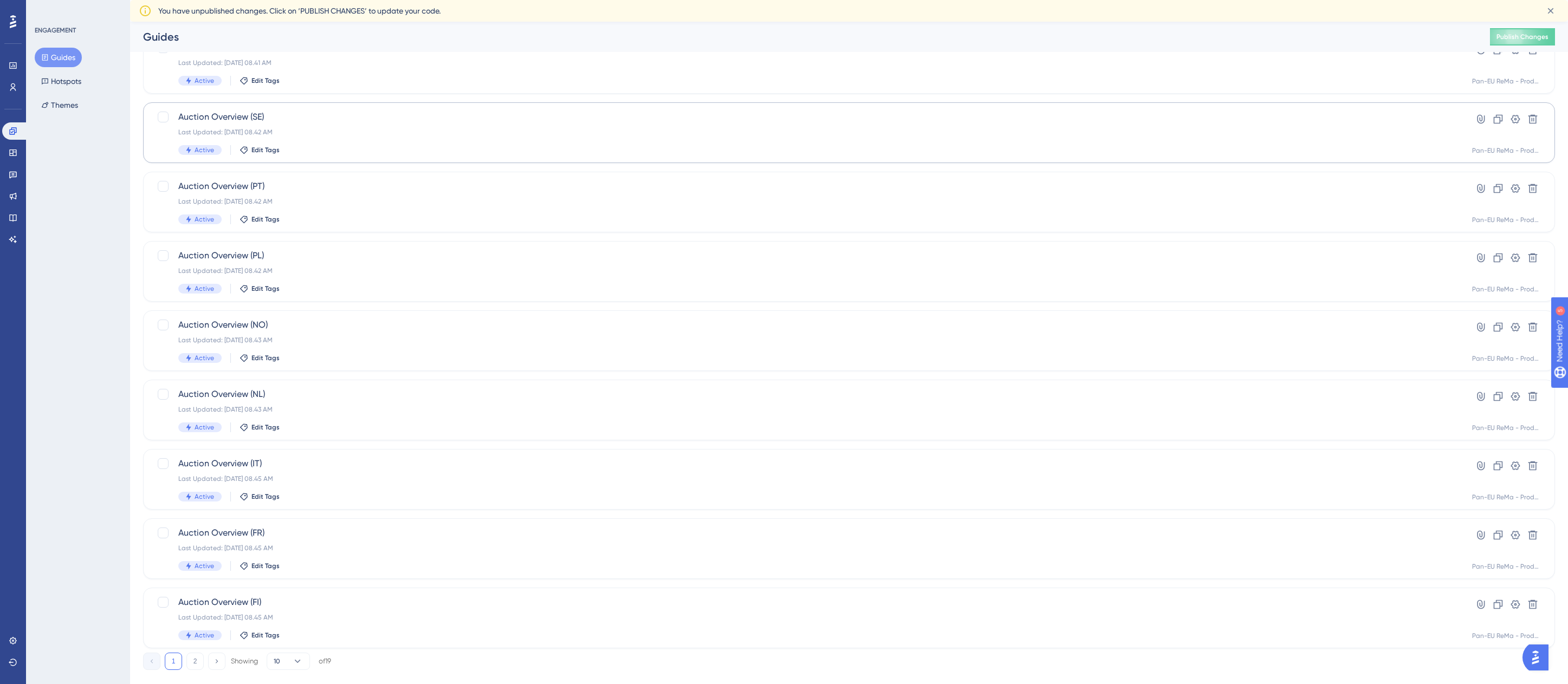
scroll to position [157, 0]
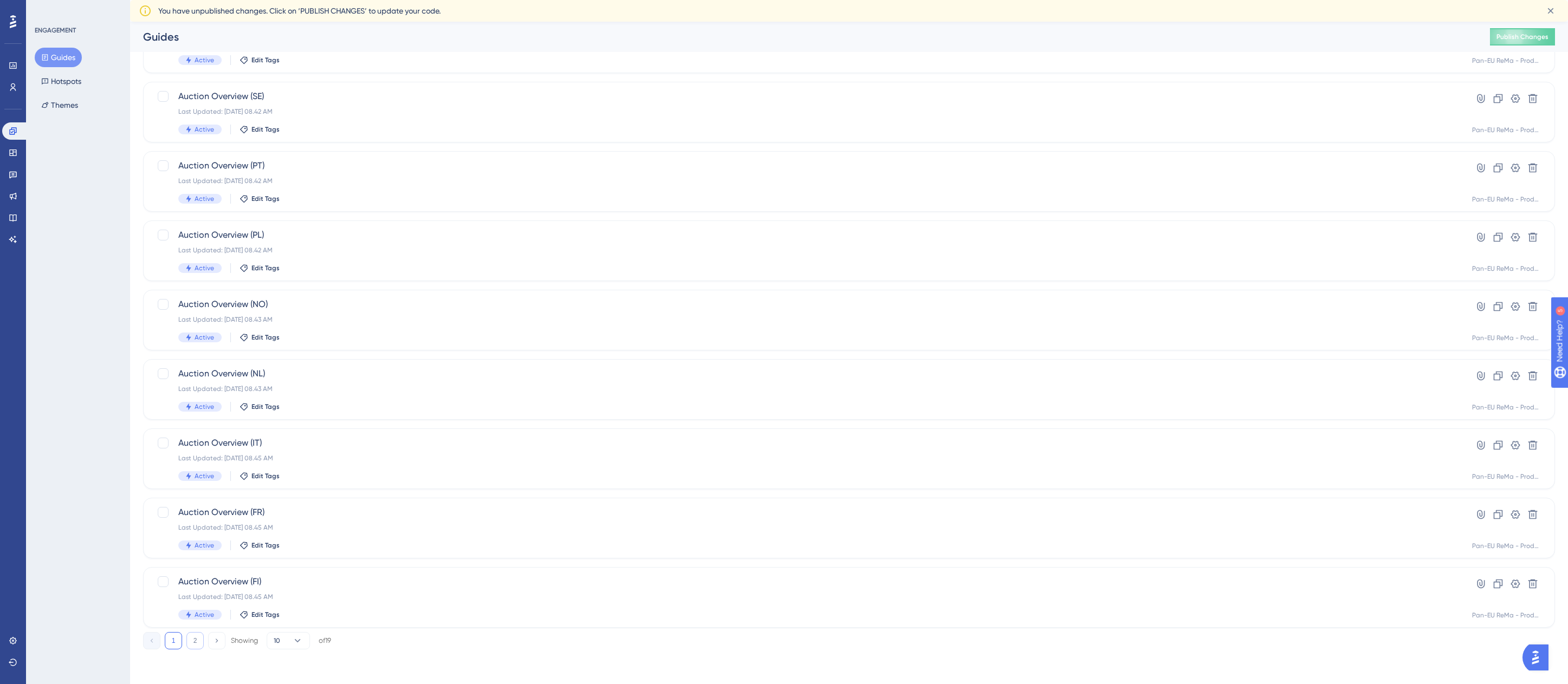
type input "auction o"
click at [191, 637] on button "2" at bounding box center [195, 641] width 18 height 18
click at [238, 172] on div "Auction Overview (DE) Last Updated: 26. apr. 2023 07.27 PM Inactive Edit Tags" at bounding box center [806, 182] width 1255 height 44
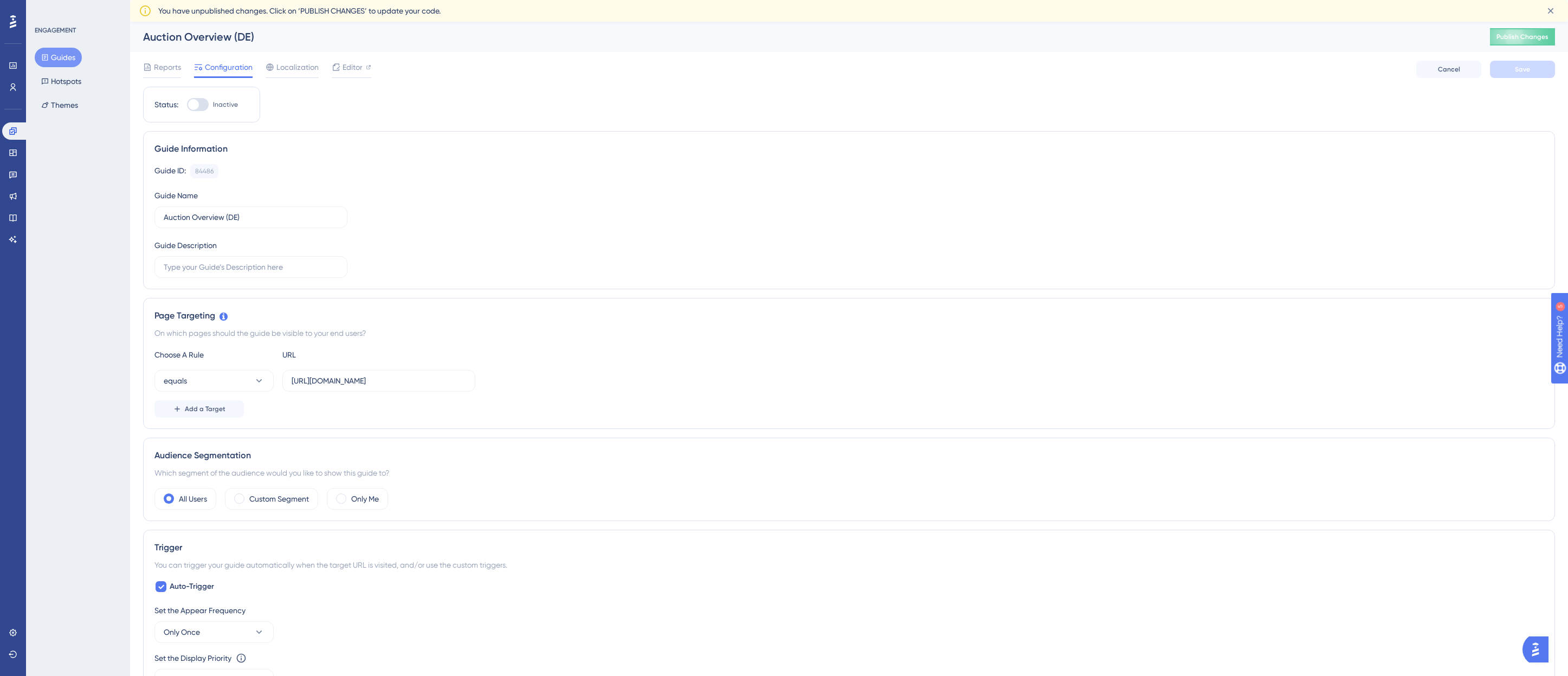
click at [194, 106] on div at bounding box center [193, 105] width 11 height 11
click at [187, 105] on input "Inactive" at bounding box center [186, 105] width 1 height 1
checkbox input "true"
click at [1509, 68] on button "Save" at bounding box center [1522, 69] width 65 height 18
click at [64, 55] on button "Guides" at bounding box center [58, 58] width 47 height 19
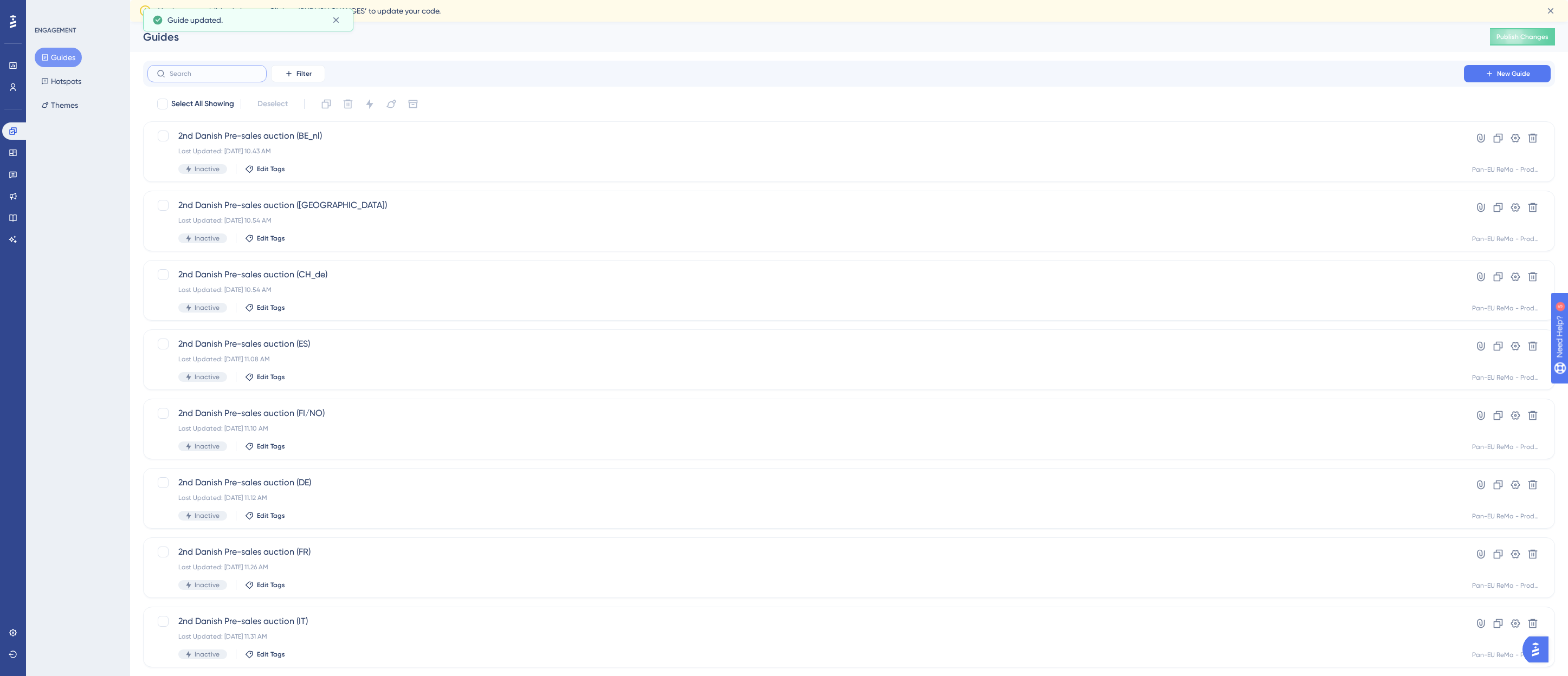
click at [201, 77] on input "text" at bounding box center [213, 74] width 88 height 8
paste input "auction o"
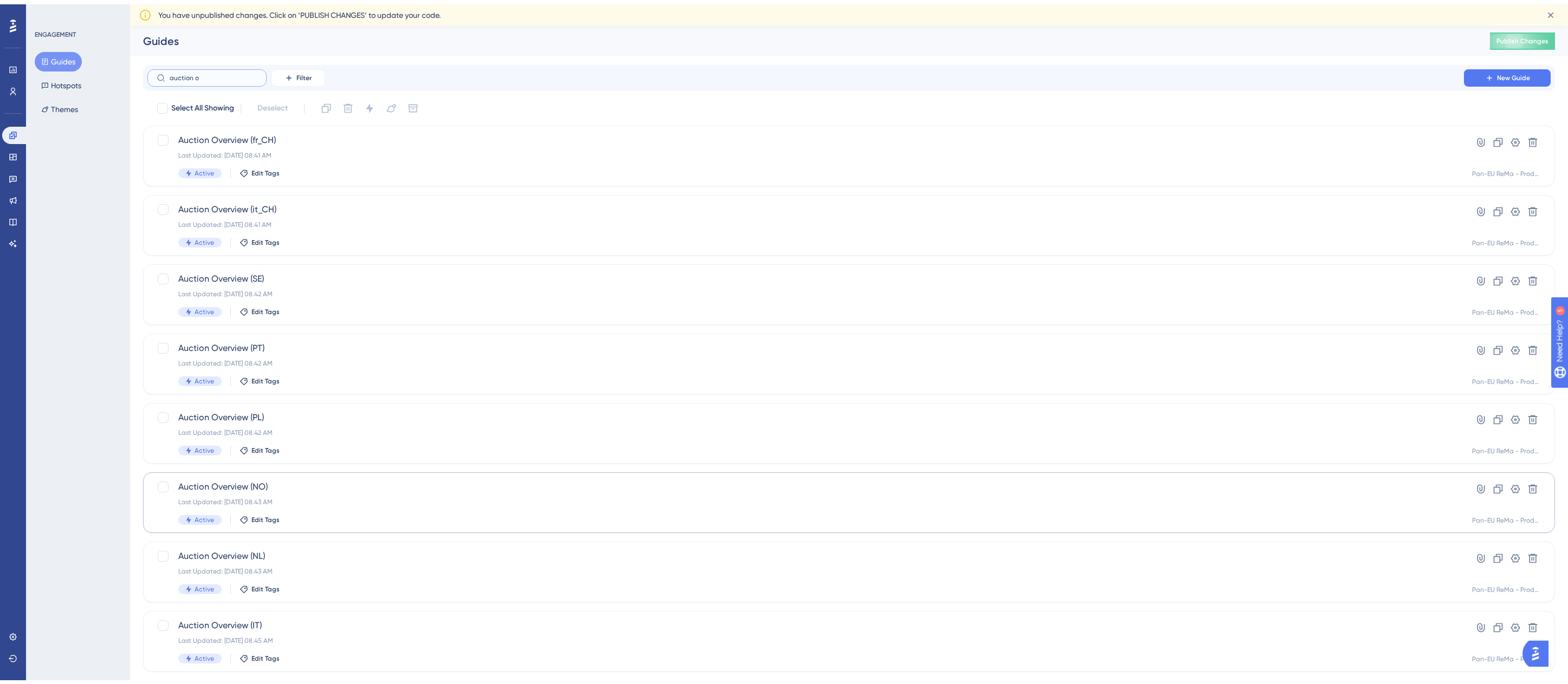
scroll to position [157, 0]
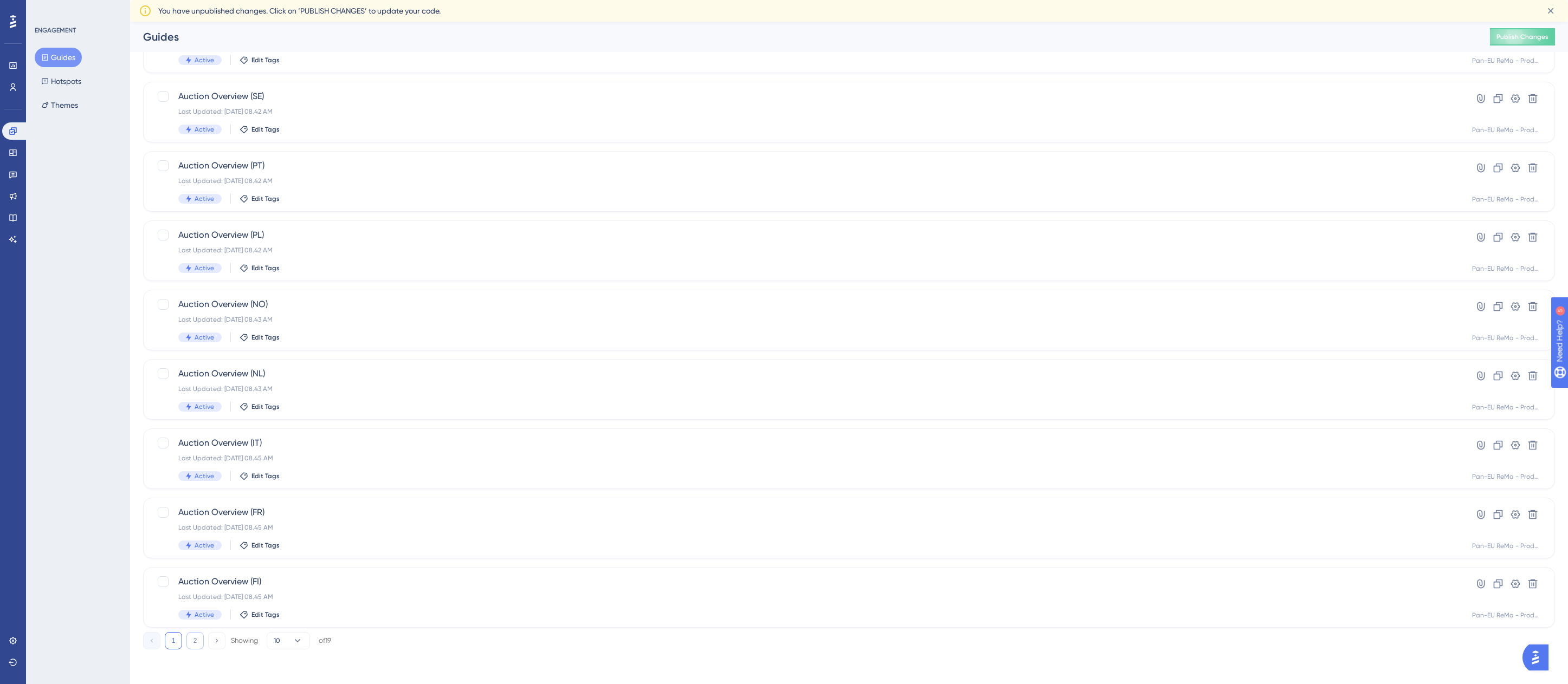
type input "auction o"
click at [203, 642] on button "2" at bounding box center [195, 641] width 18 height 18
click at [230, 246] on div "Last Updated: 27. apr. 2023 04.27 PM" at bounding box center [806, 251] width 1255 height 9
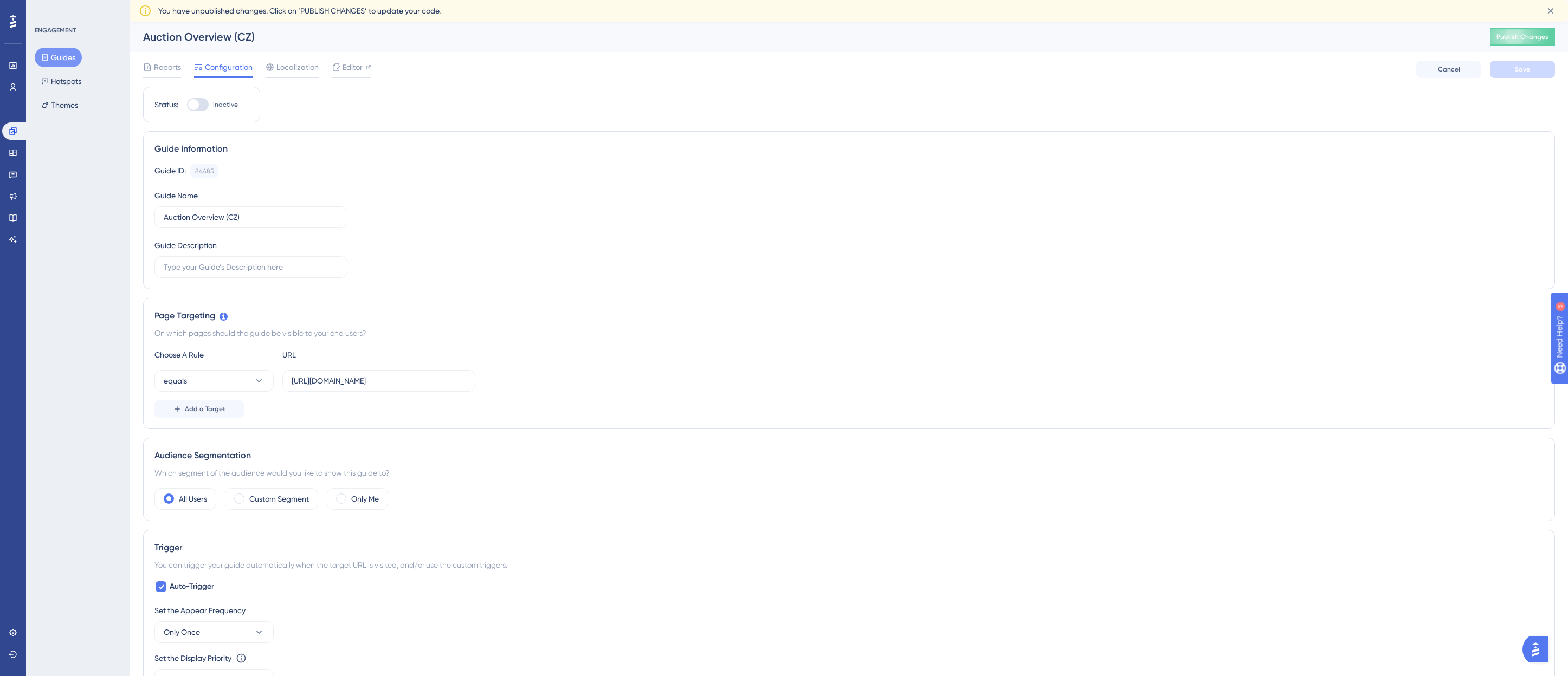
click at [194, 106] on div at bounding box center [193, 105] width 11 height 11
click at [187, 105] on input "Inactive" at bounding box center [186, 105] width 1 height 1
checkbox input "true"
click at [1519, 70] on span "Save" at bounding box center [1522, 69] width 15 height 9
click at [64, 55] on button "Guides" at bounding box center [58, 58] width 47 height 19
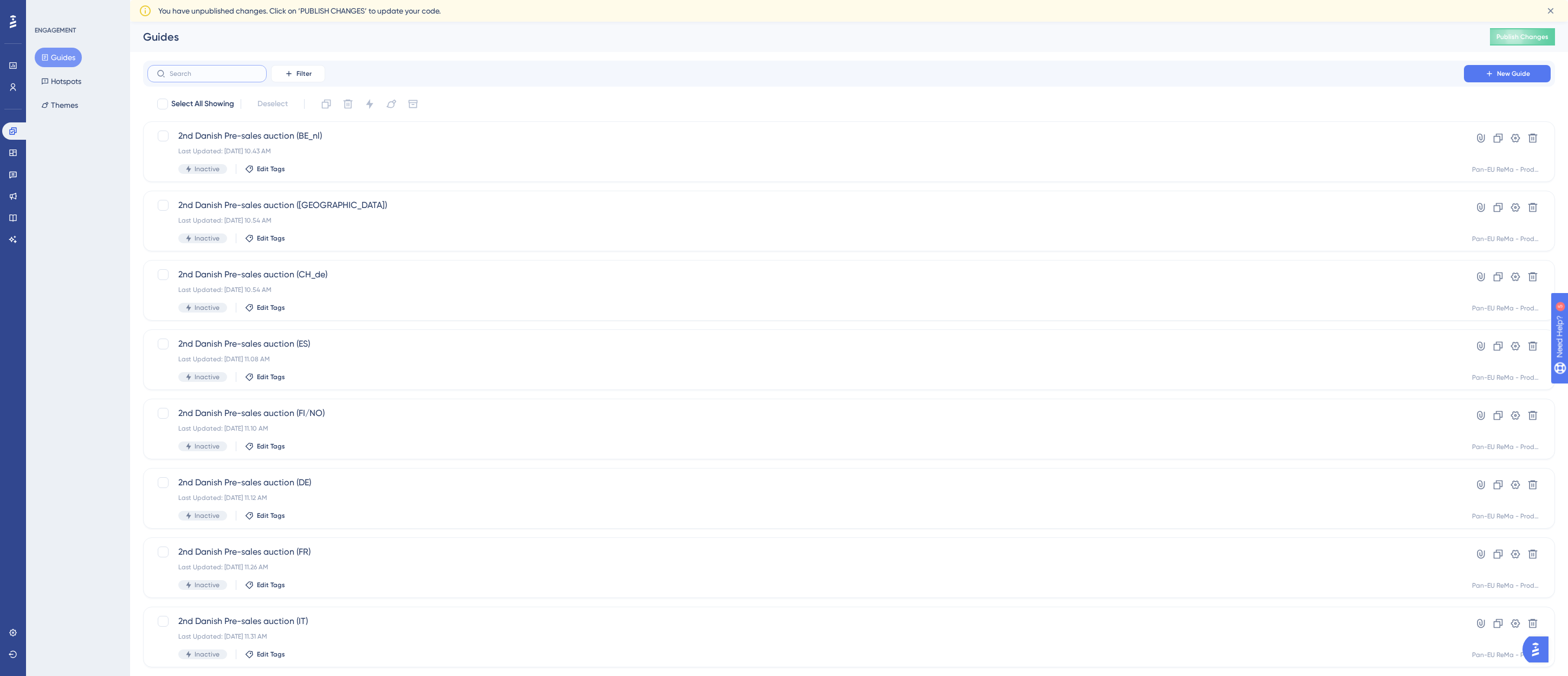
click at [182, 76] on input "text" at bounding box center [213, 74] width 88 height 8
paste input "auction o"
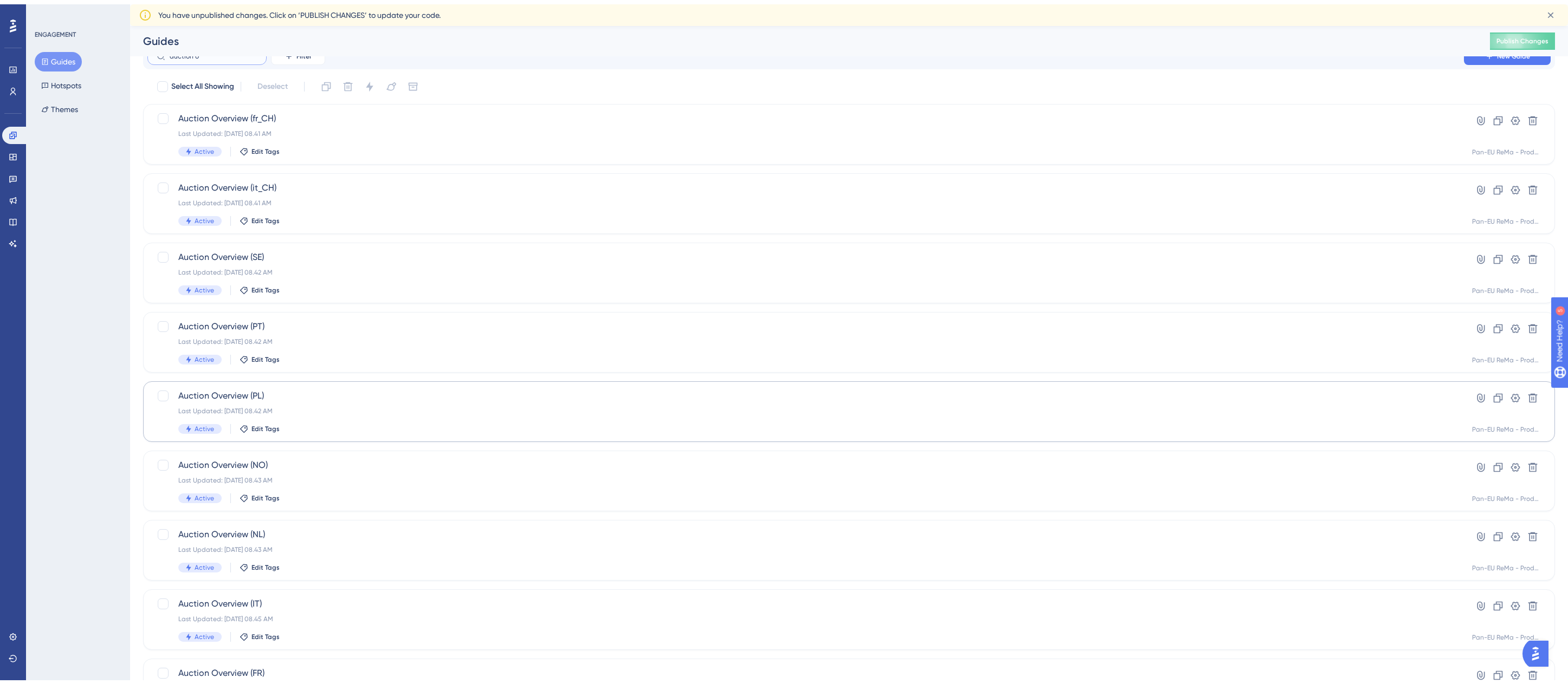
scroll to position [157, 0]
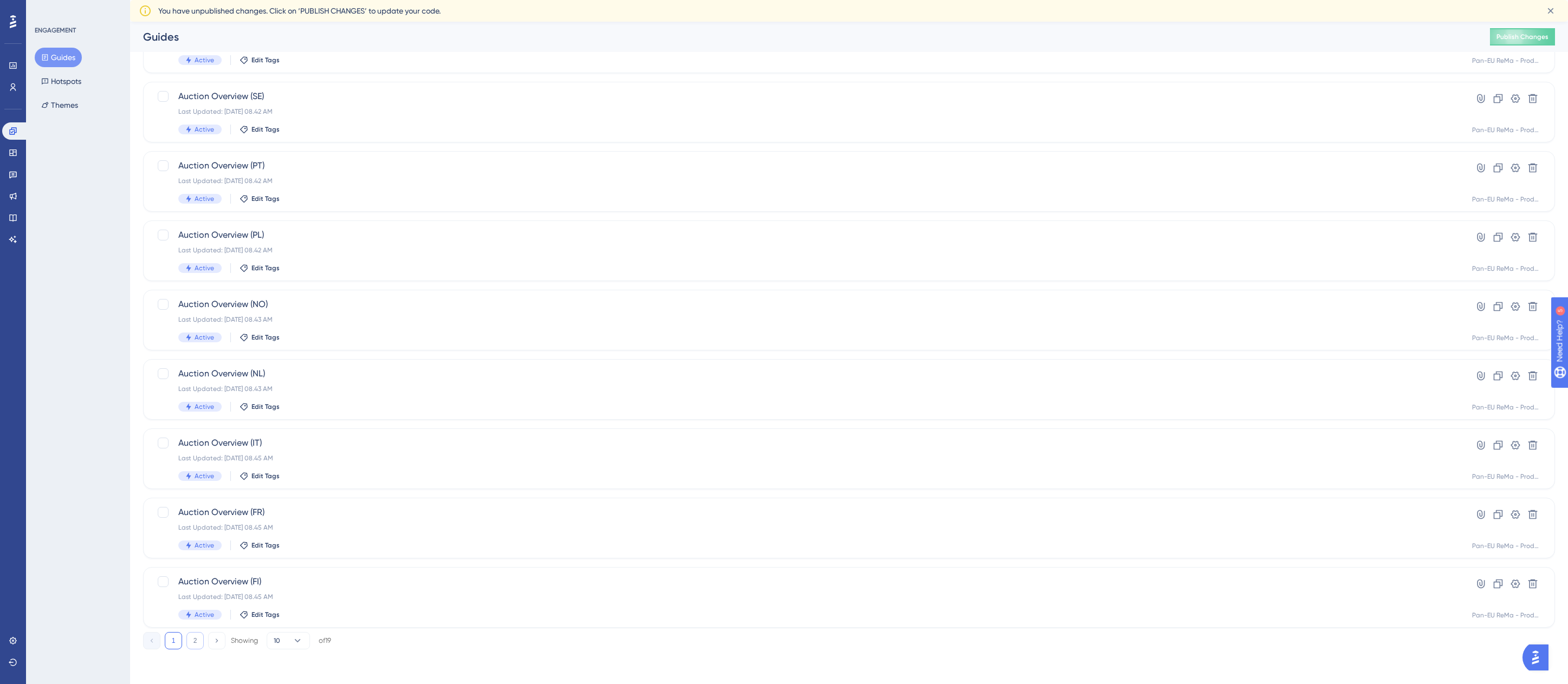
type input "auction o"
click at [186, 642] on button "2" at bounding box center [195, 641] width 18 height 18
click at [279, 307] on span "Auction Overview (en_CH)" at bounding box center [806, 304] width 1255 height 13
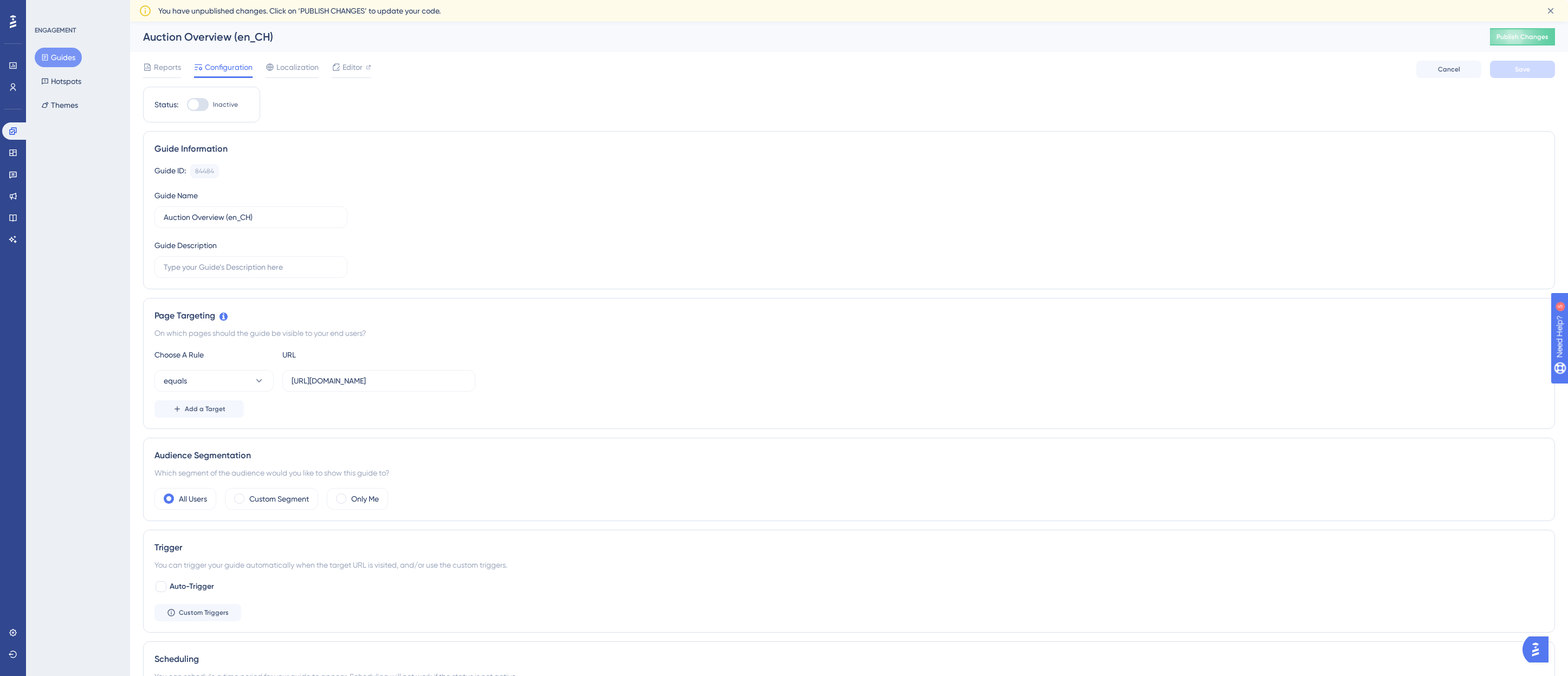
click at [198, 101] on div at bounding box center [193, 105] width 11 height 11
click at [187, 105] on input "Inactive" at bounding box center [186, 105] width 1 height 1
checkbox input "true"
click at [1539, 66] on button "Save" at bounding box center [1522, 69] width 65 height 18
click at [51, 54] on button "Guides" at bounding box center [58, 58] width 47 height 19
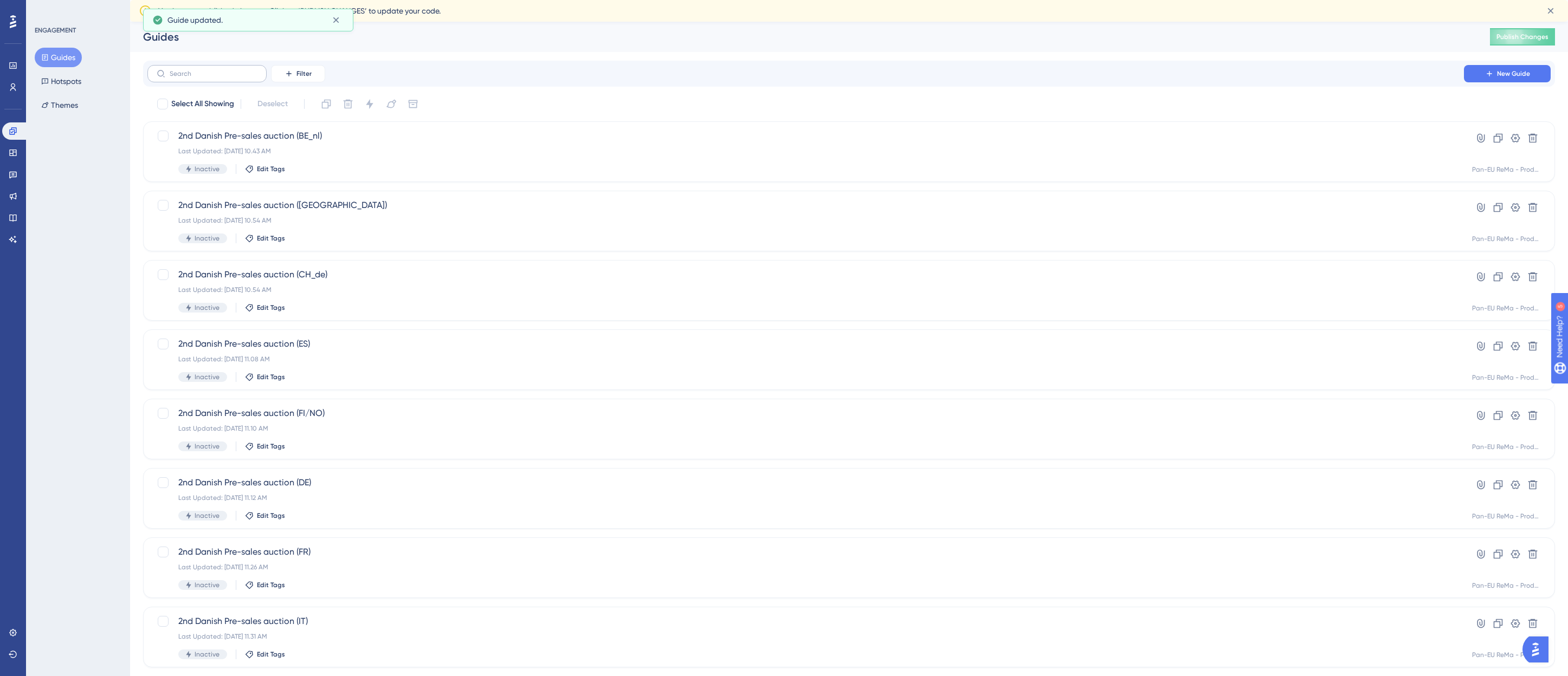
click at [202, 69] on label at bounding box center [207, 74] width 120 height 18
click at [202, 70] on input "text" at bounding box center [213, 74] width 88 height 8
paste input "auction o"
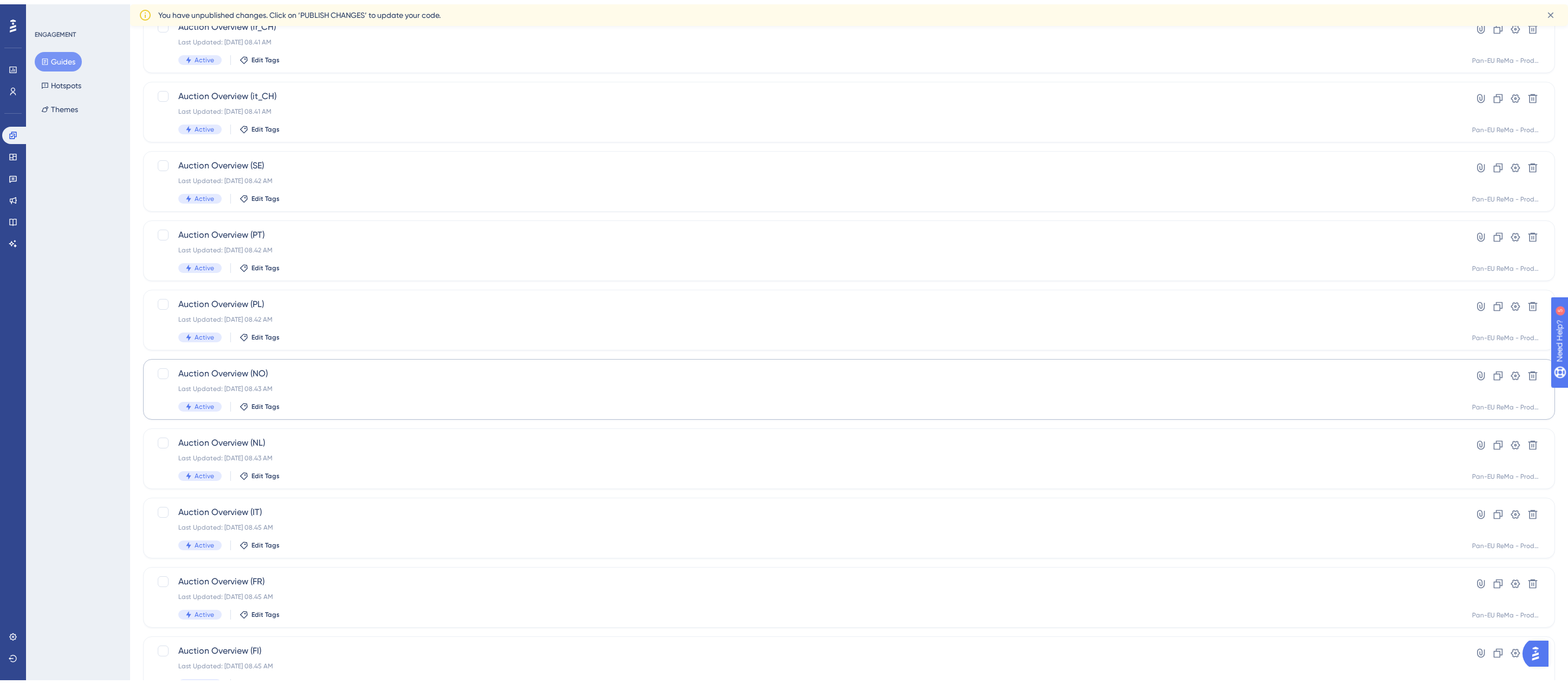
scroll to position [157, 0]
type input "auction o"
click at [191, 650] on div "Performance Users Engagement Widgets Feedback Product Updates Knowledge Base AI…" at bounding box center [849, 275] width 1438 height 785
click at [191, 641] on button "2" at bounding box center [195, 641] width 18 height 18
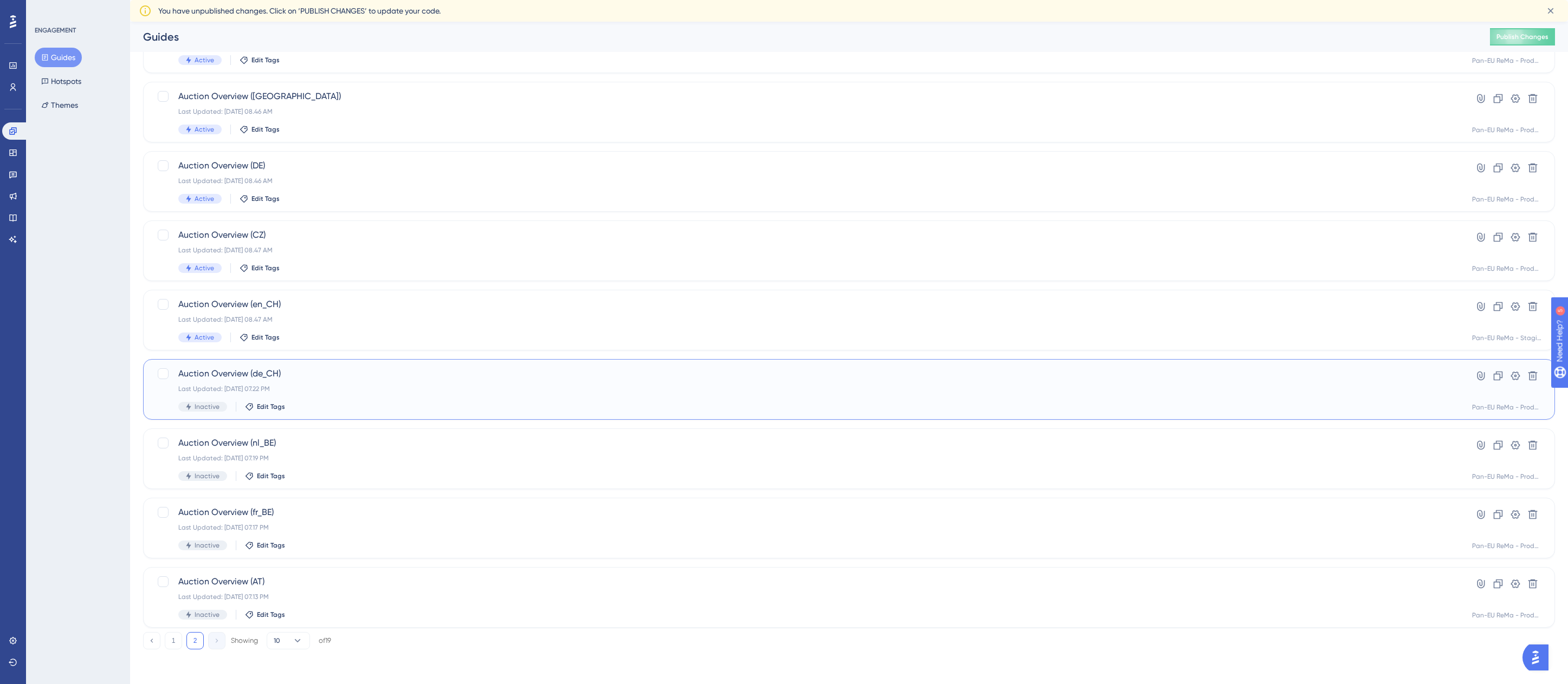
click at [222, 384] on div "Auction Overview (de_CH) Last Updated: 26. apr. 2023 07.22 PM Inactive Edit Tags" at bounding box center [806, 390] width 1255 height 44
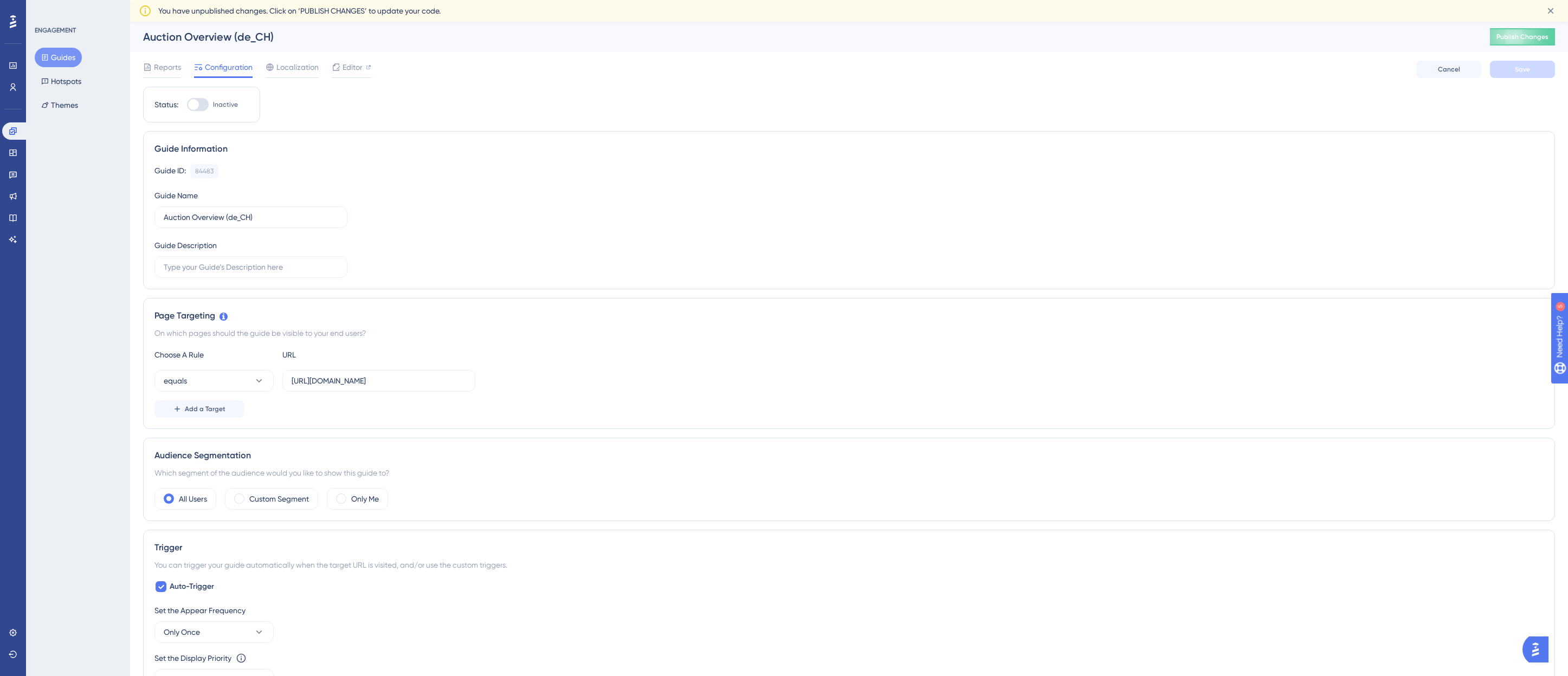
click at [195, 107] on div at bounding box center [193, 105] width 11 height 11
click at [187, 105] on input "Inactive" at bounding box center [186, 105] width 1 height 1
checkbox input "true"
click at [1542, 67] on button "Save" at bounding box center [1522, 69] width 65 height 18
click at [74, 58] on button "Guides" at bounding box center [58, 58] width 47 height 19
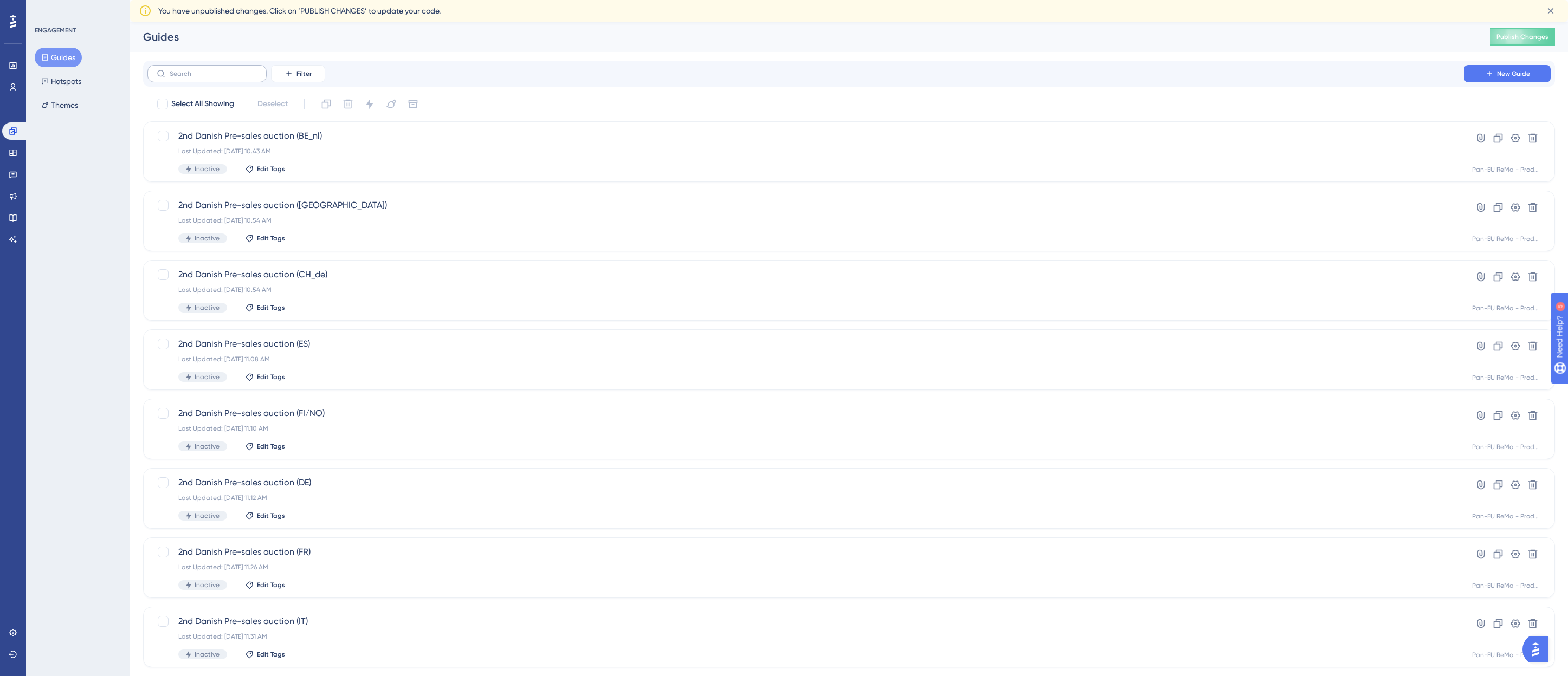
click at [217, 77] on label at bounding box center [207, 74] width 120 height 18
click at [217, 77] on input "text" at bounding box center [213, 74] width 88 height 8
paste input "auction o"
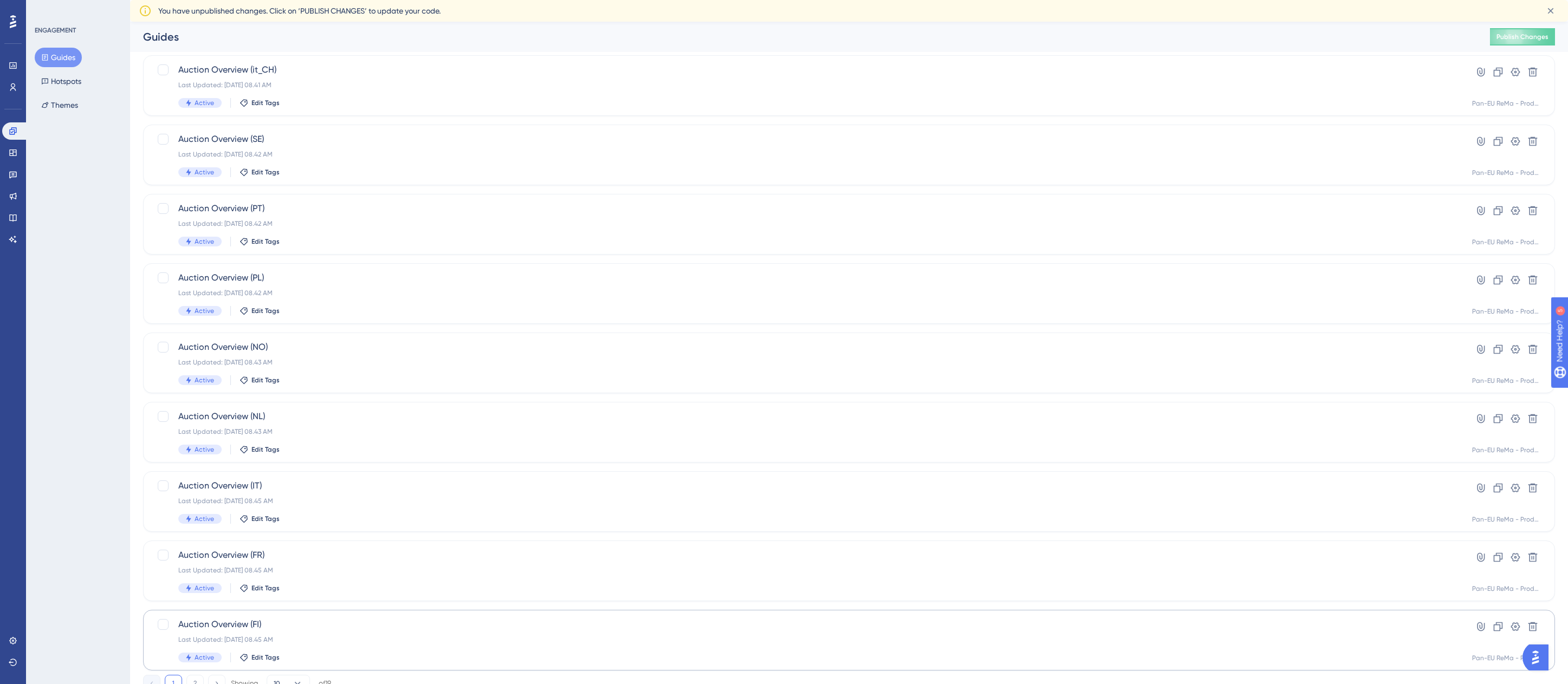
scroll to position [157, 0]
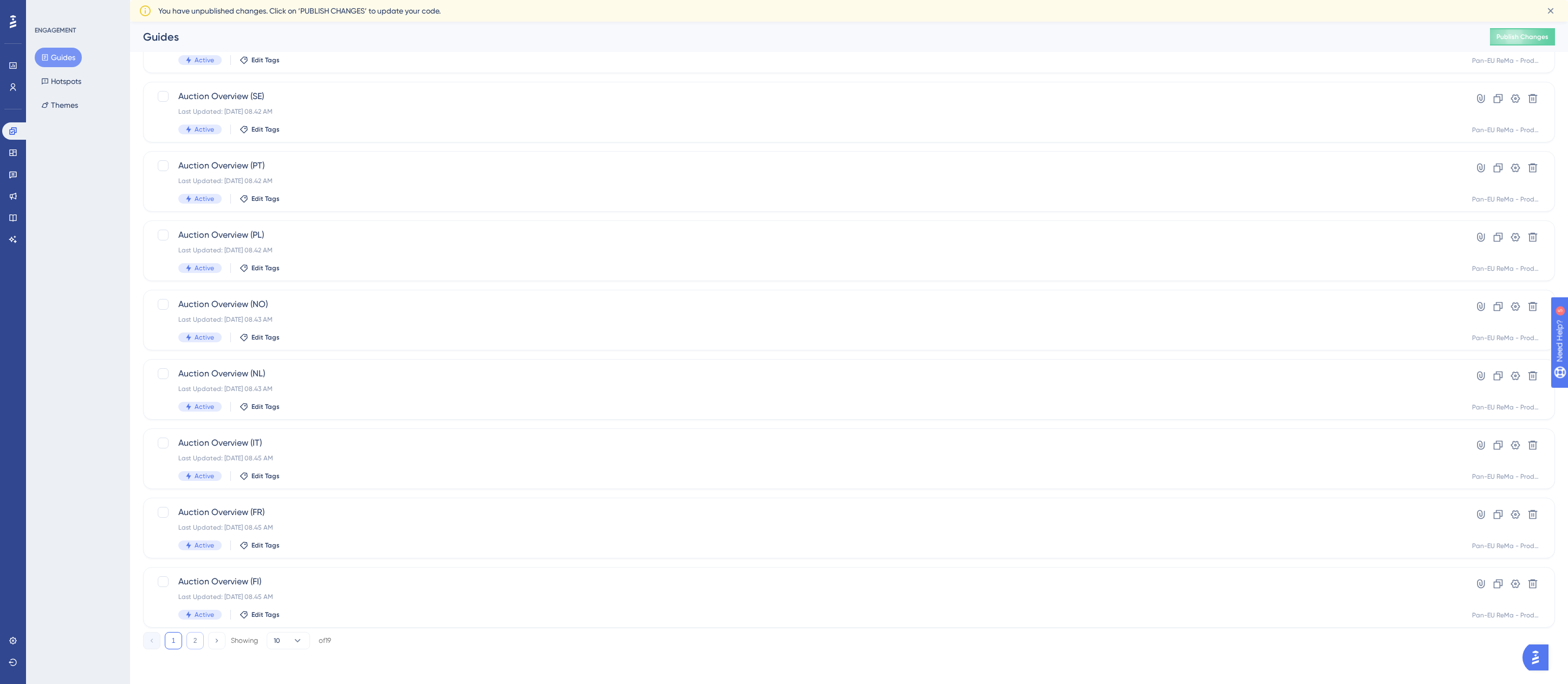
type input "auction o"
click at [199, 639] on button "2" at bounding box center [195, 641] width 18 height 18
click at [261, 452] on div "Auction Overview (nl_BE) Last Updated: 26. apr. 2023 07.19 PM Inactive Edit Tags" at bounding box center [806, 459] width 1255 height 44
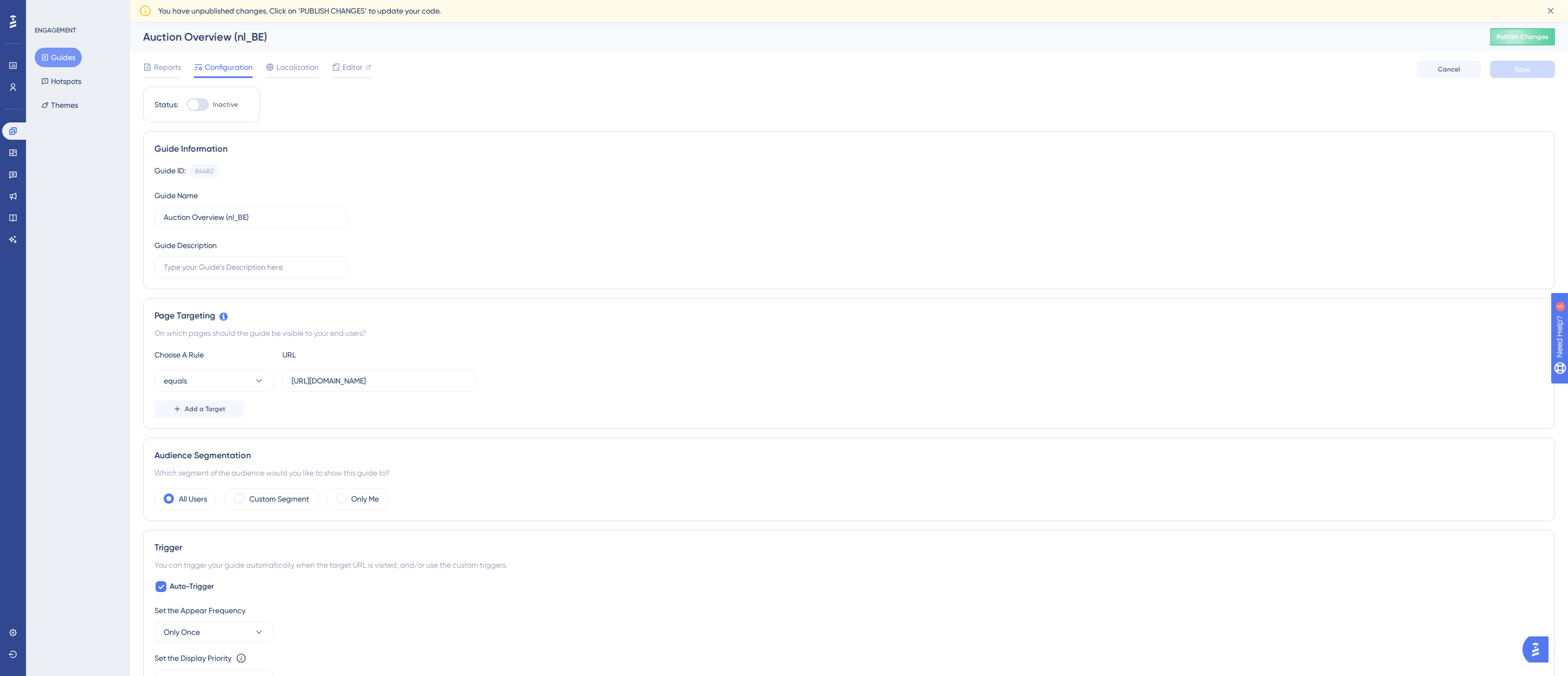
click at [198, 108] on div at bounding box center [193, 105] width 11 height 11
click at [187, 105] on input "Inactive" at bounding box center [186, 105] width 1 height 1
checkbox input "true"
click at [1527, 66] on span "Save" at bounding box center [1522, 69] width 15 height 9
click at [58, 57] on button "Guides" at bounding box center [58, 58] width 47 height 19
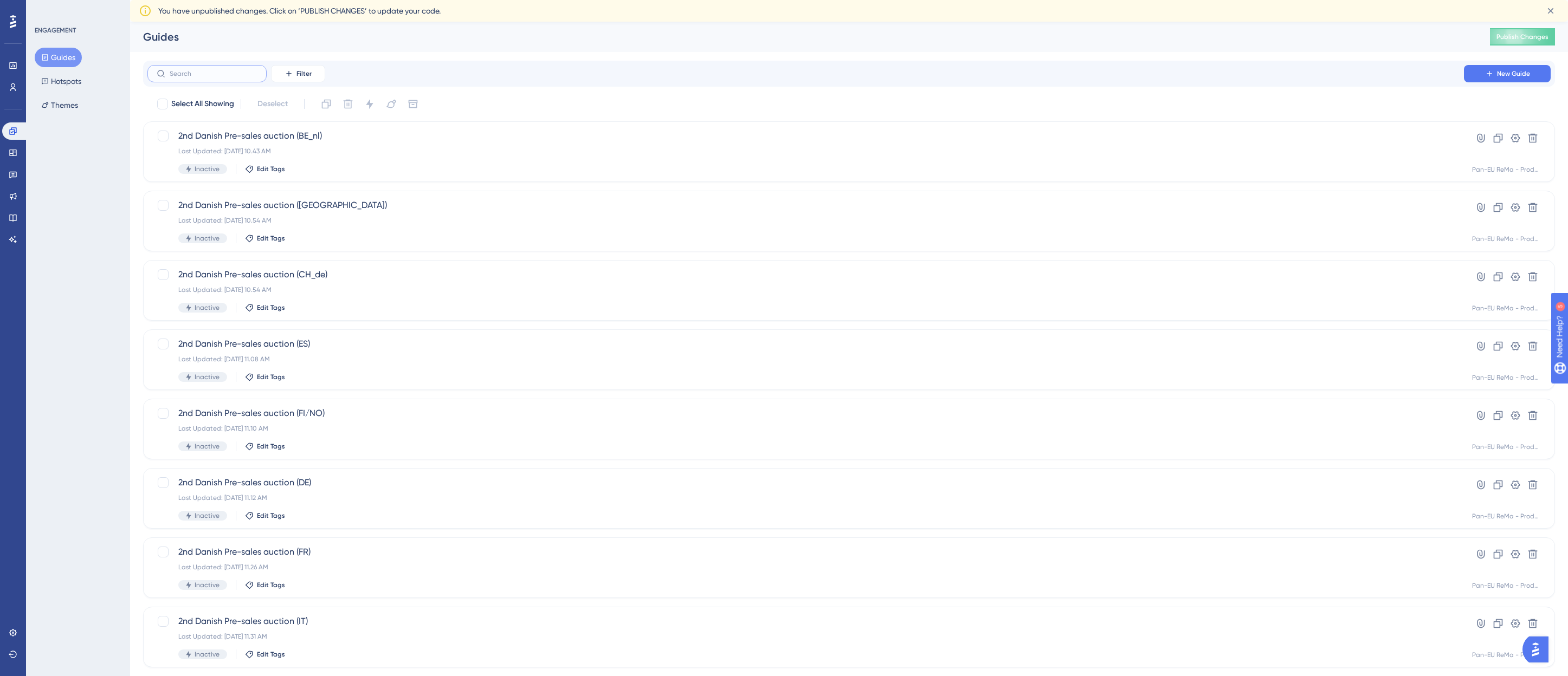
click at [203, 72] on input "text" at bounding box center [213, 74] width 88 height 8
paste input "auction o"
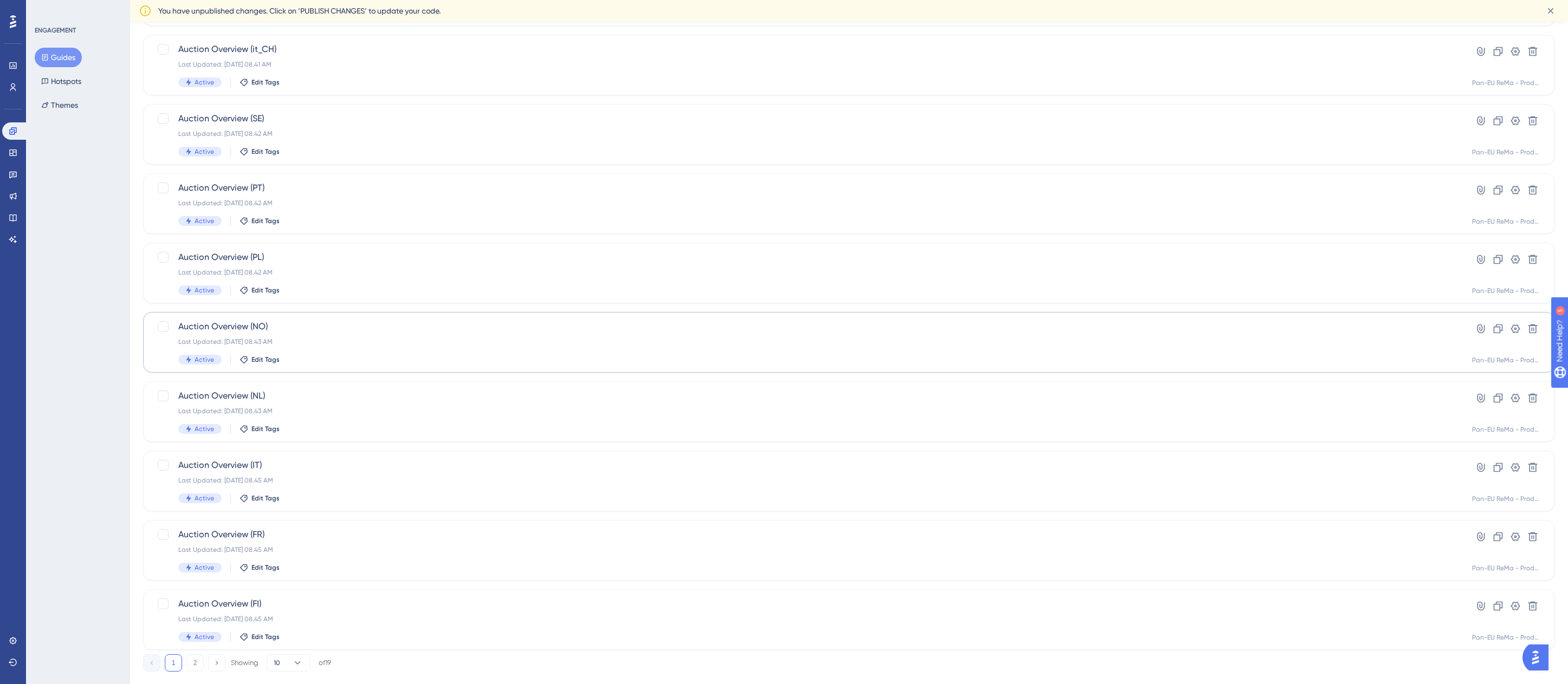
scroll to position [157, 0]
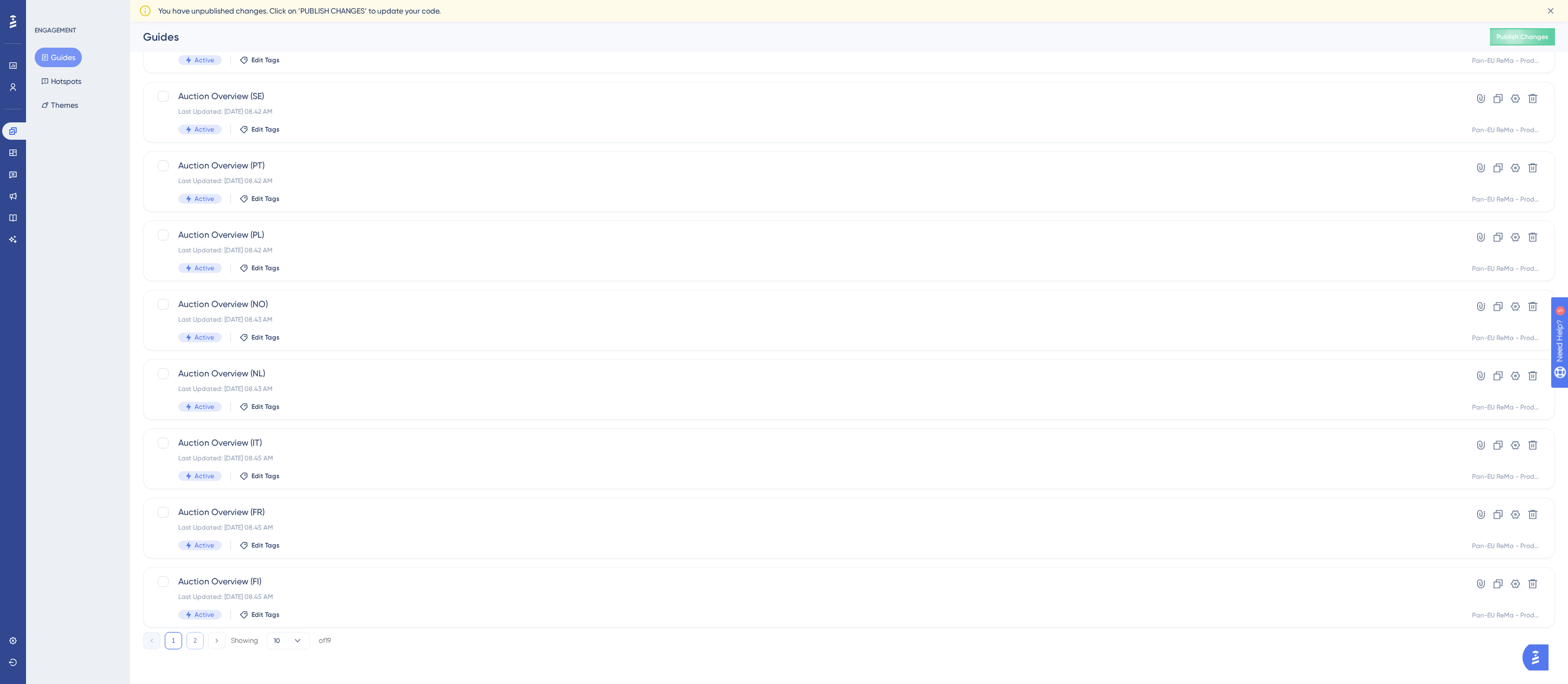
type input "auction o"
click at [192, 645] on button "2" at bounding box center [195, 641] width 18 height 18
click at [269, 509] on span "Auction Overview (fr_BE)" at bounding box center [806, 512] width 1255 height 13
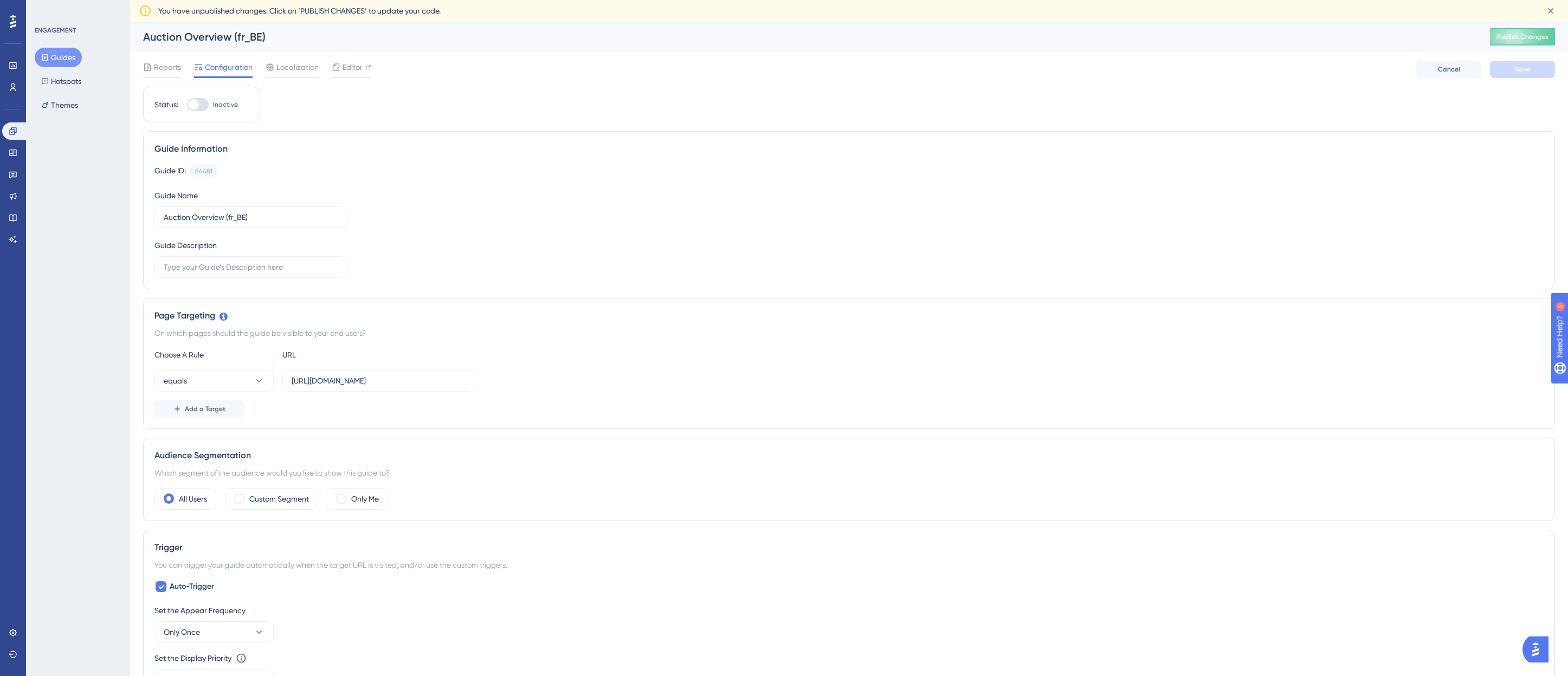
click at [198, 98] on div at bounding box center [198, 105] width 21 height 13
click at [187, 105] on input "Inactive" at bounding box center [186, 105] width 1 height 1
checkbox input "true"
click at [1517, 66] on span "Save" at bounding box center [1522, 69] width 15 height 9
click at [51, 51] on button "Guides" at bounding box center [58, 58] width 47 height 19
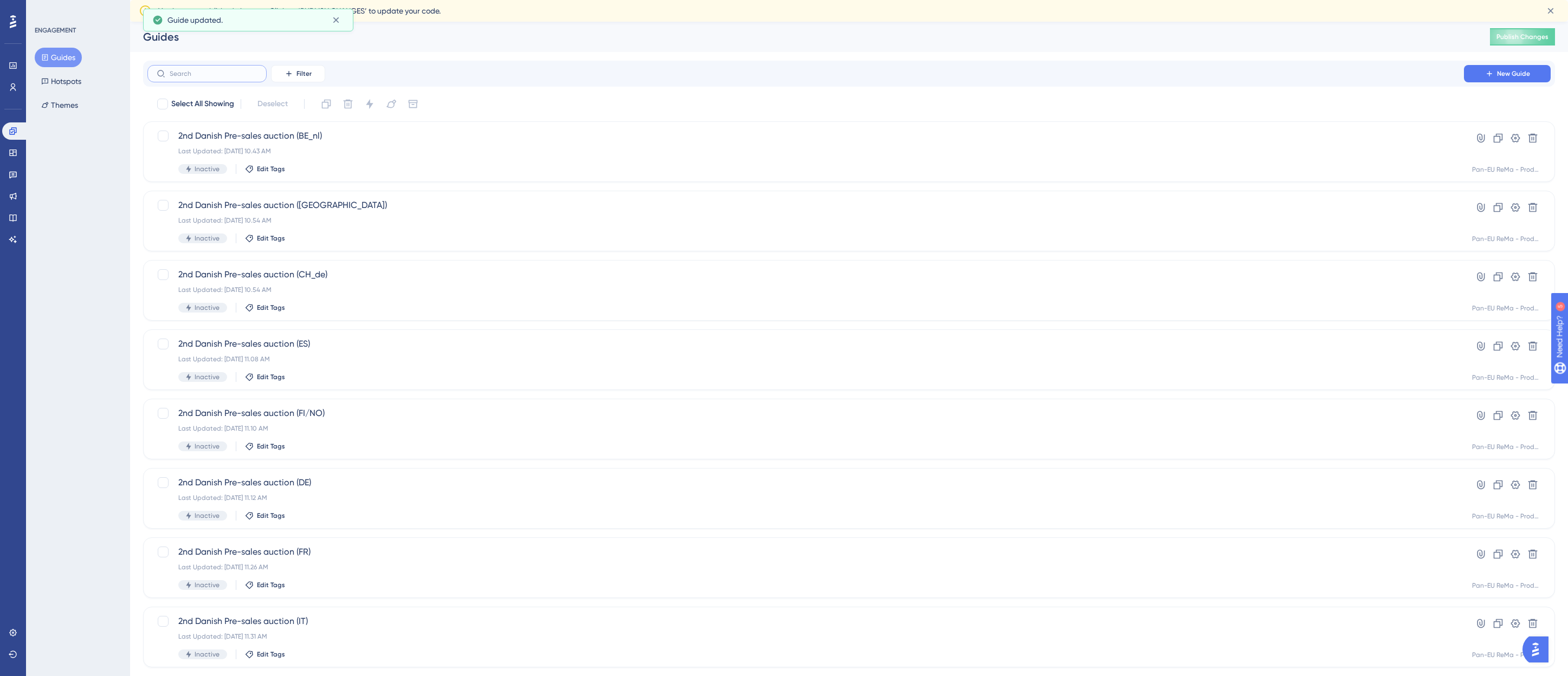
click at [198, 74] on input "text" at bounding box center [213, 74] width 88 height 8
paste input "auction o"
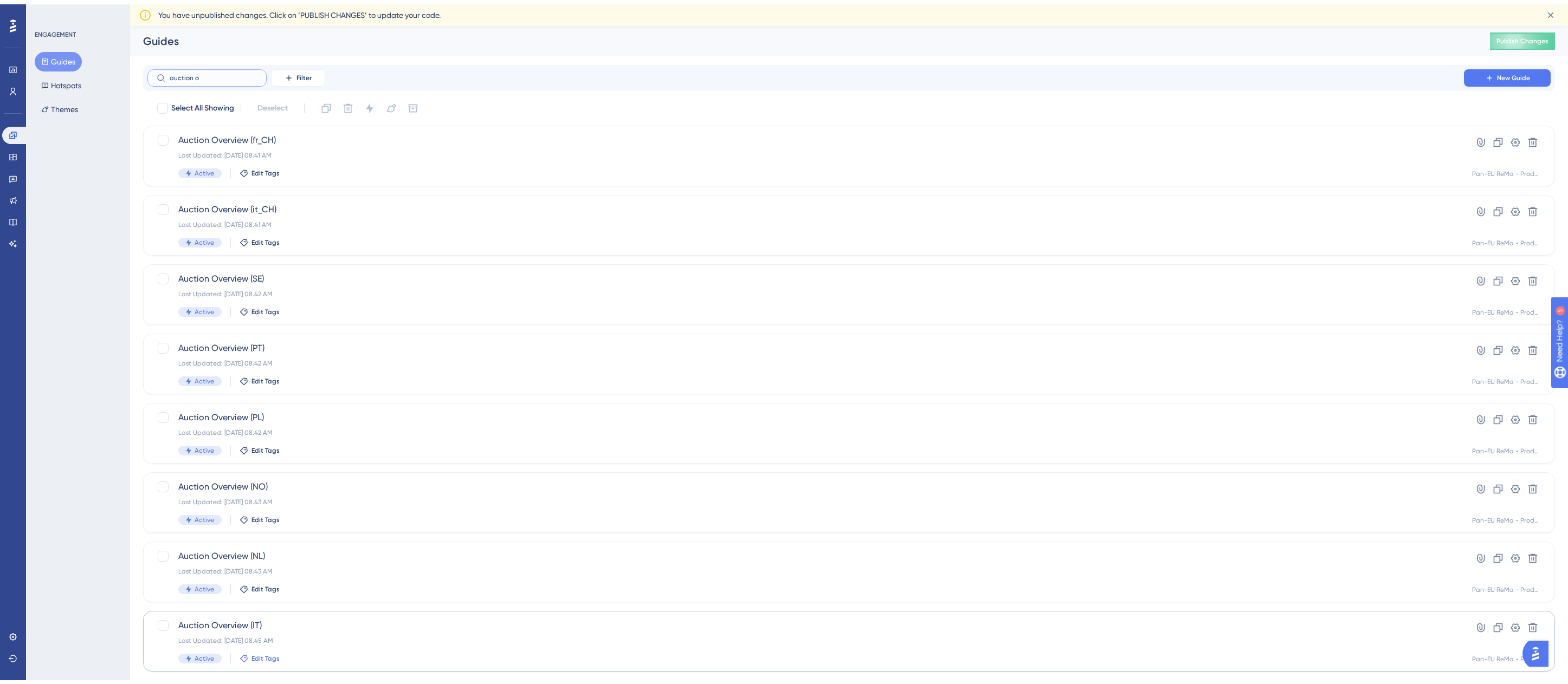
scroll to position [157, 0]
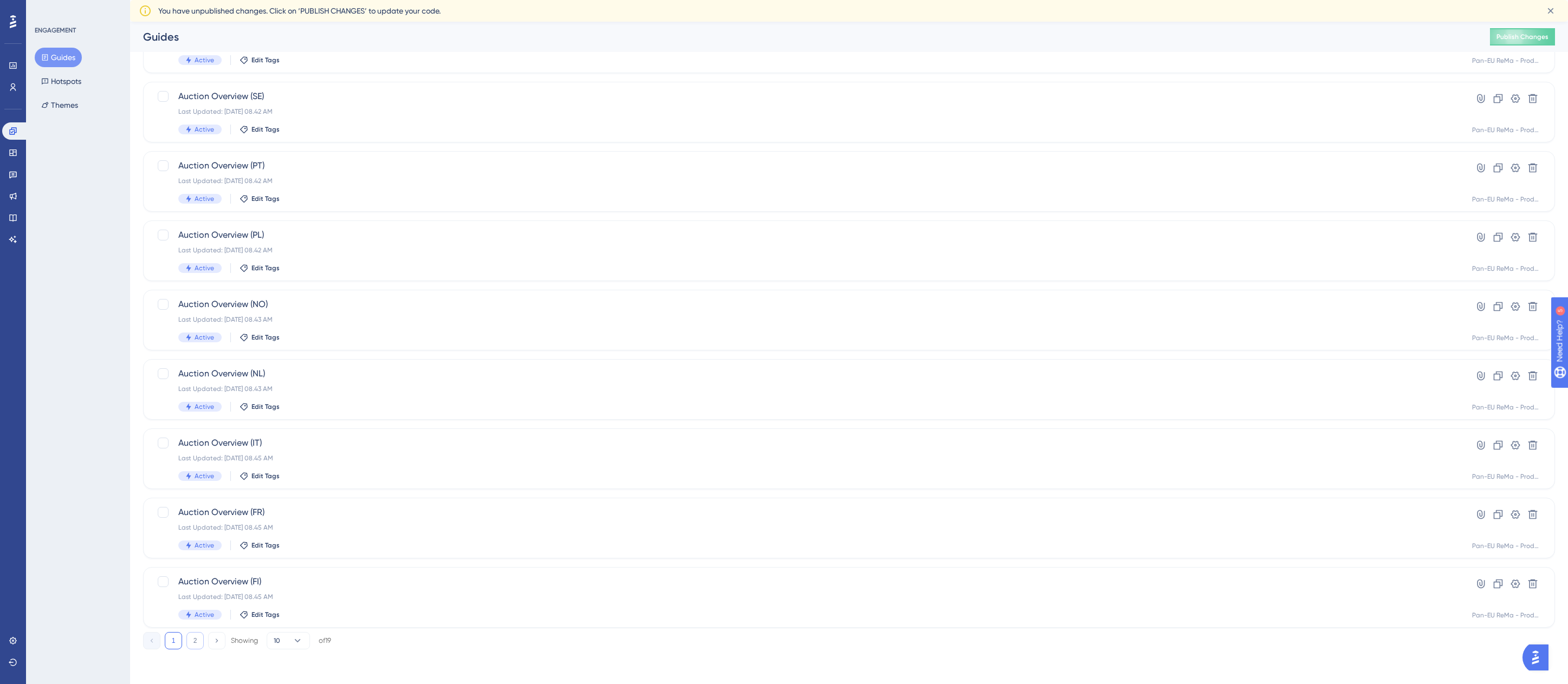
type input "auction o"
click at [191, 633] on button "2" at bounding box center [195, 641] width 18 height 18
click at [391, 604] on div "Auction Overview (AT) Last Updated: 26. apr. 2023 07.13 PM Inactive Edit Tags" at bounding box center [806, 597] width 1255 height 44
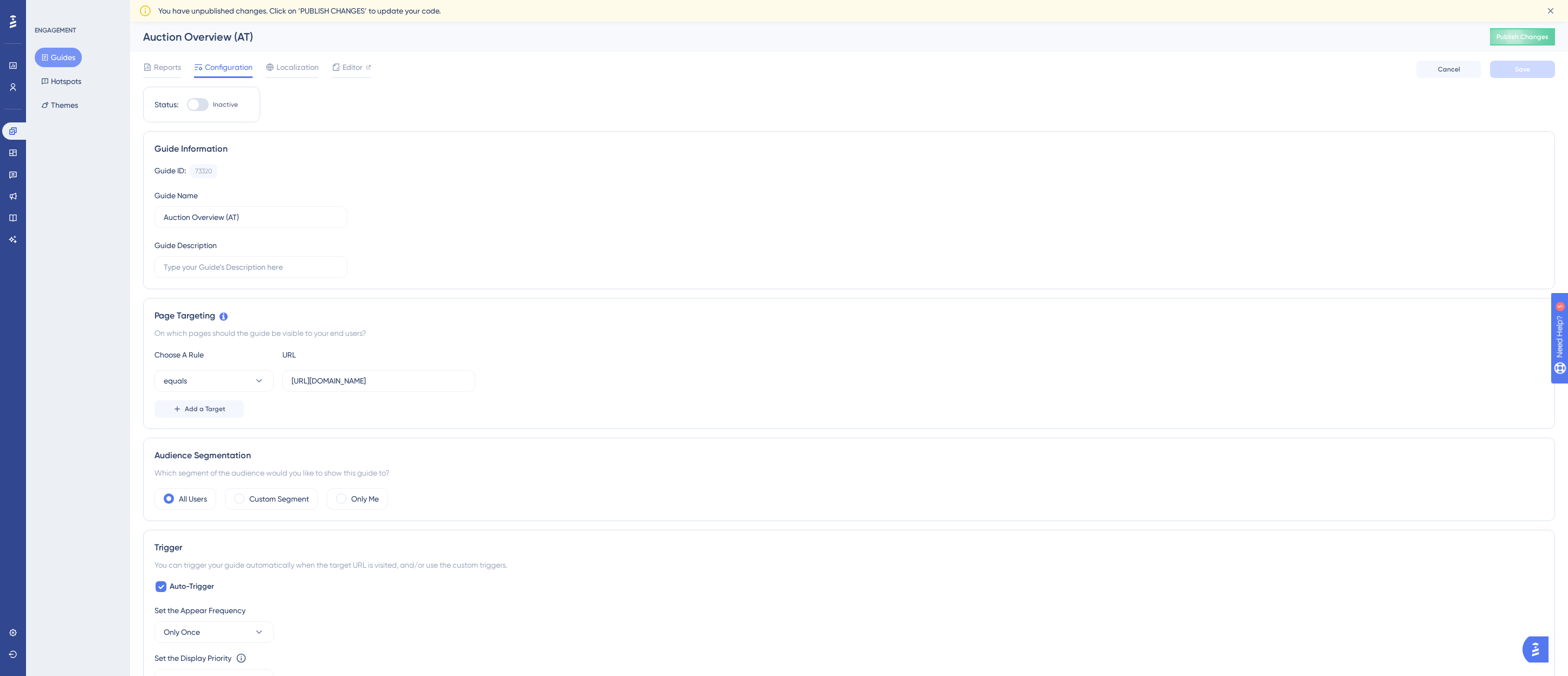
click at [194, 100] on div at bounding box center [193, 105] width 11 height 11
click at [187, 105] on input "Inactive" at bounding box center [186, 105] width 1 height 1
checkbox input "true"
click at [1506, 66] on button "Save" at bounding box center [1522, 69] width 65 height 18
click at [52, 56] on button "Guides" at bounding box center [58, 58] width 47 height 19
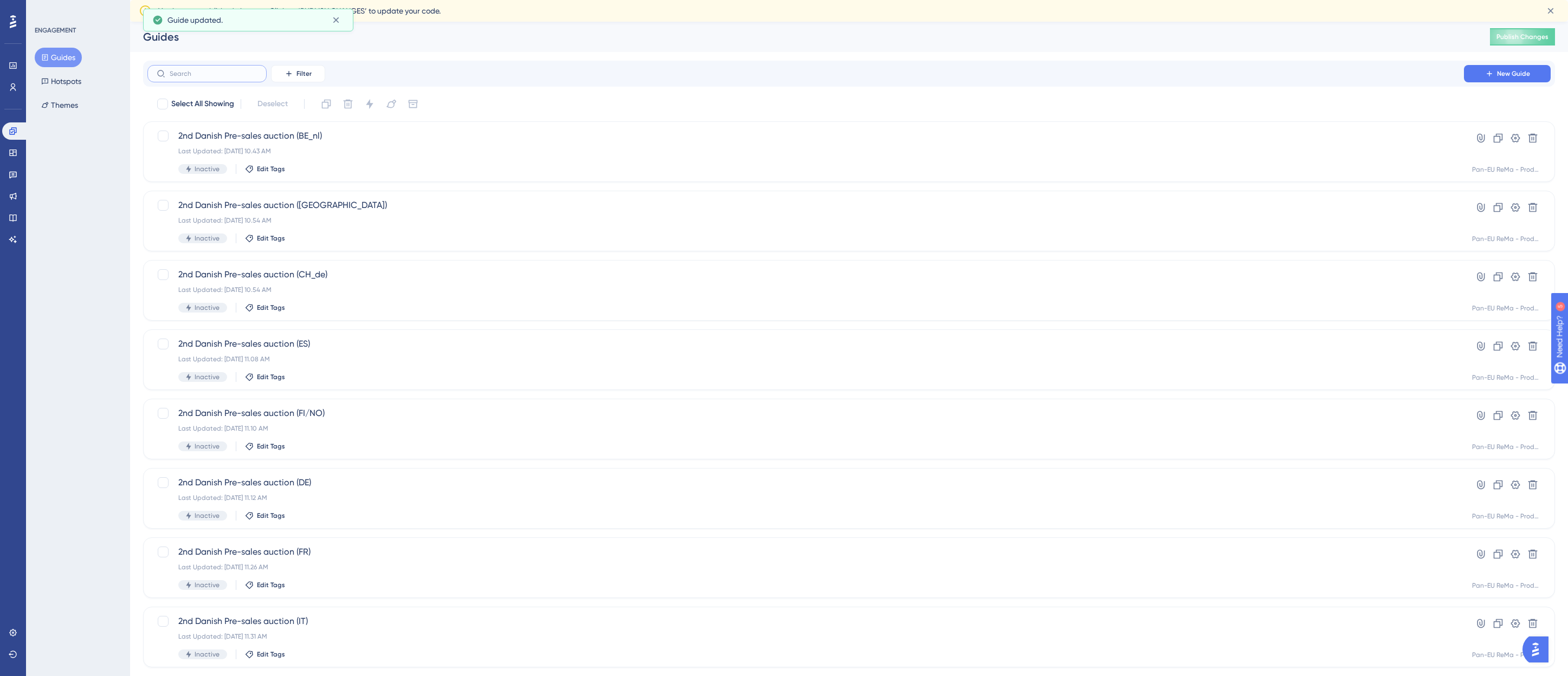
click at [216, 76] on input "text" at bounding box center [213, 74] width 88 height 8
paste input "auction o"
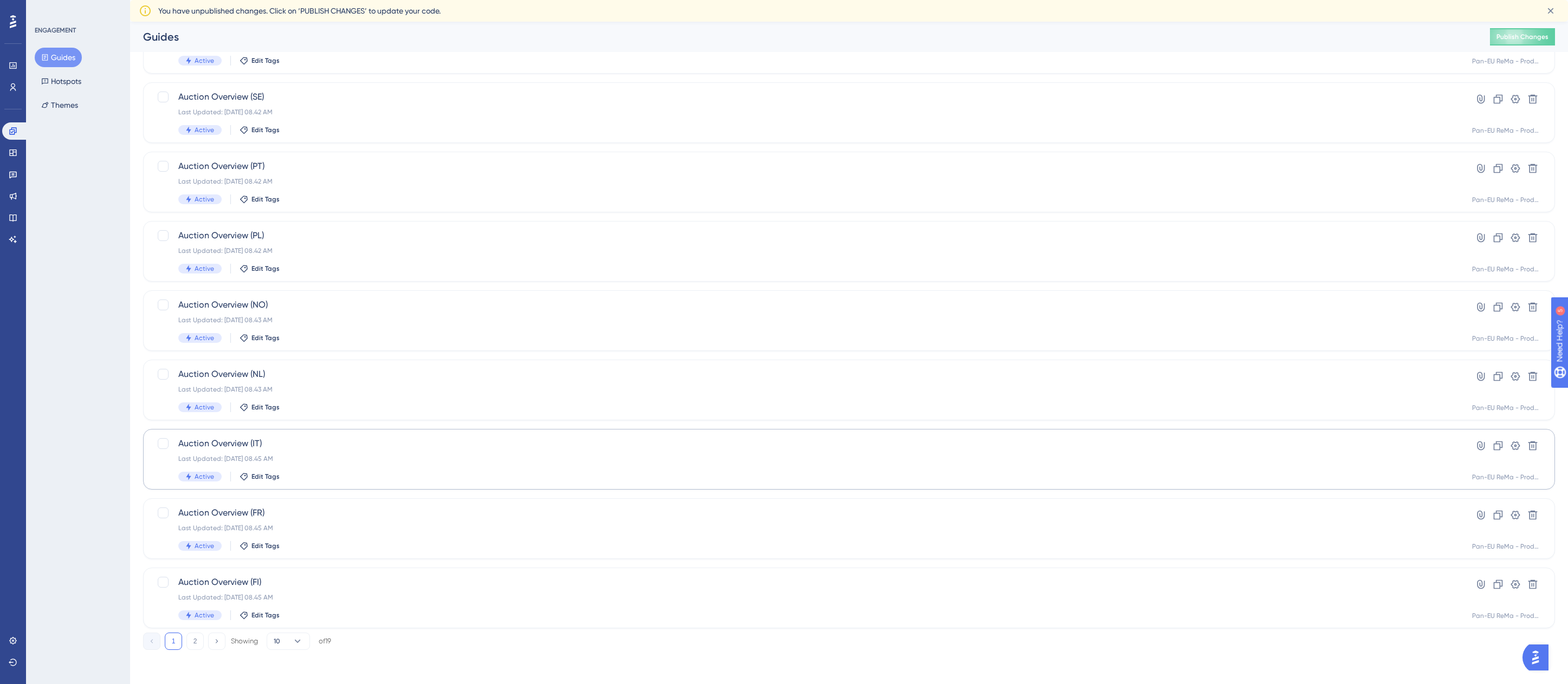
scroll to position [157, 0]
type input "auction o"
click at [198, 638] on button "2" at bounding box center [195, 641] width 18 height 18
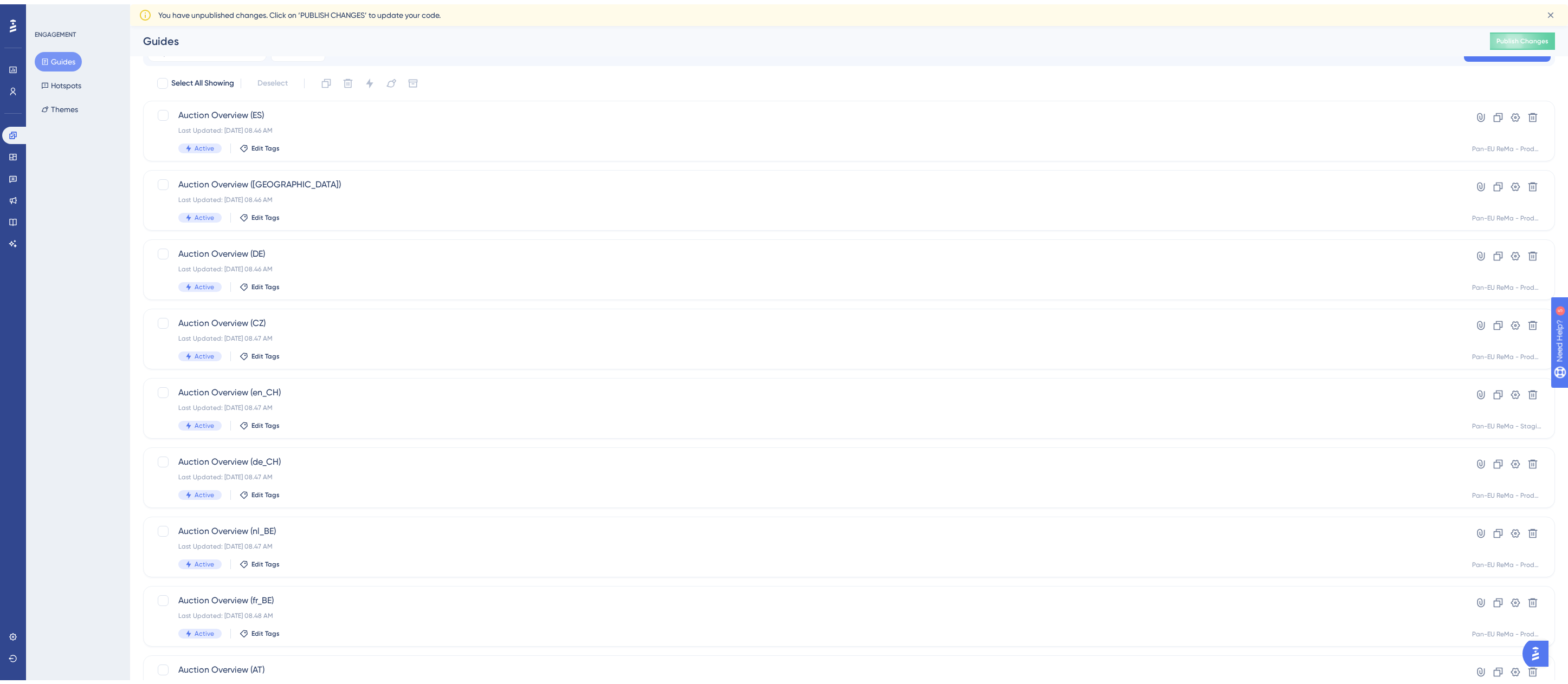
scroll to position [87, 0]
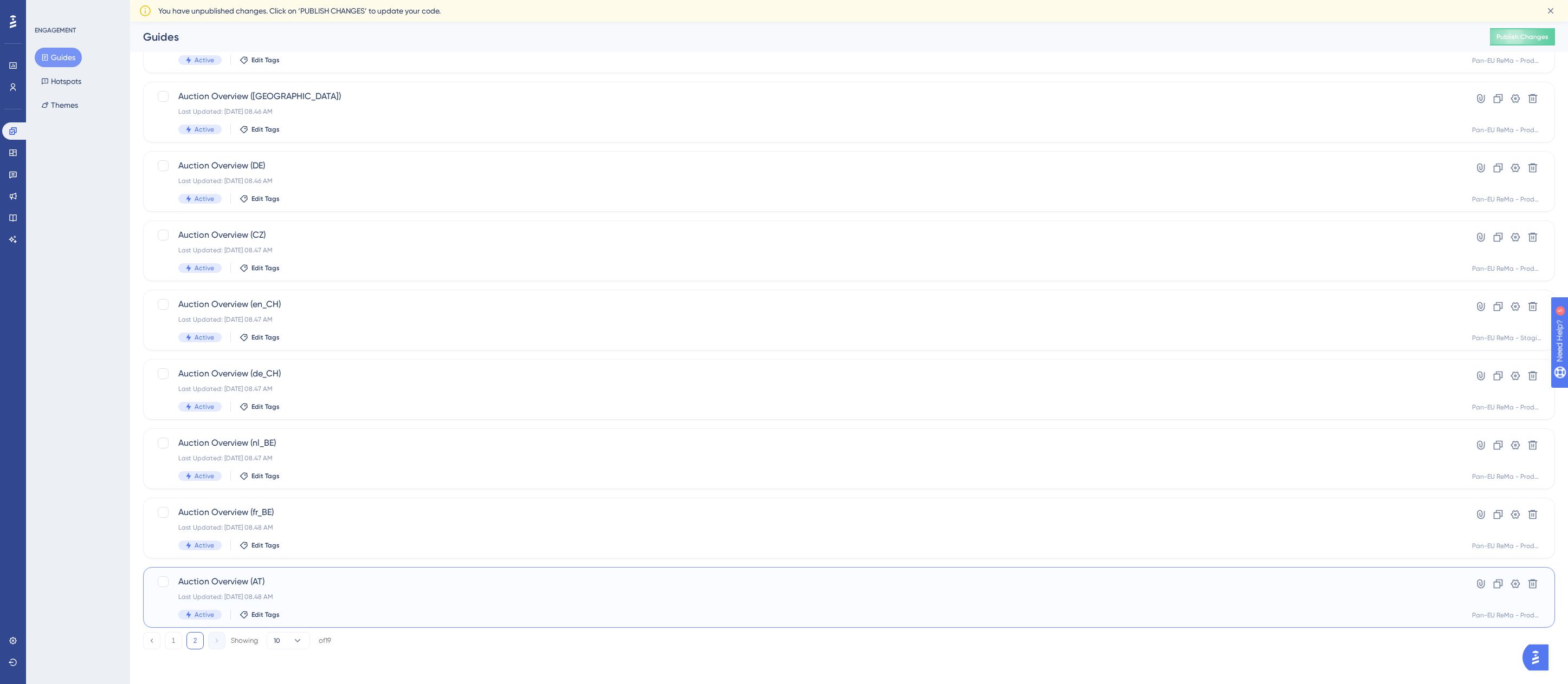
click at [277, 588] on div "Auction Overview (AT) Last Updated: 28. aug. 2025 08.48 AM Active Edit Tags" at bounding box center [806, 597] width 1255 height 44
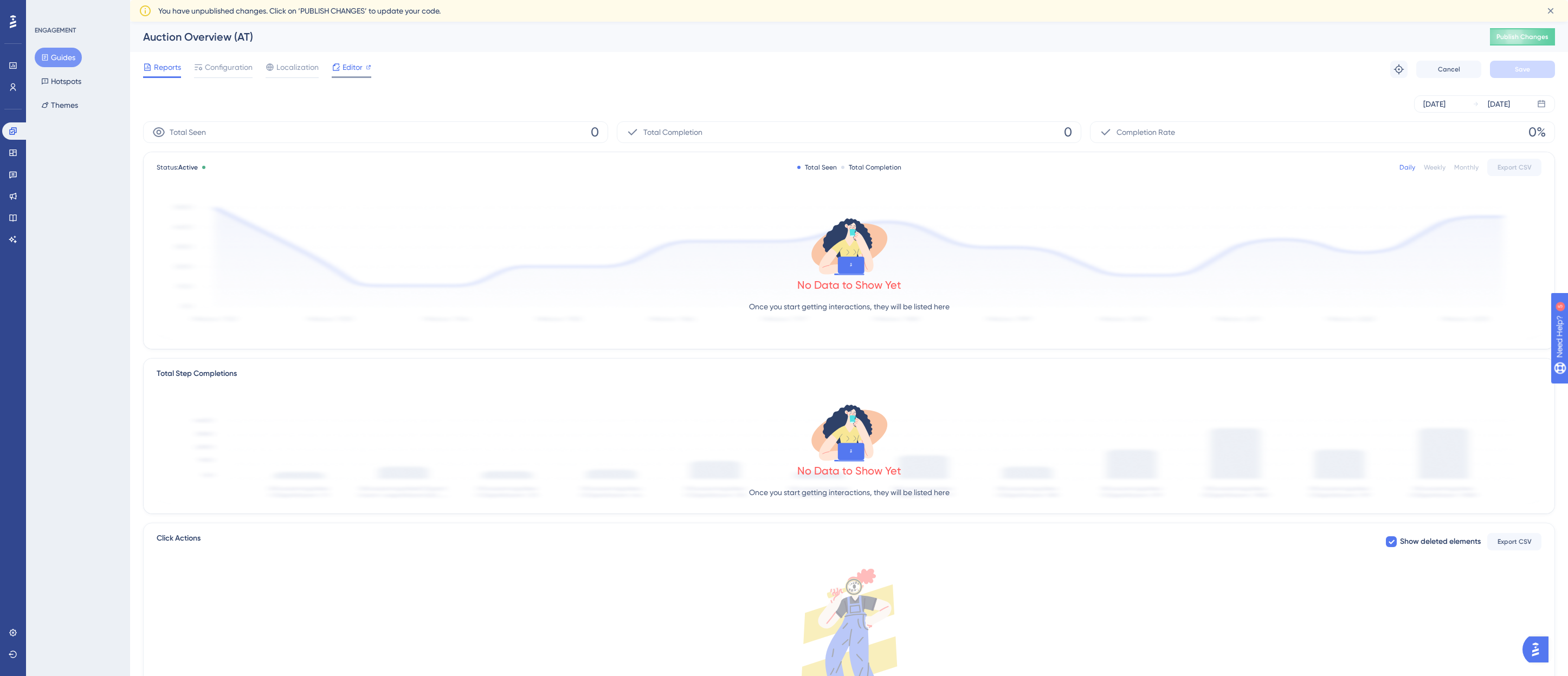
click at [344, 66] on span "Editor" at bounding box center [352, 66] width 20 height 13
click at [64, 60] on button "Guides" at bounding box center [58, 58] width 47 height 19
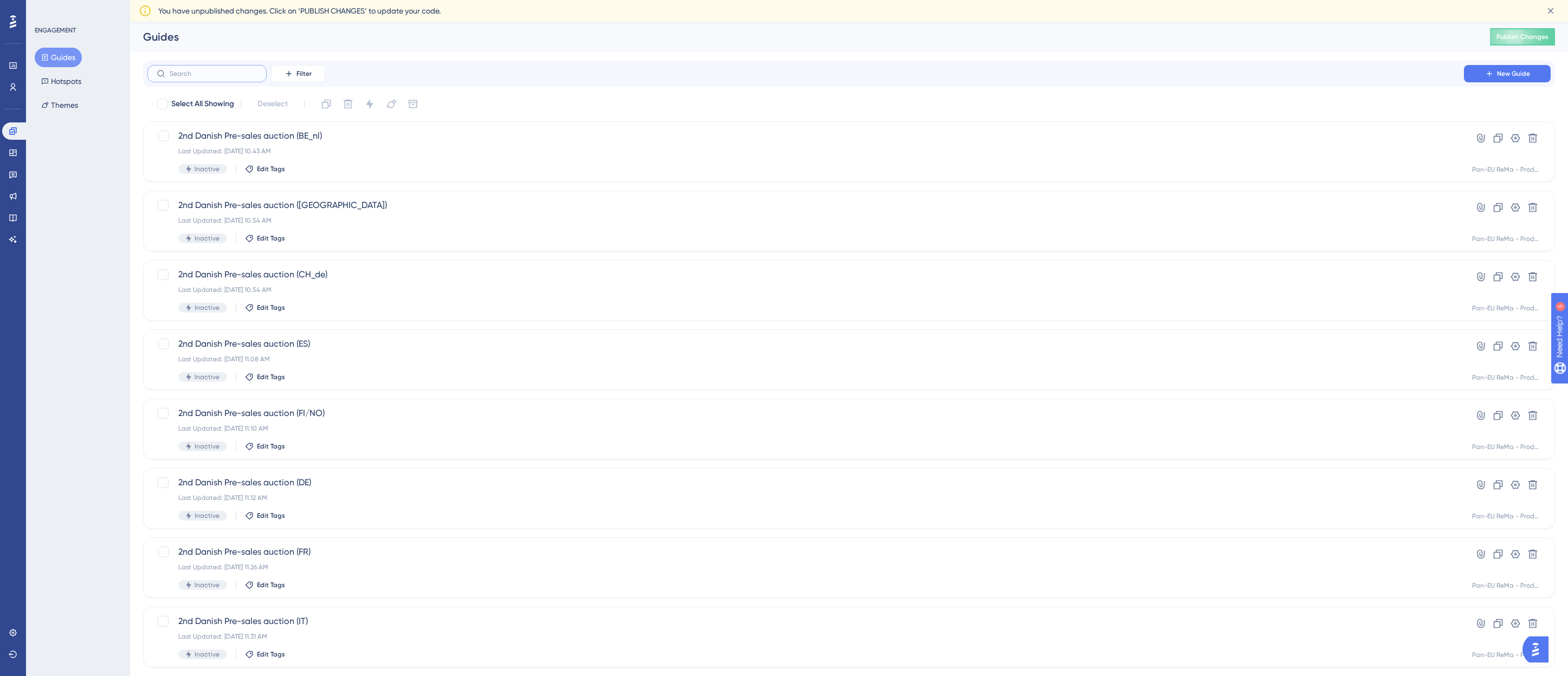
drag, startPoint x: 1304, startPoint y: 175, endPoint x: 252, endPoint y: 73, distance: 1056.9
click at [252, 73] on input "text" at bounding box center [213, 74] width 88 height 8
paste input "auction o"
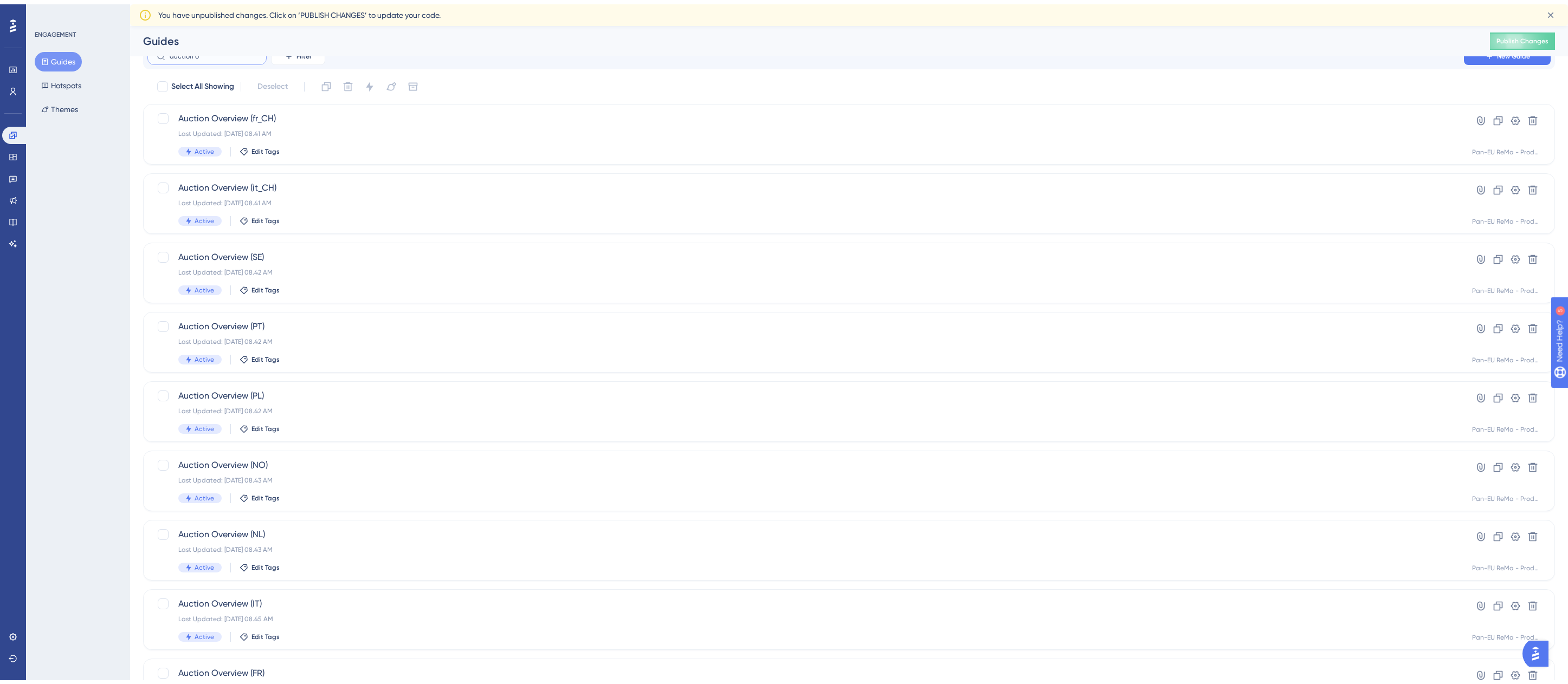
scroll to position [157, 0]
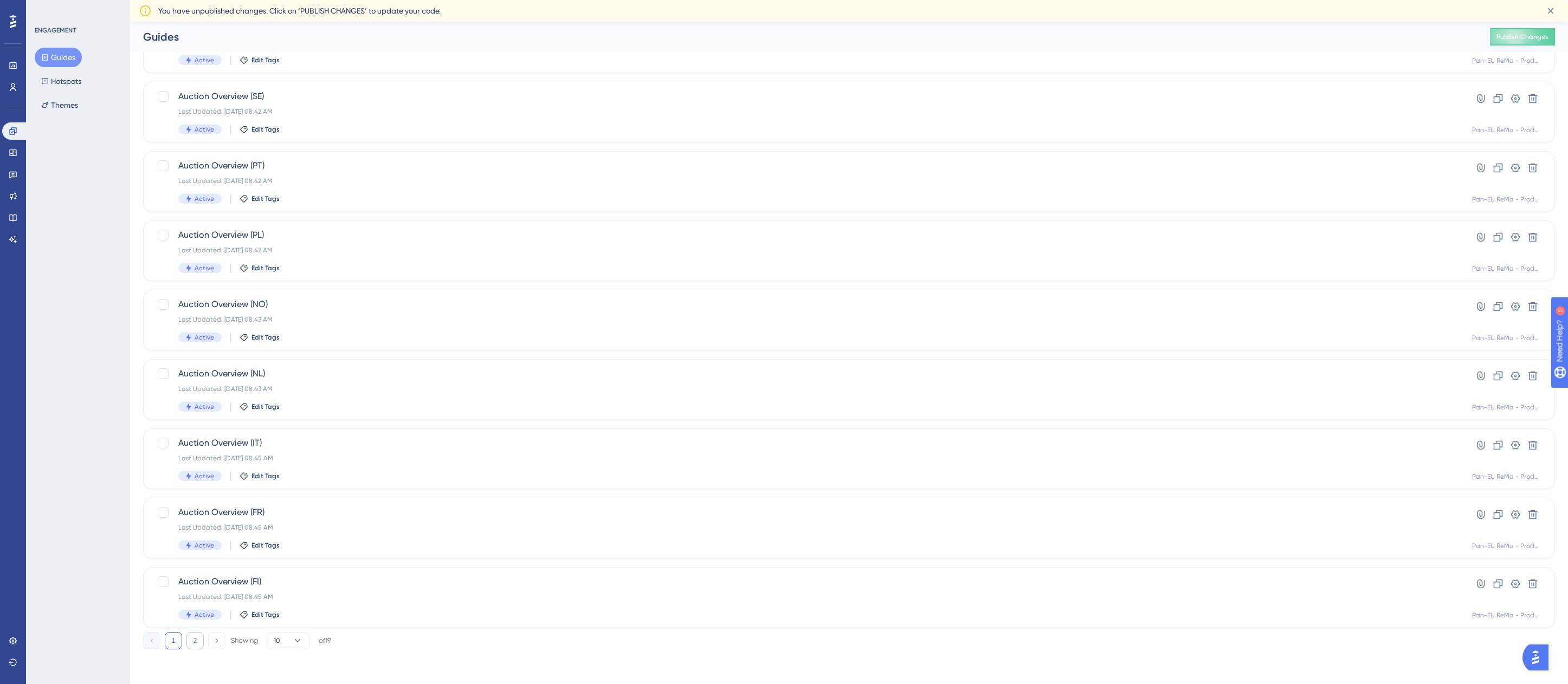
type input "auction o"
click at [194, 640] on button "2" at bounding box center [195, 641] width 18 height 18
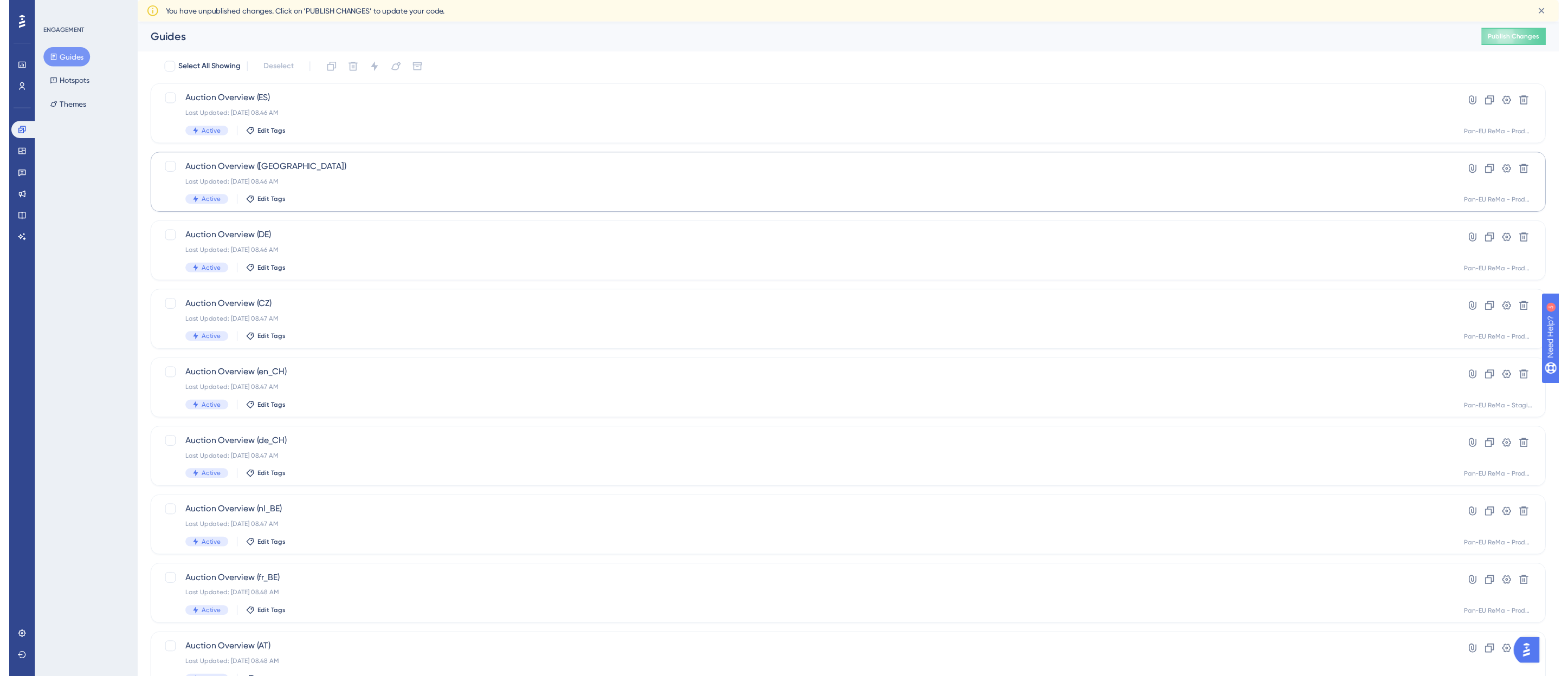
scroll to position [0, 0]
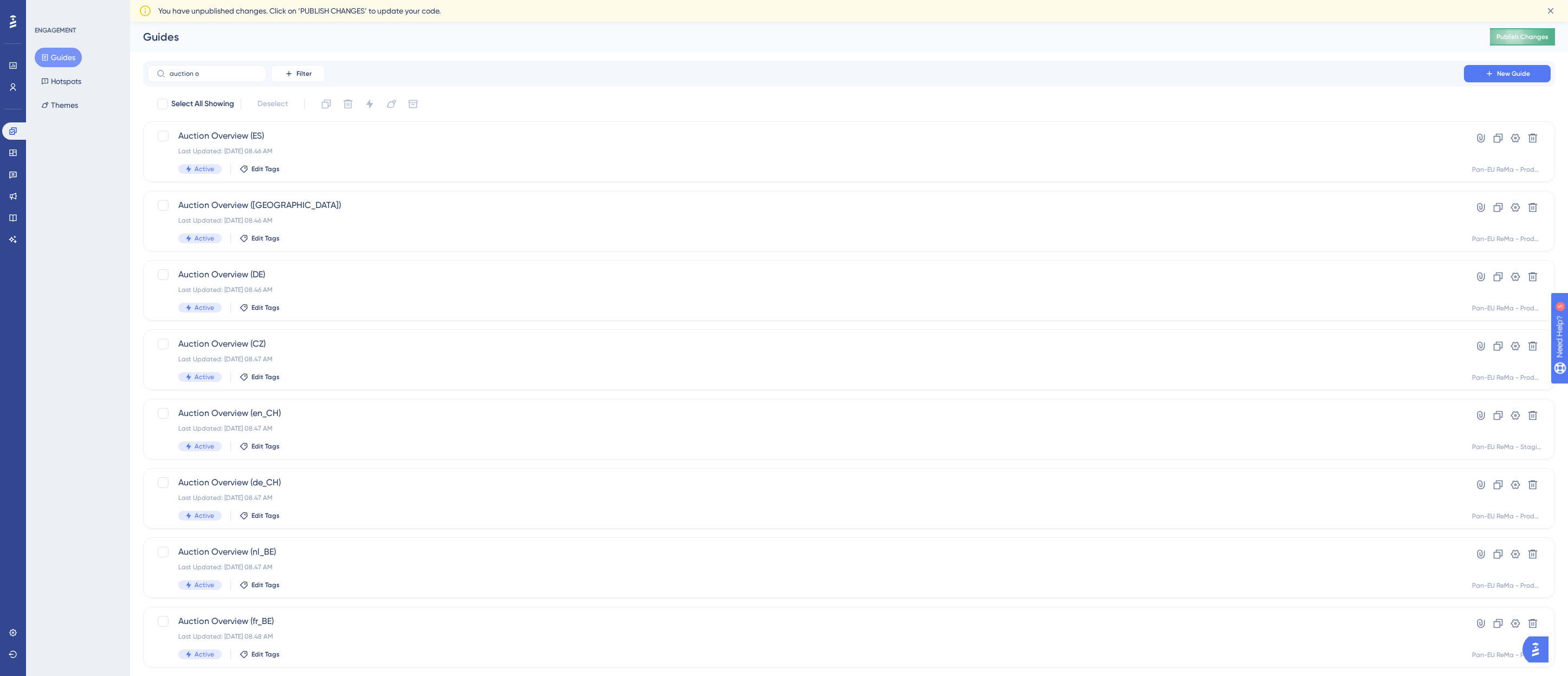
click at [1524, 33] on span "Publish Changes" at bounding box center [1522, 37] width 52 height 9
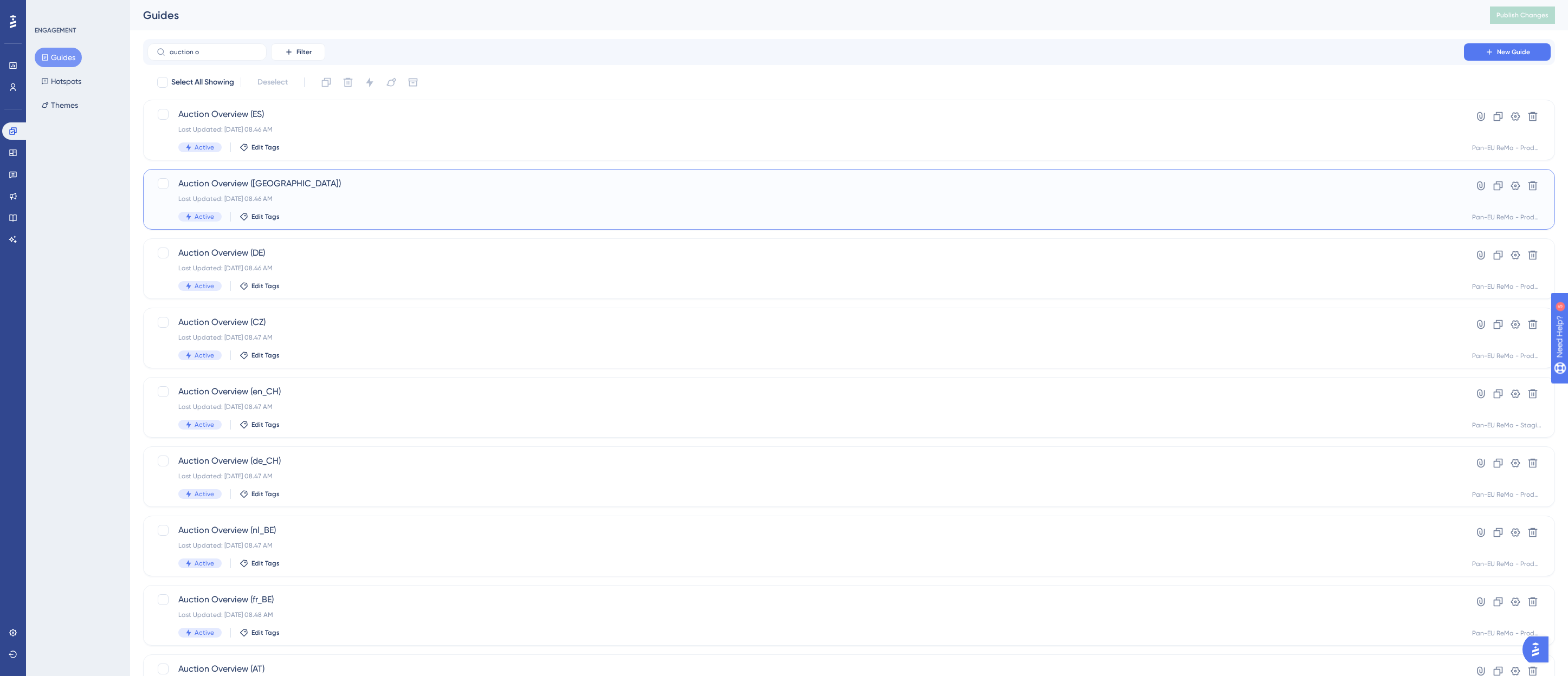
click at [254, 182] on span "Auction Overview (DK)" at bounding box center [806, 183] width 1255 height 13
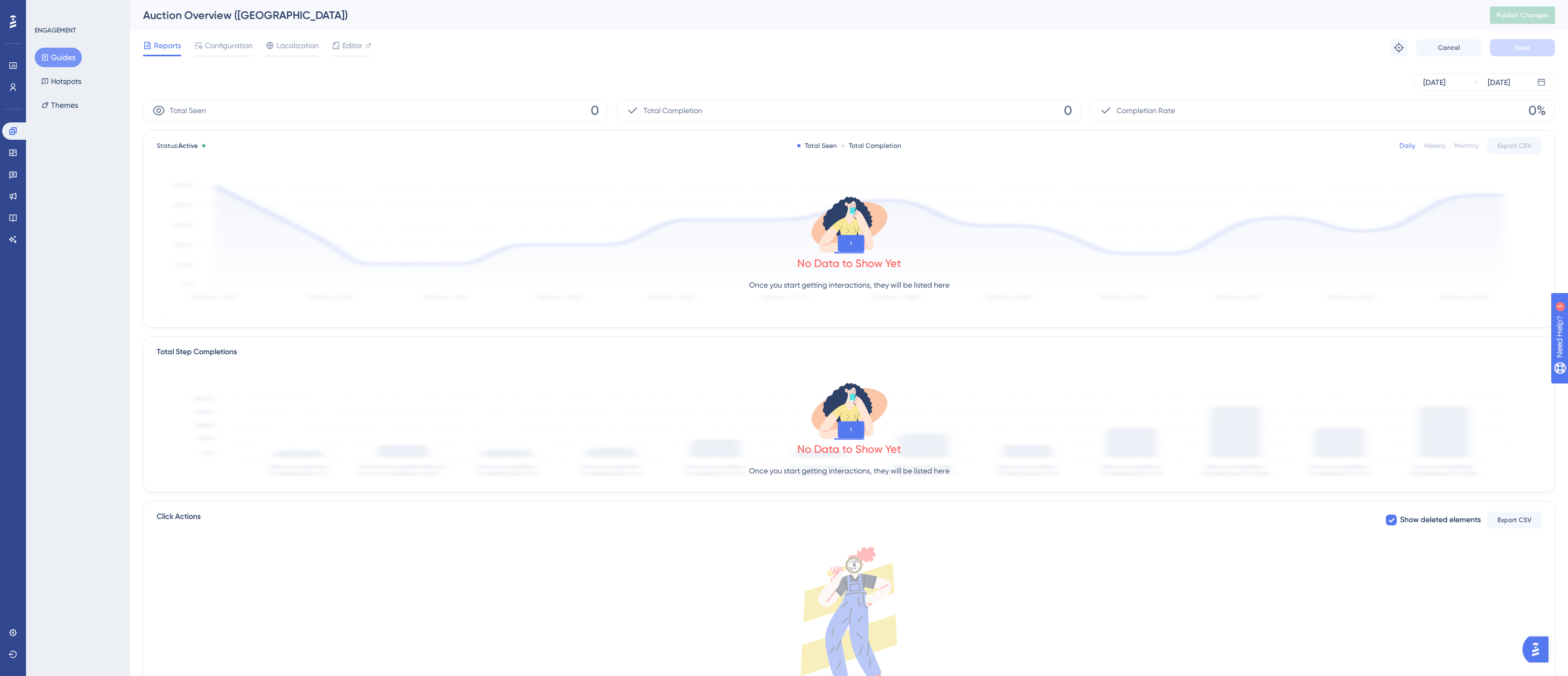
click at [63, 54] on button "Guides" at bounding box center [58, 58] width 47 height 19
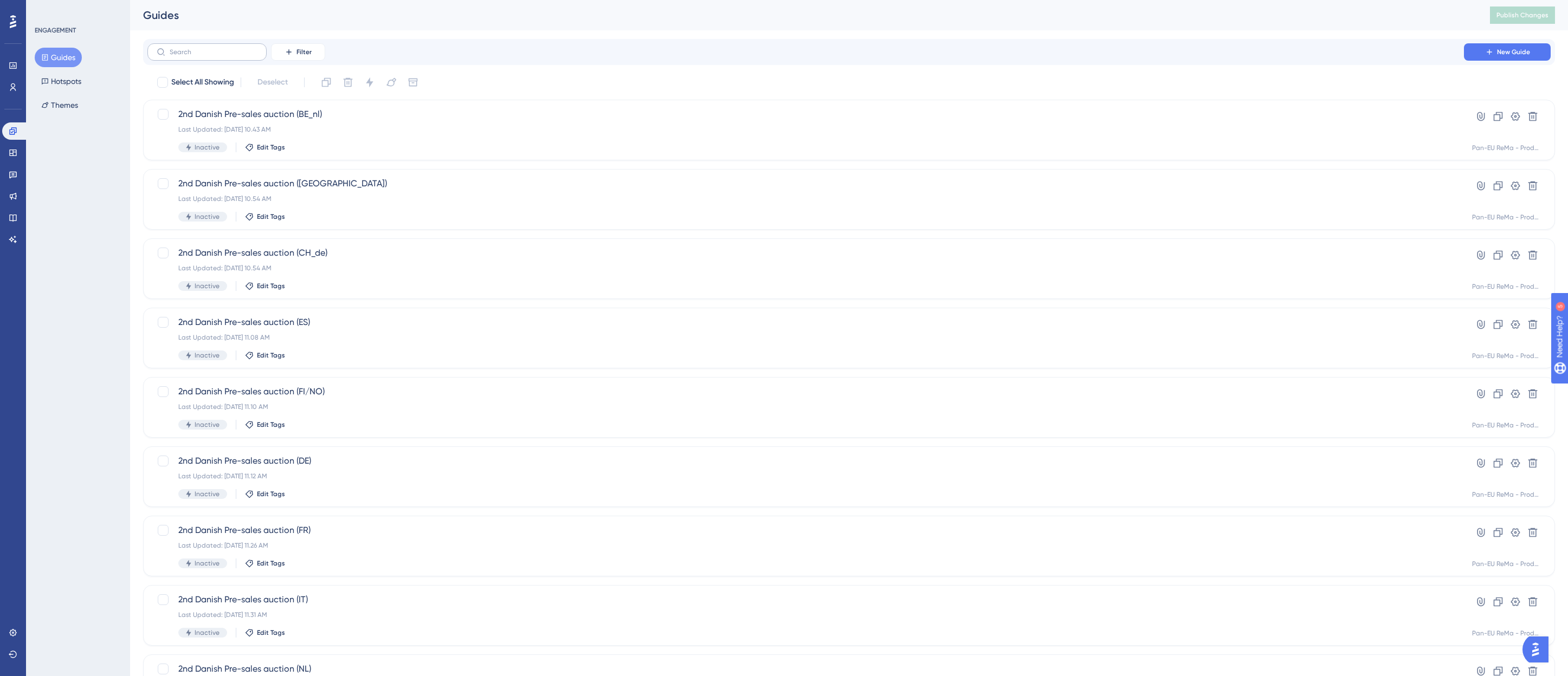
click at [185, 57] on label at bounding box center [207, 52] width 120 height 18
click at [185, 56] on input "text" at bounding box center [213, 51] width 88 height 8
type input "auction ov"
